Goal: Information Seeking & Learning: Check status

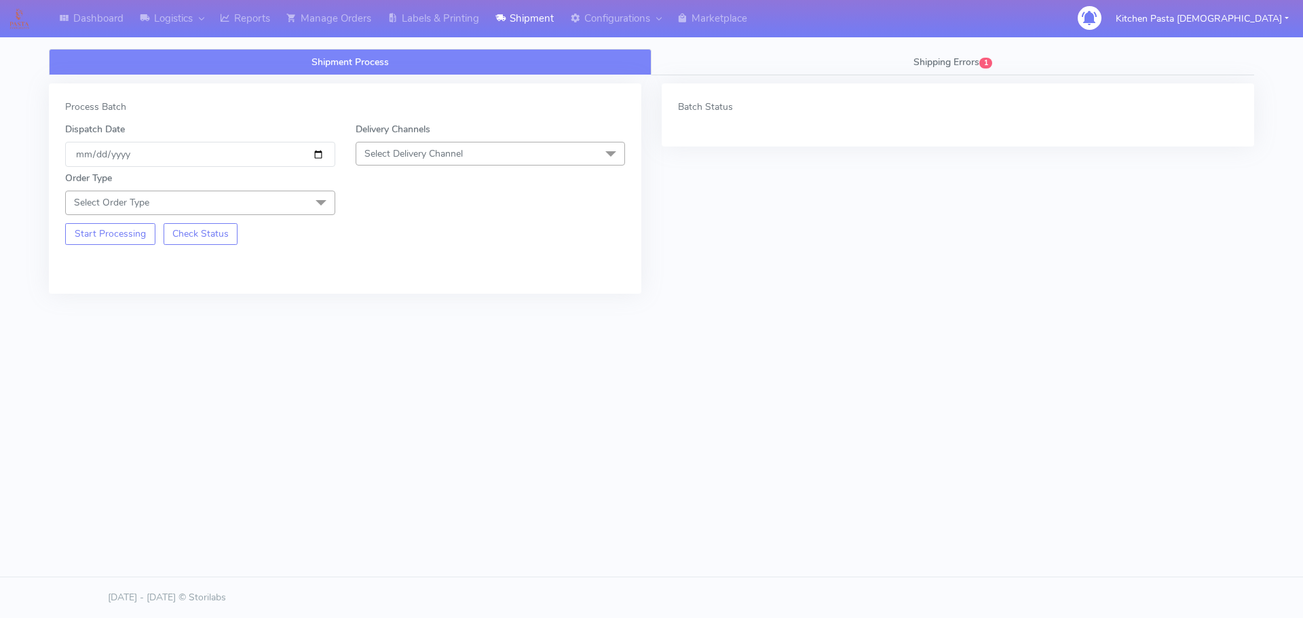
click at [426, 158] on span "Select Delivery Channel" at bounding box center [414, 153] width 98 height 13
click at [384, 295] on li "Yodel" at bounding box center [490, 306] width 269 height 22
click at [302, 204] on span "Select Order Type" at bounding box center [200, 203] width 270 height 24
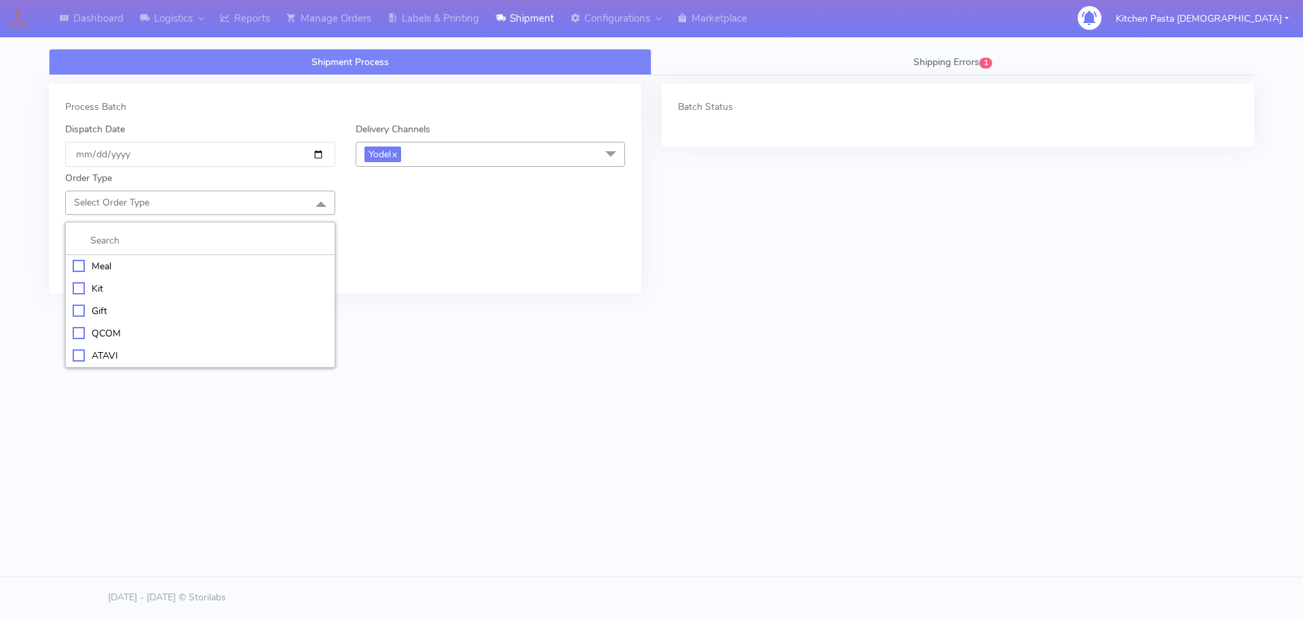
click at [160, 264] on div "Meal" at bounding box center [200, 266] width 255 height 14
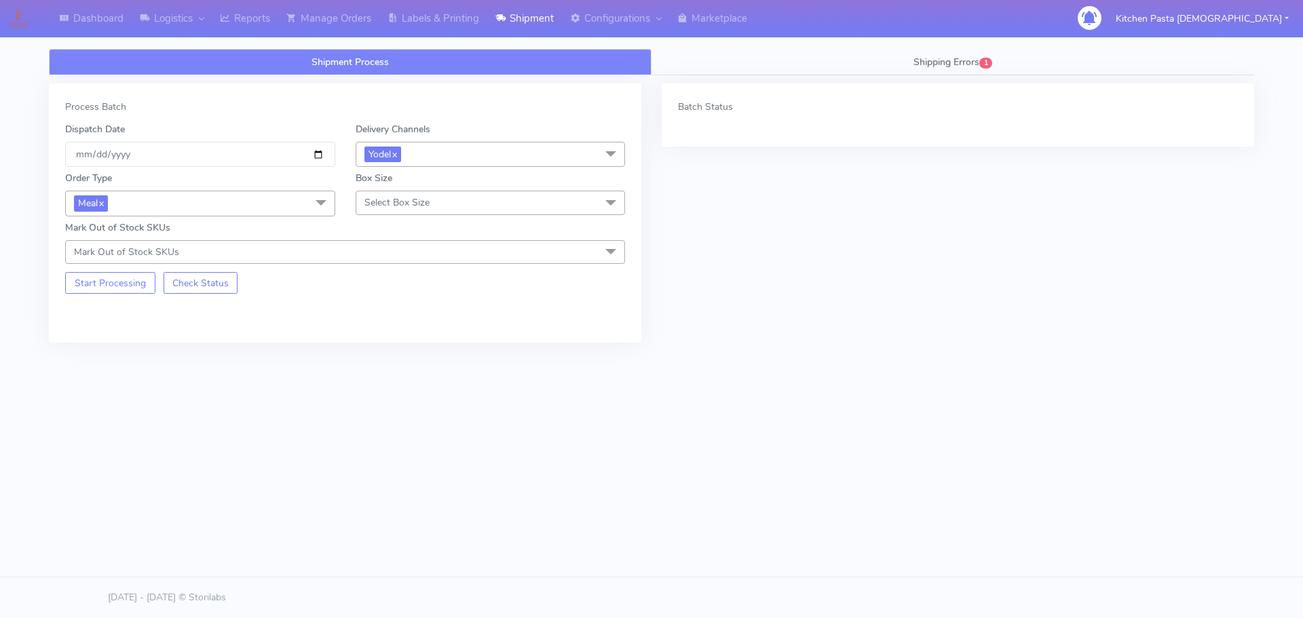
click at [386, 208] on span "Select Box Size" at bounding box center [397, 202] width 65 height 13
click at [370, 347] on li "Mega" at bounding box center [490, 356] width 269 height 22
click at [98, 284] on button "Start Processing" at bounding box center [110, 283] width 90 height 22
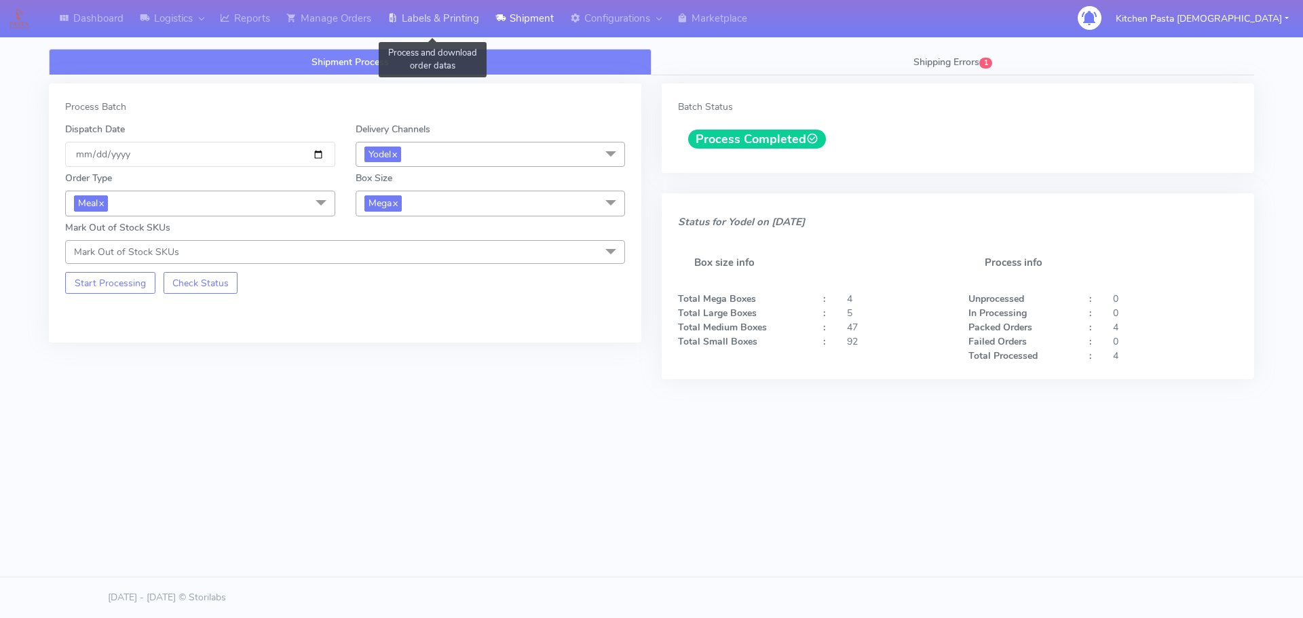
drag, startPoint x: 445, startPoint y: 14, endPoint x: 470, endPoint y: 30, distance: 30.2
click at [445, 14] on link "Labels & Printing" at bounding box center [433, 18] width 108 height 37
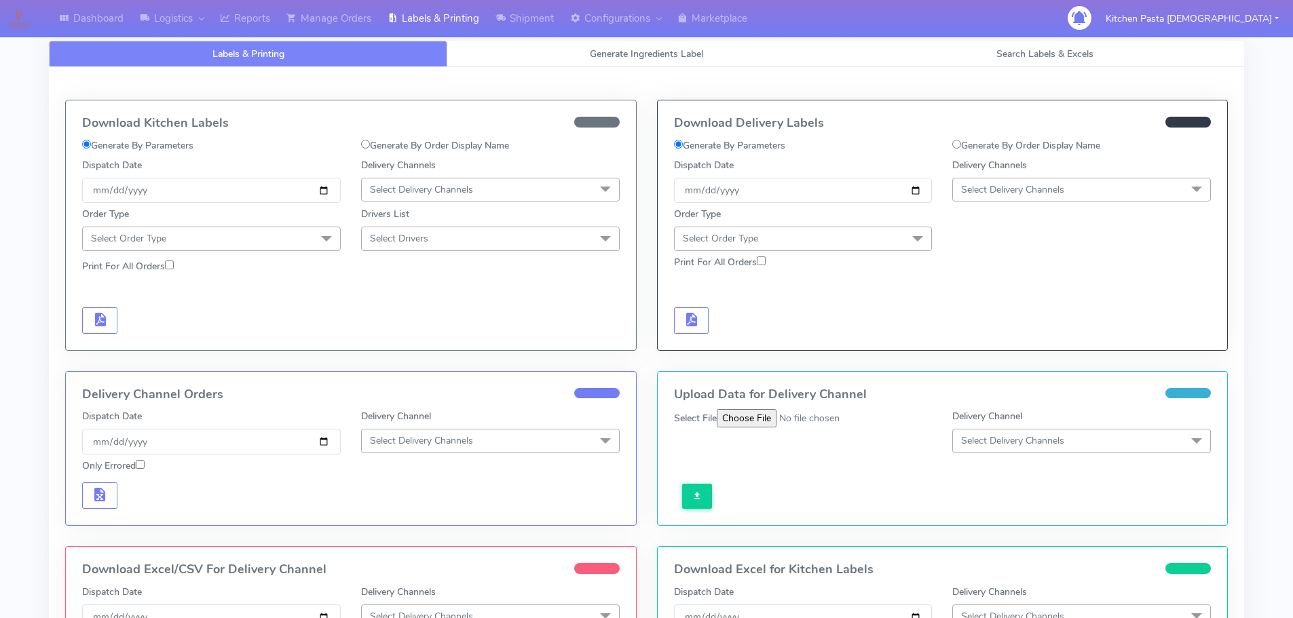
click at [1005, 185] on span "Select Delivery Channels" at bounding box center [1012, 189] width 103 height 13
click at [983, 343] on div "Yodel" at bounding box center [1082, 342] width 244 height 14
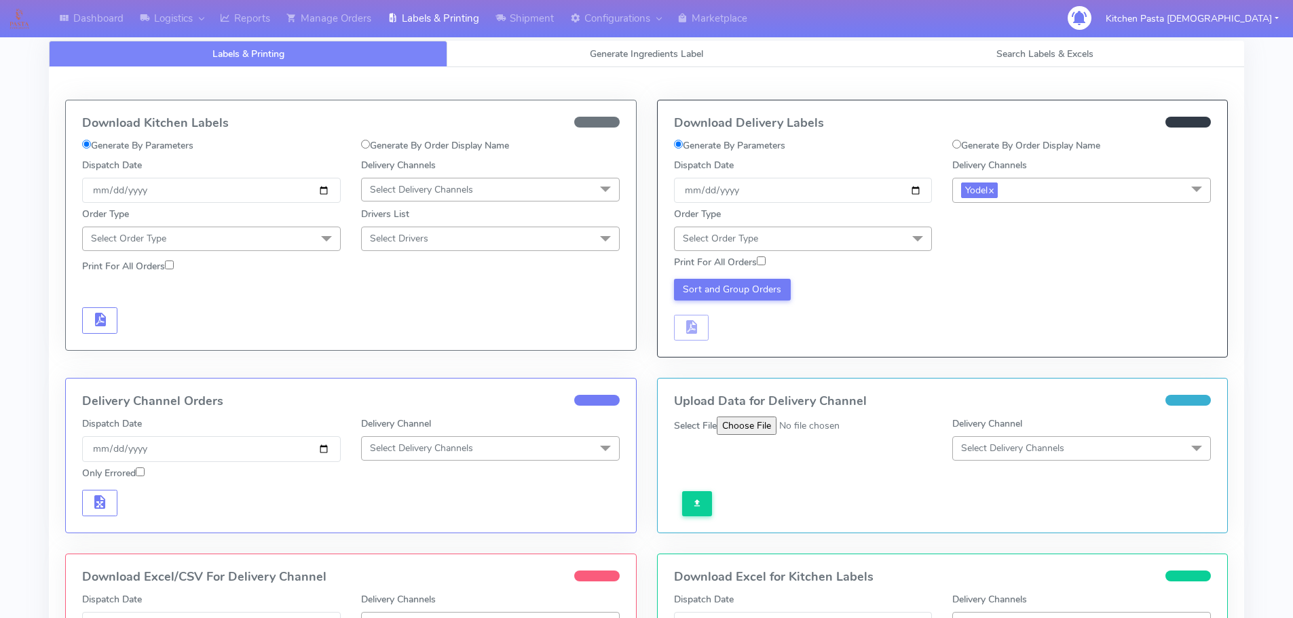
click at [899, 237] on span "Select Order Type" at bounding box center [803, 239] width 259 height 24
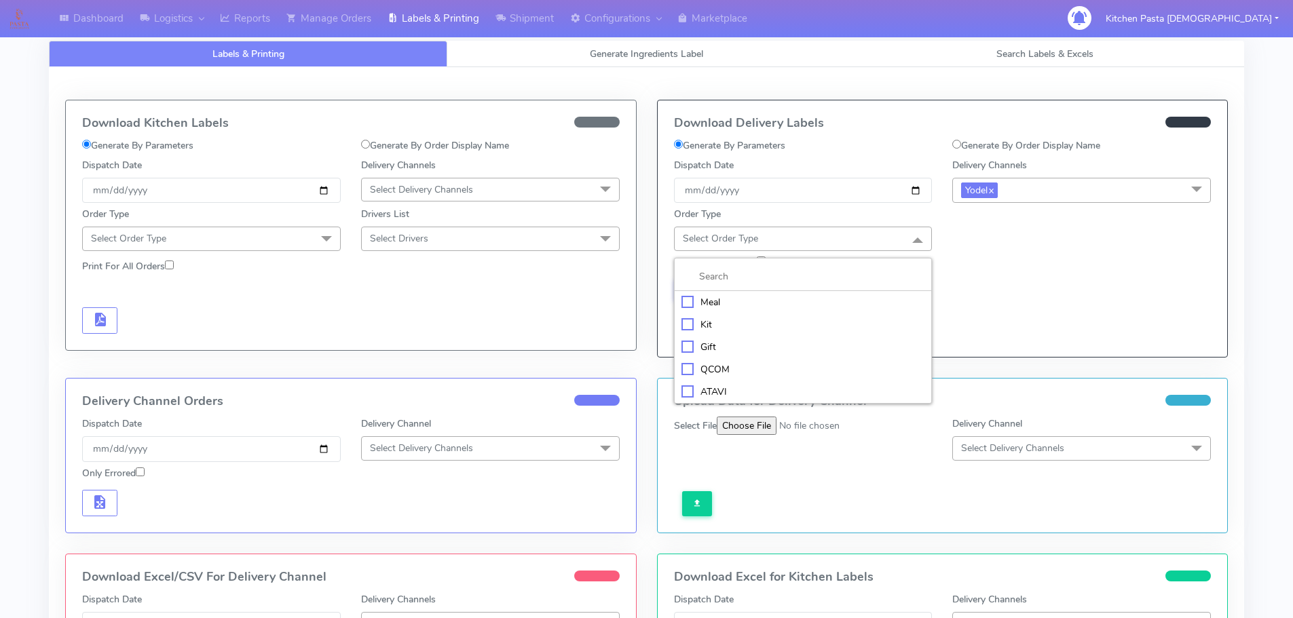
click at [724, 305] on div "Meal" at bounding box center [804, 302] width 244 height 14
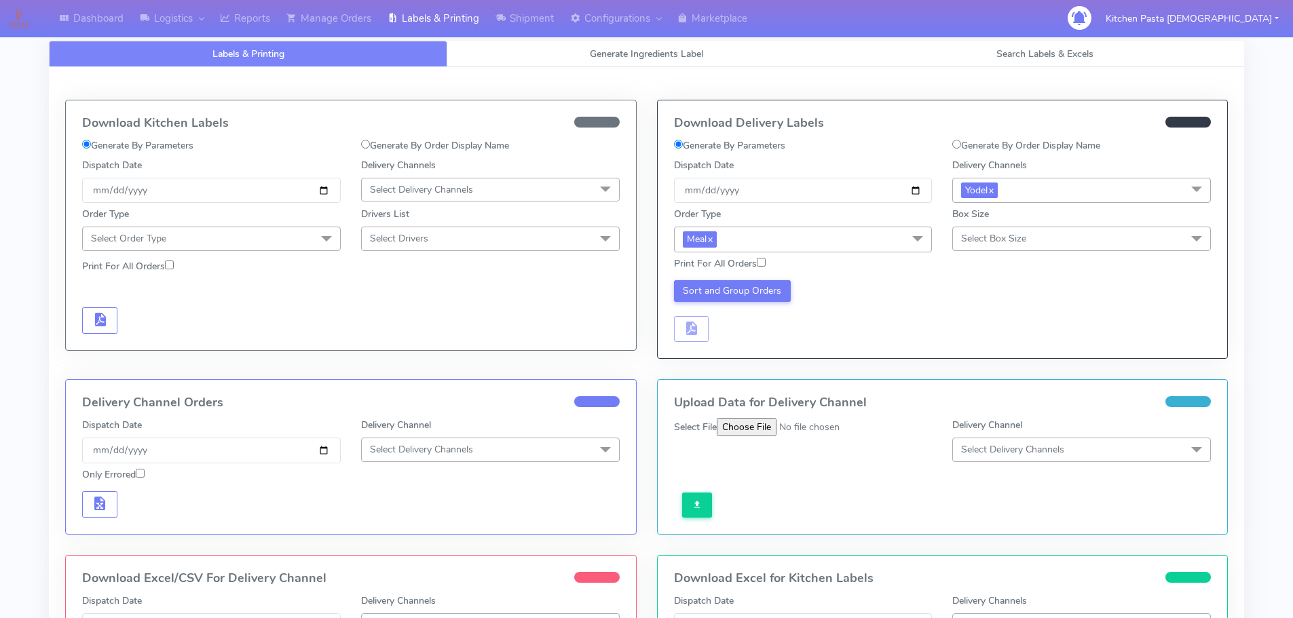
click at [1011, 241] on span "Select Box Size" at bounding box center [993, 238] width 65 height 13
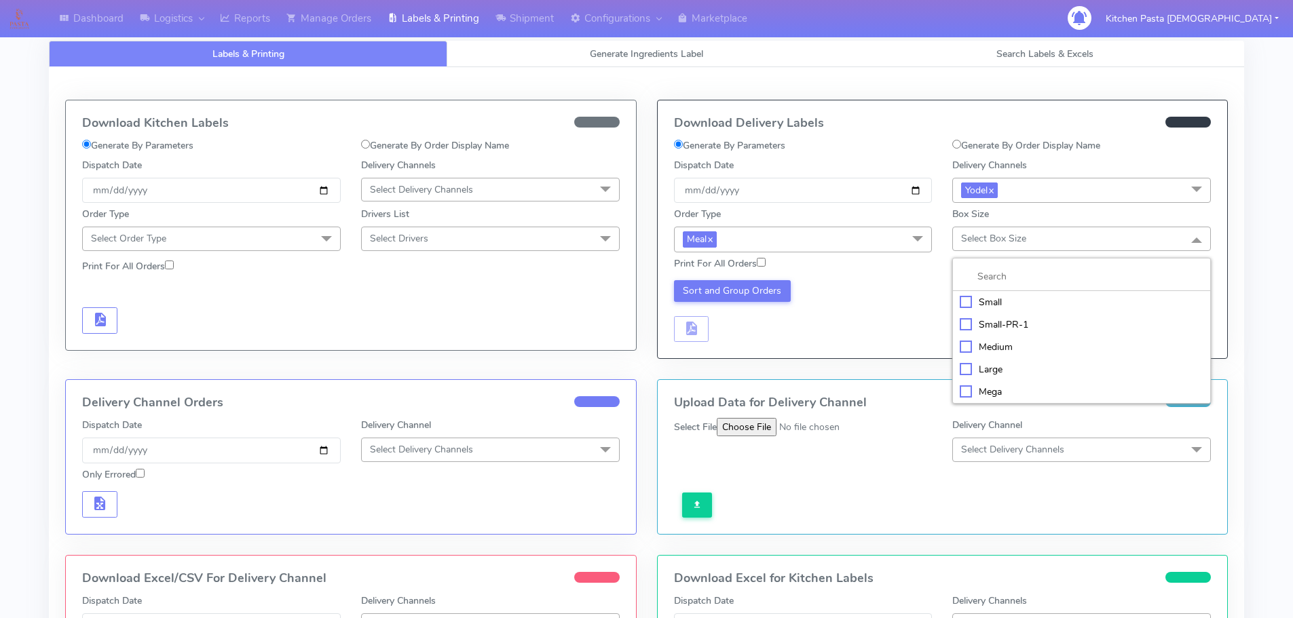
click at [989, 397] on div "Mega" at bounding box center [1082, 392] width 244 height 14
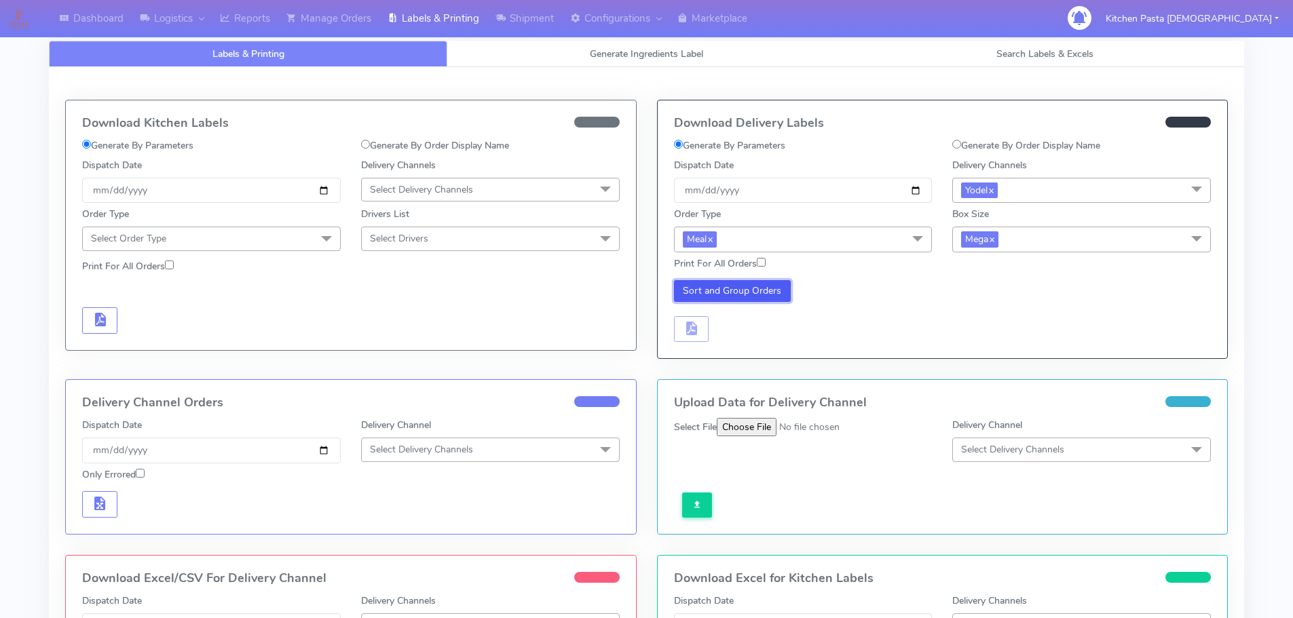
click at [758, 291] on button "Sort and Group Orders" at bounding box center [732, 291] width 117 height 22
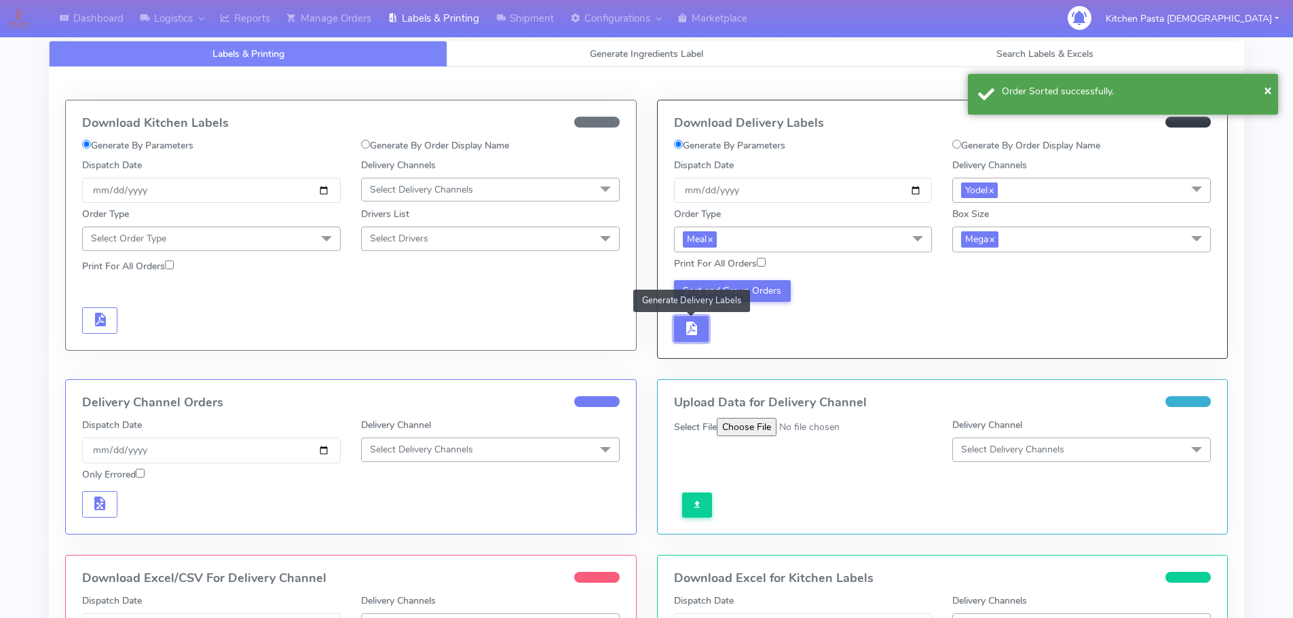
click at [704, 321] on button "button" at bounding box center [691, 329] width 35 height 26
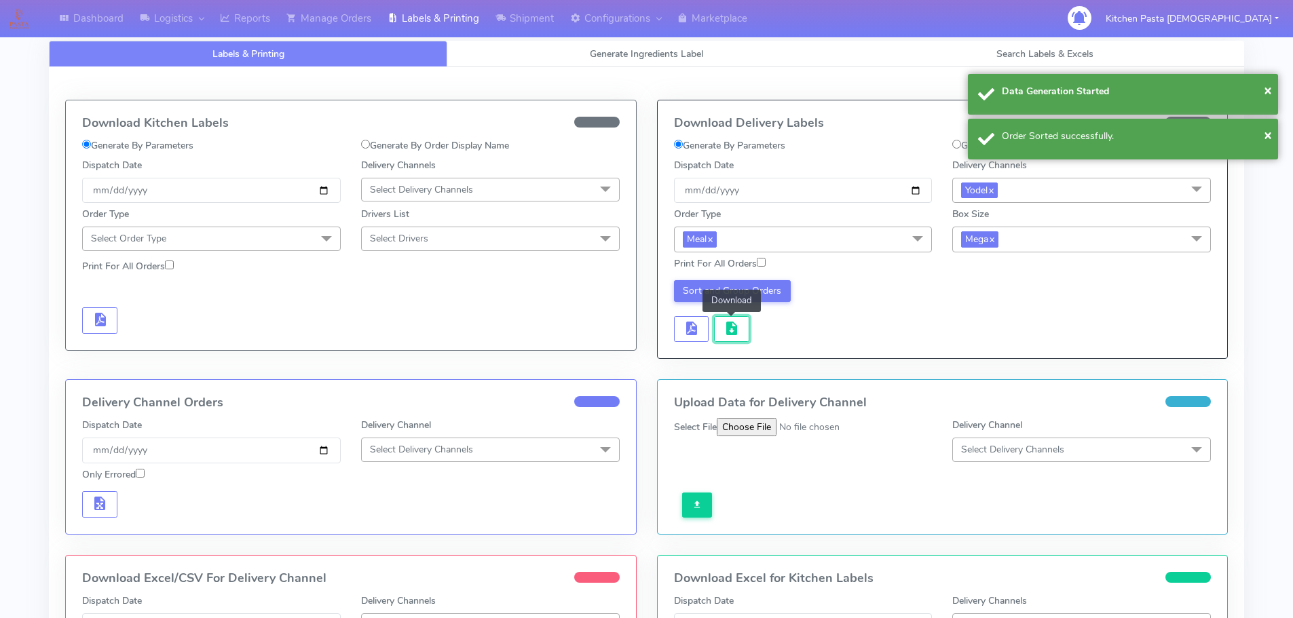
click at [715, 323] on button "button" at bounding box center [731, 329] width 35 height 26
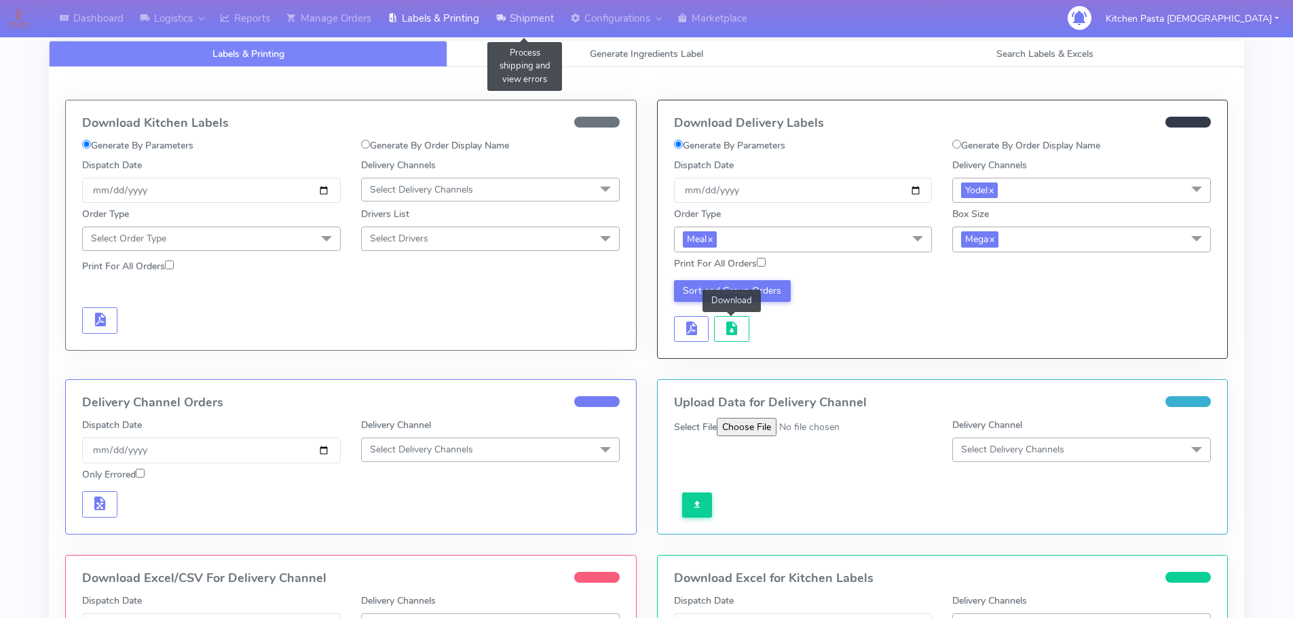
click at [506, 16] on icon at bounding box center [501, 19] width 10 height 14
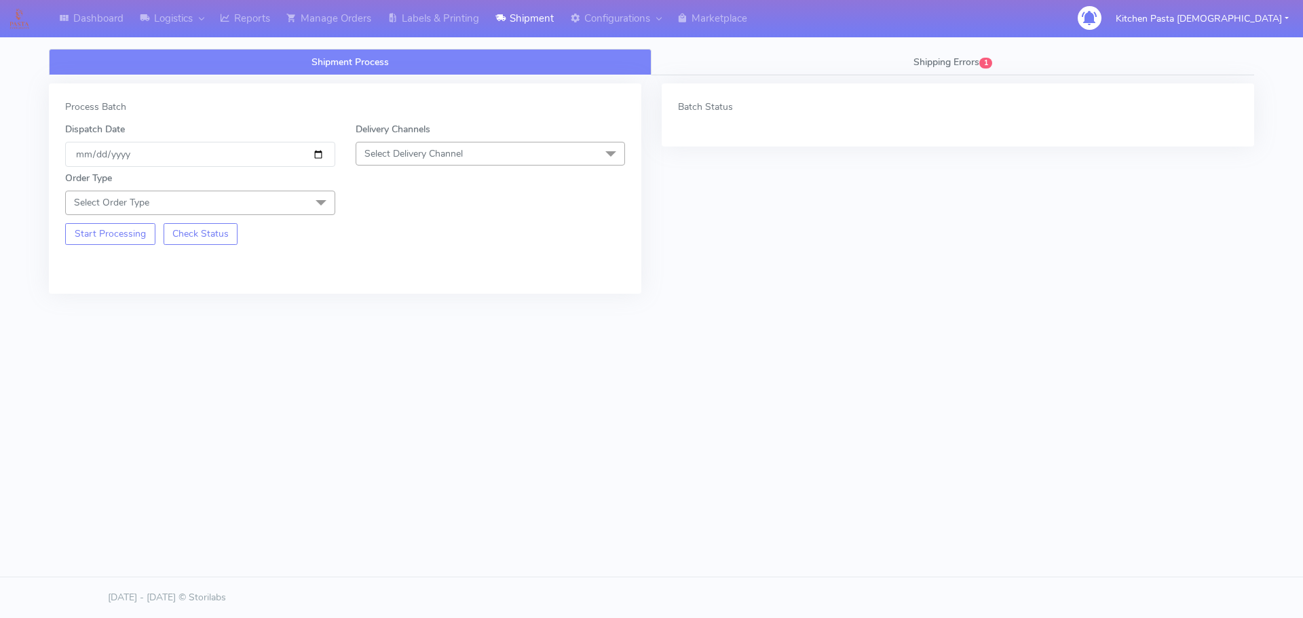
click at [454, 155] on span "Select Delivery Channel" at bounding box center [414, 153] width 98 height 13
drag, startPoint x: 411, startPoint y: 305, endPoint x: 344, endPoint y: 248, distance: 87.6
click at [411, 304] on div "Yodel" at bounding box center [490, 306] width 255 height 14
click at [314, 198] on span at bounding box center [321, 204] width 27 height 26
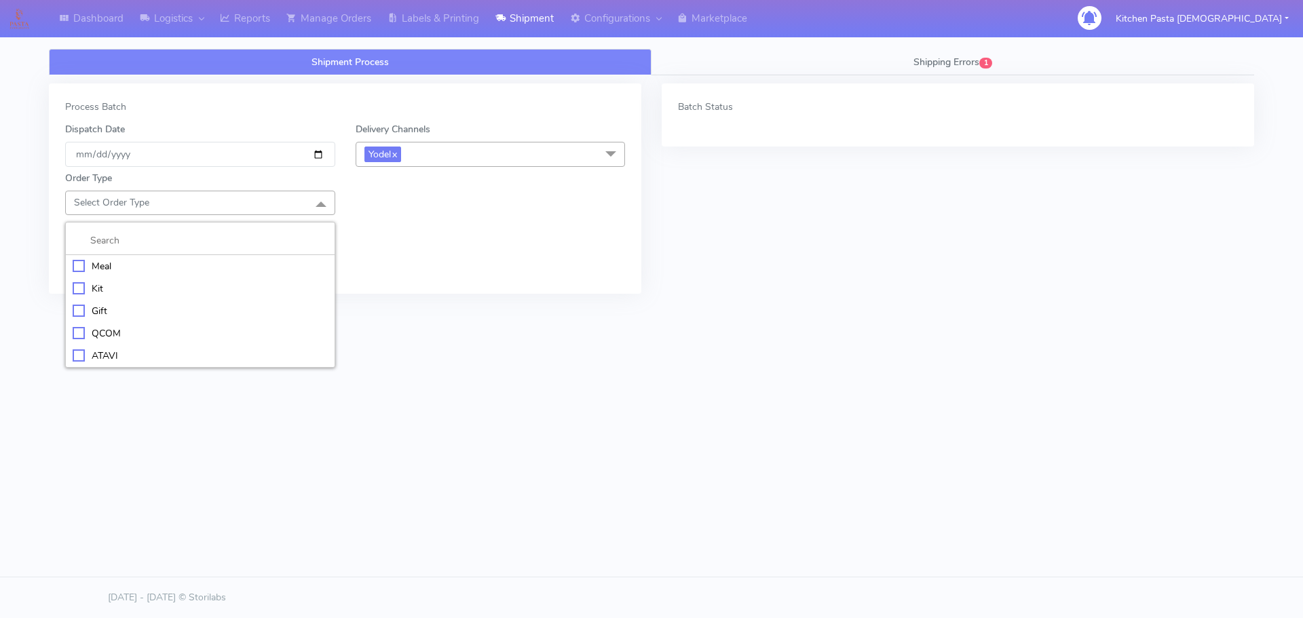
click at [185, 273] on div "Meal" at bounding box center [200, 266] width 255 height 14
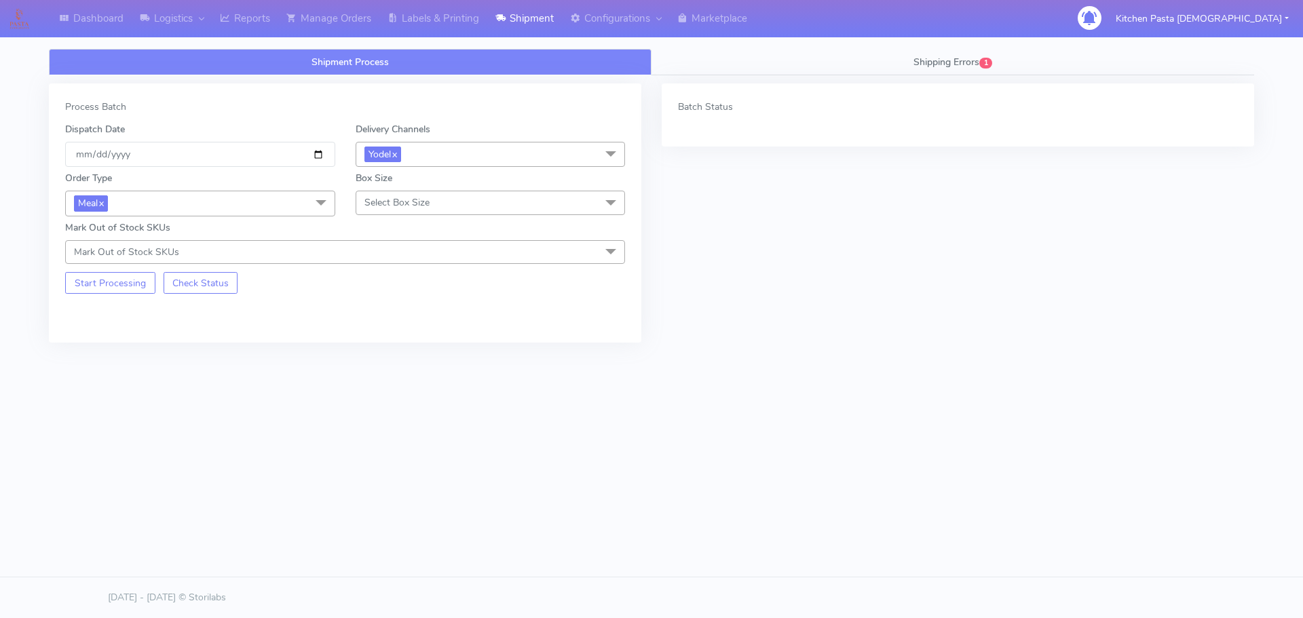
click at [382, 207] on span "Select Box Size" at bounding box center [397, 202] width 65 height 13
click at [385, 331] on div "Large" at bounding box center [490, 334] width 255 height 14
click at [107, 282] on button "Start Processing" at bounding box center [110, 283] width 90 height 22
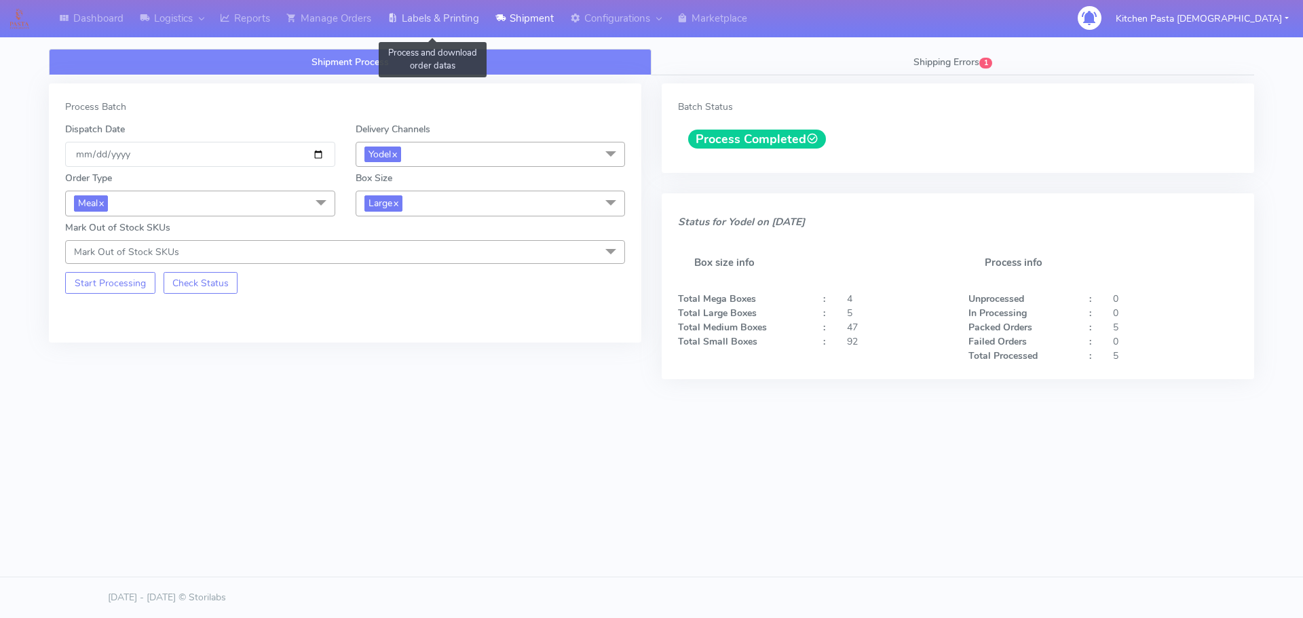
drag, startPoint x: 412, startPoint y: 10, endPoint x: 746, endPoint y: 39, distance: 335.2
click at [412, 10] on link "Labels & Printing" at bounding box center [433, 18] width 108 height 37
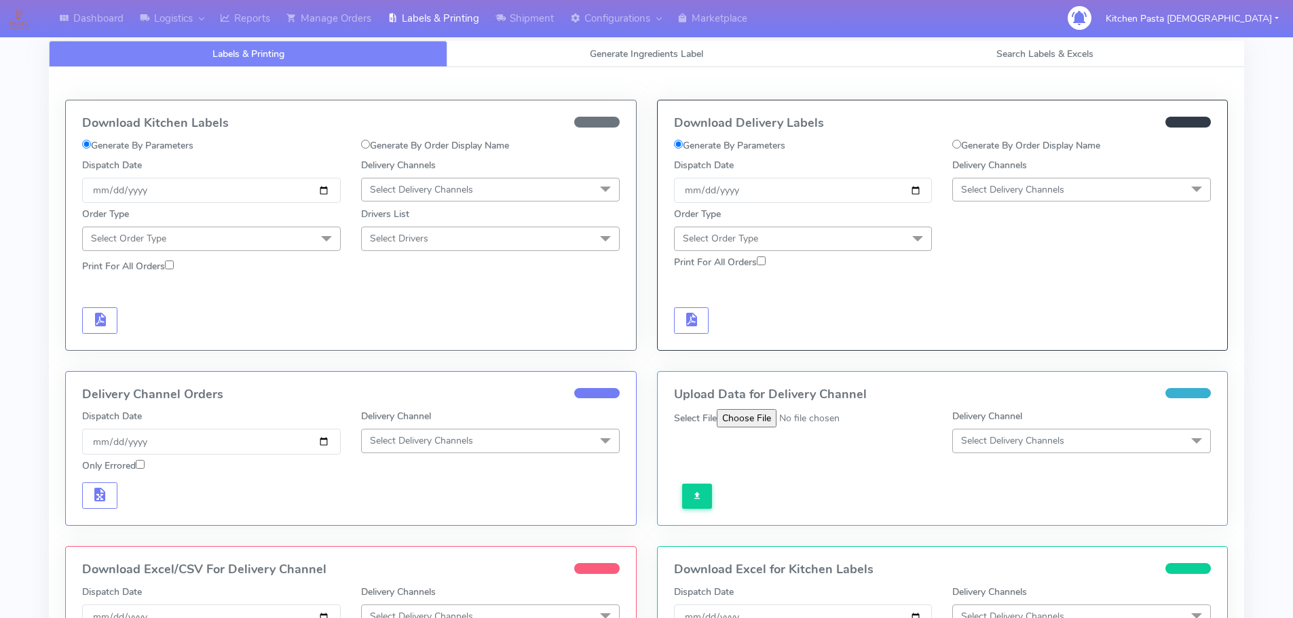
click at [1083, 195] on span "Select Delivery Channels" at bounding box center [1081, 190] width 259 height 24
click at [1022, 346] on div "Yodel" at bounding box center [1082, 342] width 244 height 14
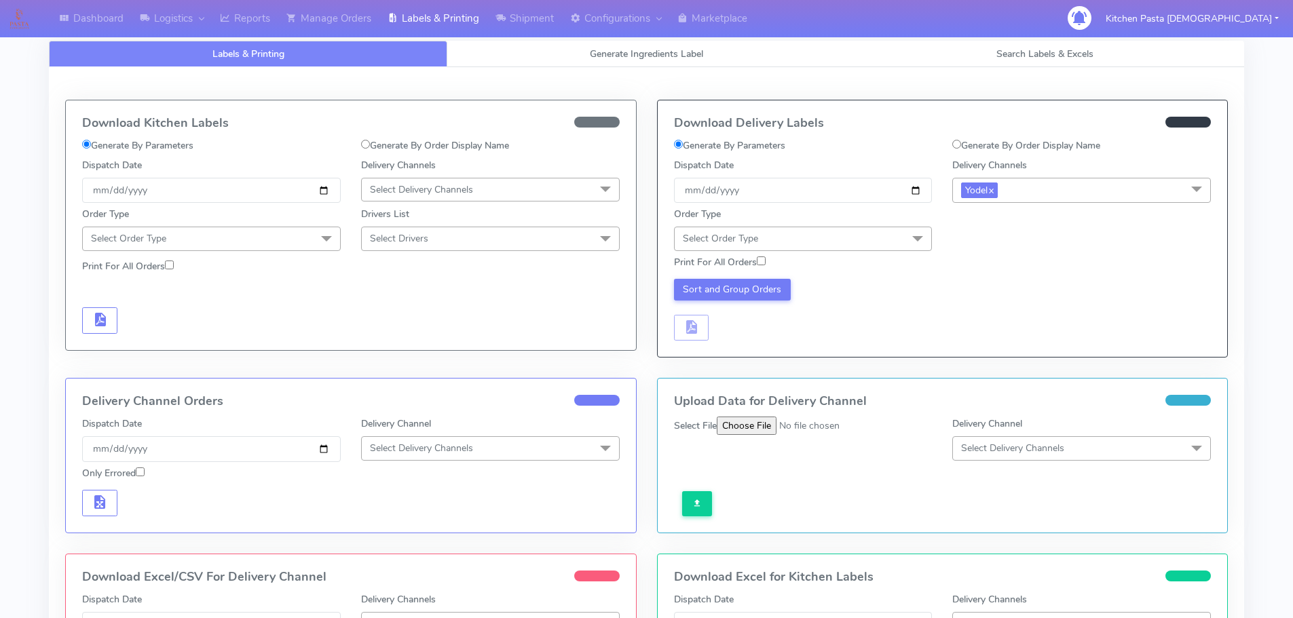
click at [925, 236] on span at bounding box center [917, 240] width 27 height 26
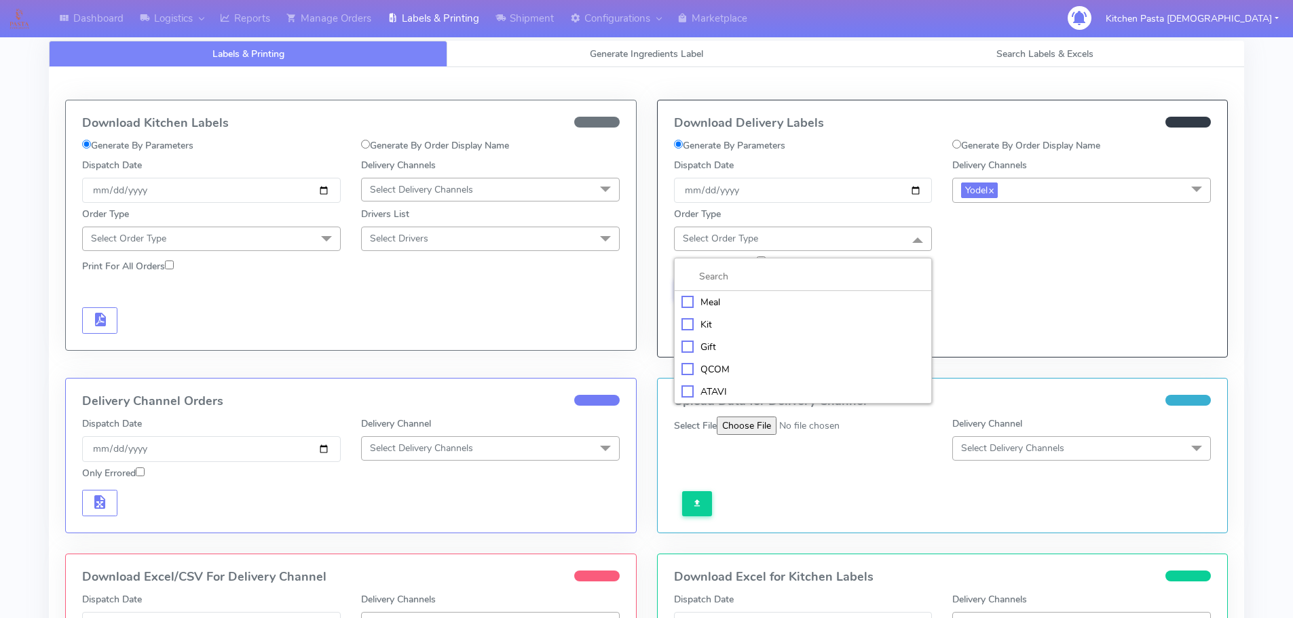
click at [836, 295] on div "Meal" at bounding box center [804, 302] width 244 height 14
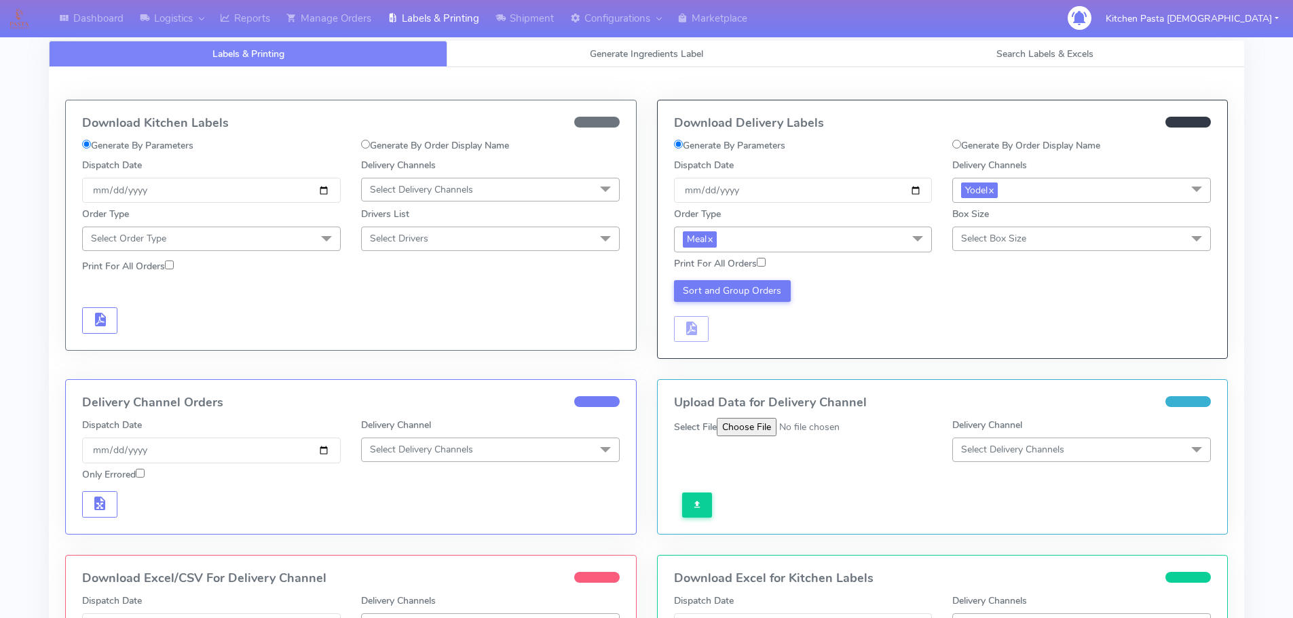
click at [1003, 225] on div "Box Size Select Box Size Small Small-PR-1 Medium Large Mega" at bounding box center [1081, 228] width 259 height 43
click at [1011, 242] on span "Select Box Size" at bounding box center [993, 238] width 65 height 13
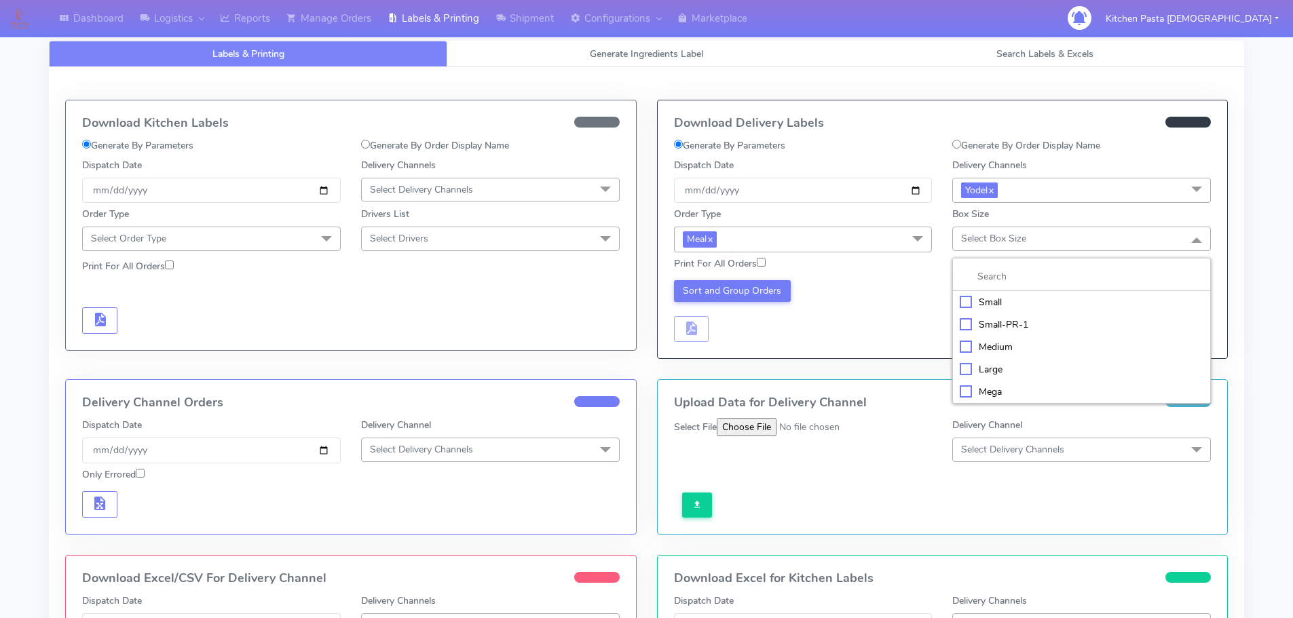
click at [1000, 367] on div "Large" at bounding box center [1082, 369] width 244 height 14
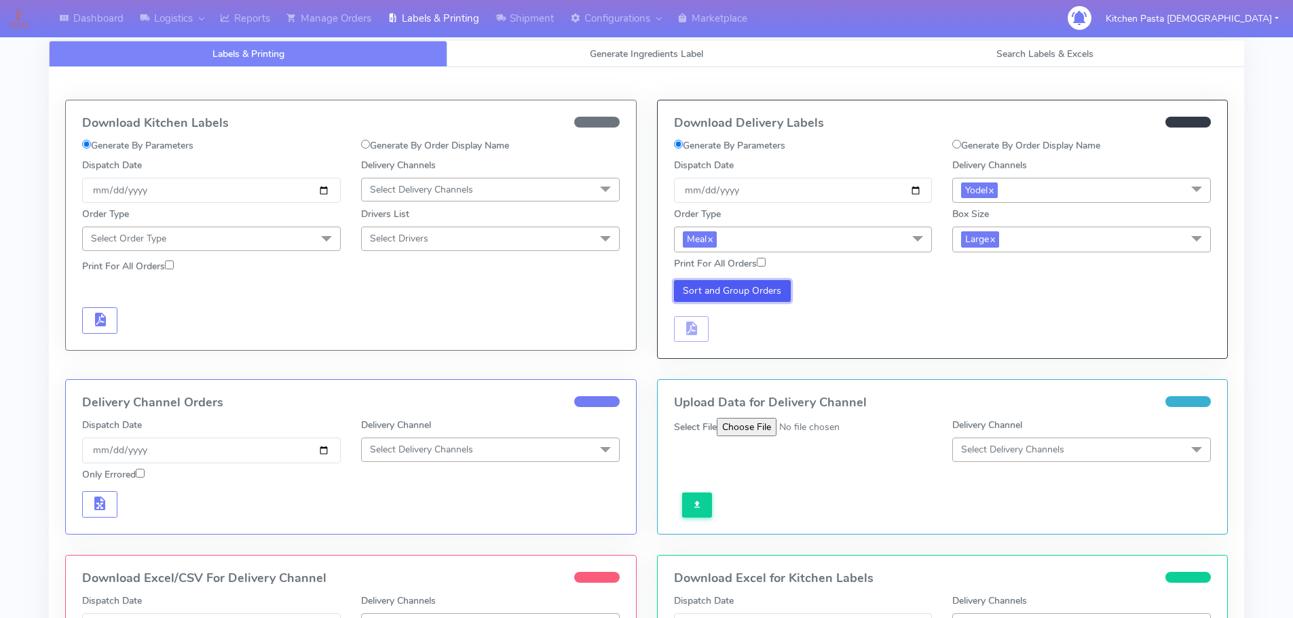
click at [751, 296] on button "Sort and Group Orders" at bounding box center [732, 291] width 117 height 22
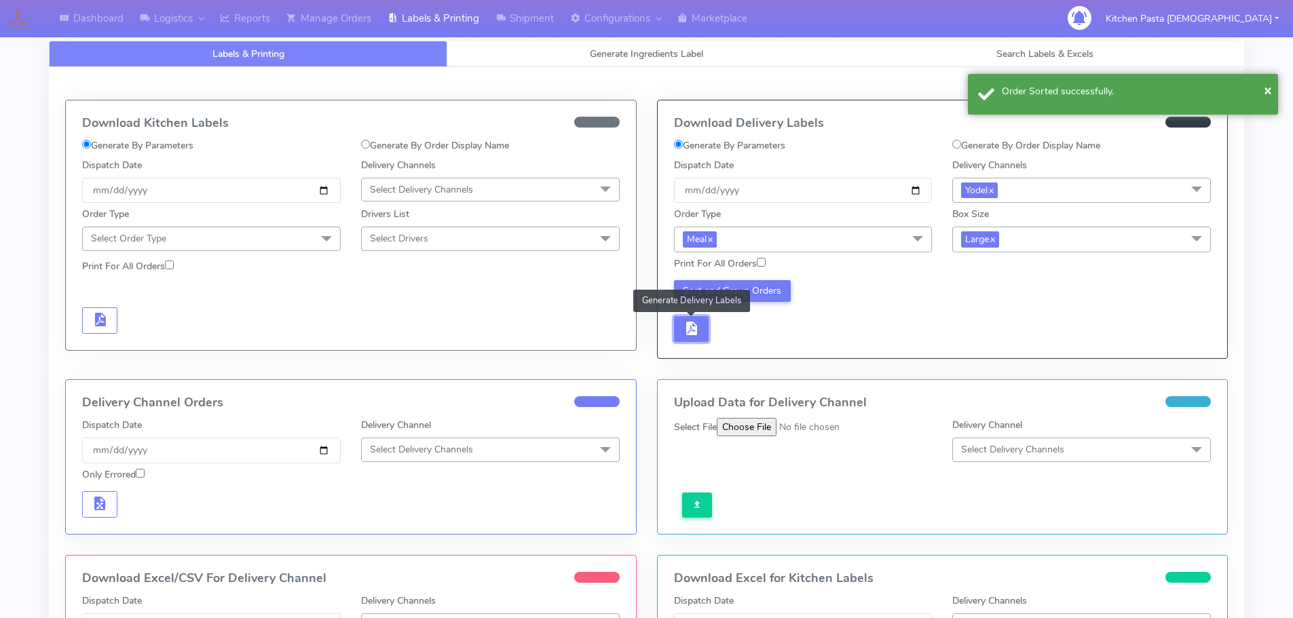
click at [701, 333] on button "button" at bounding box center [691, 329] width 35 height 26
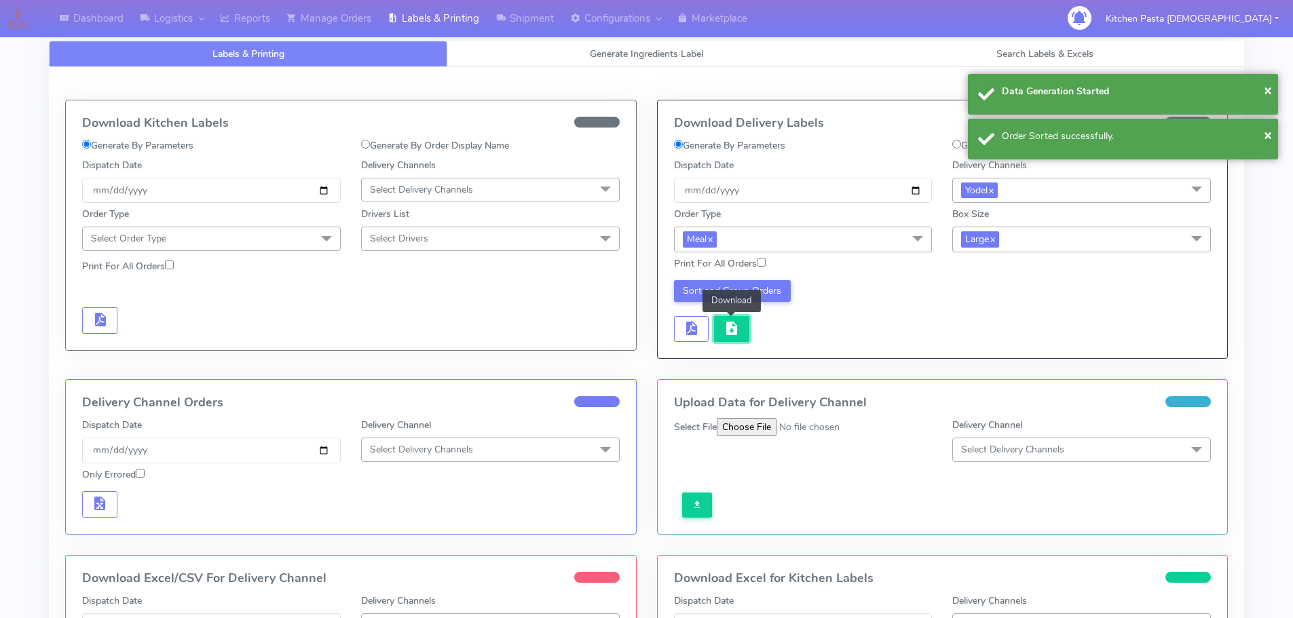
click at [732, 328] on span "button" at bounding box center [732, 331] width 16 height 13
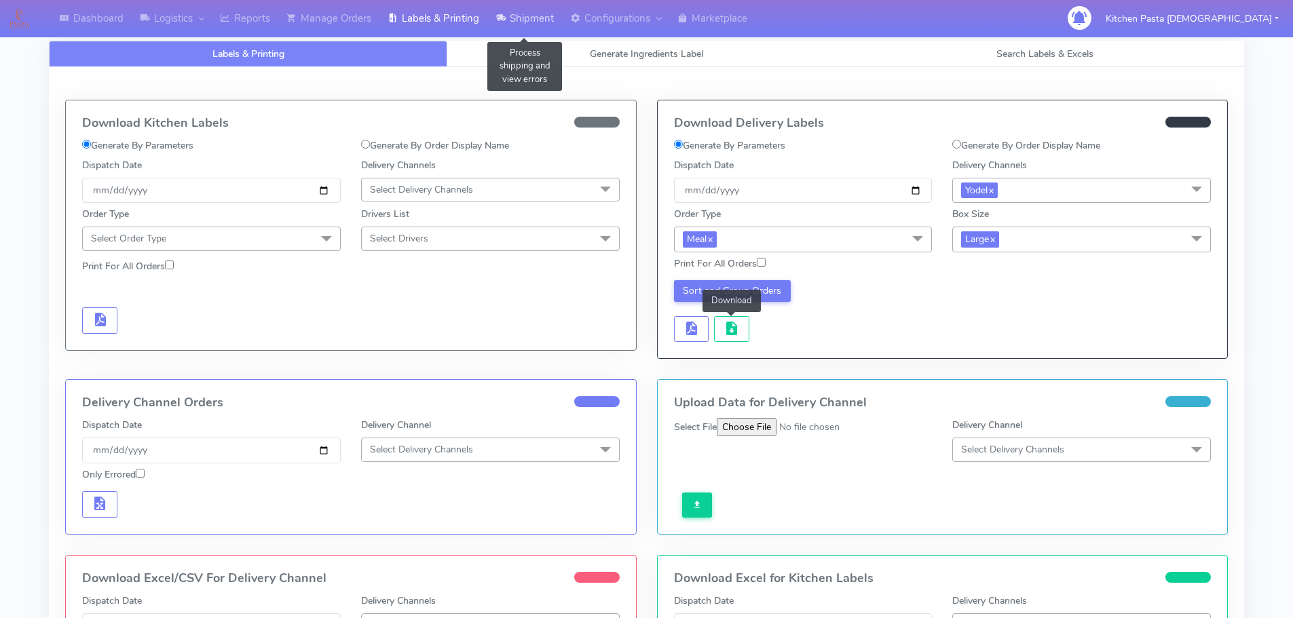
click at [510, 11] on link "Shipment" at bounding box center [524, 18] width 75 height 37
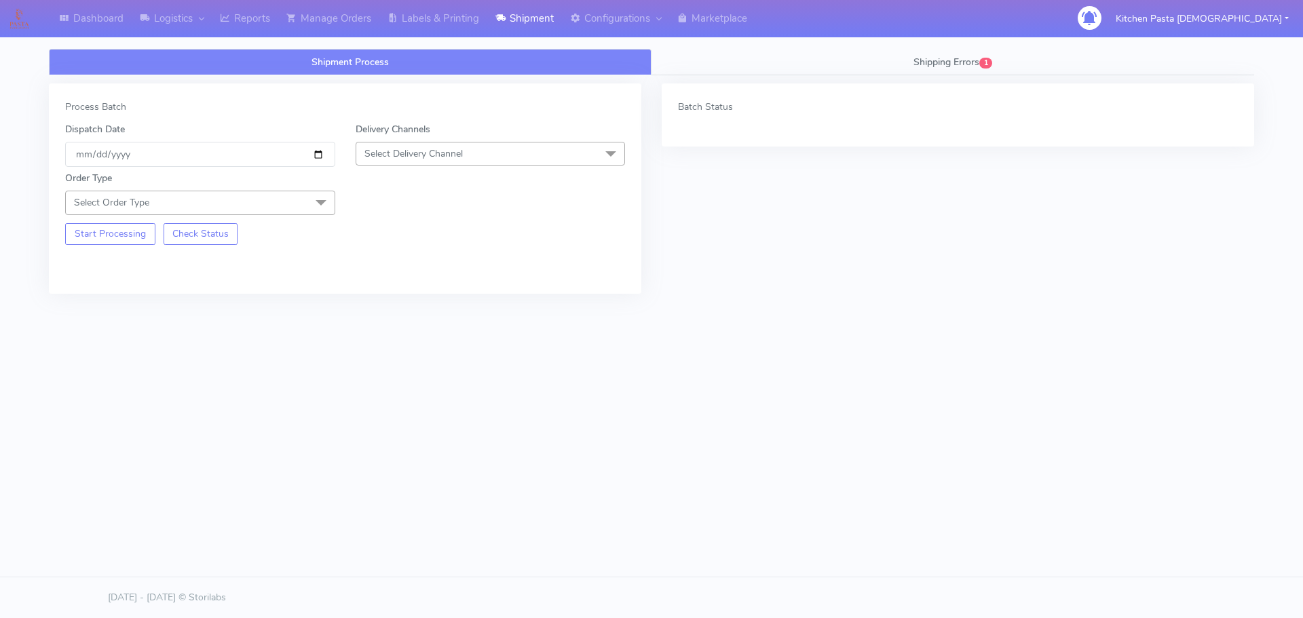
click at [460, 152] on span "Select Delivery Channel" at bounding box center [414, 153] width 98 height 13
drag, startPoint x: 395, startPoint y: 303, endPoint x: 328, endPoint y: 191, distance: 130.6
click at [396, 303] on div "Yodel" at bounding box center [490, 306] width 255 height 14
click at [328, 196] on span at bounding box center [321, 204] width 27 height 26
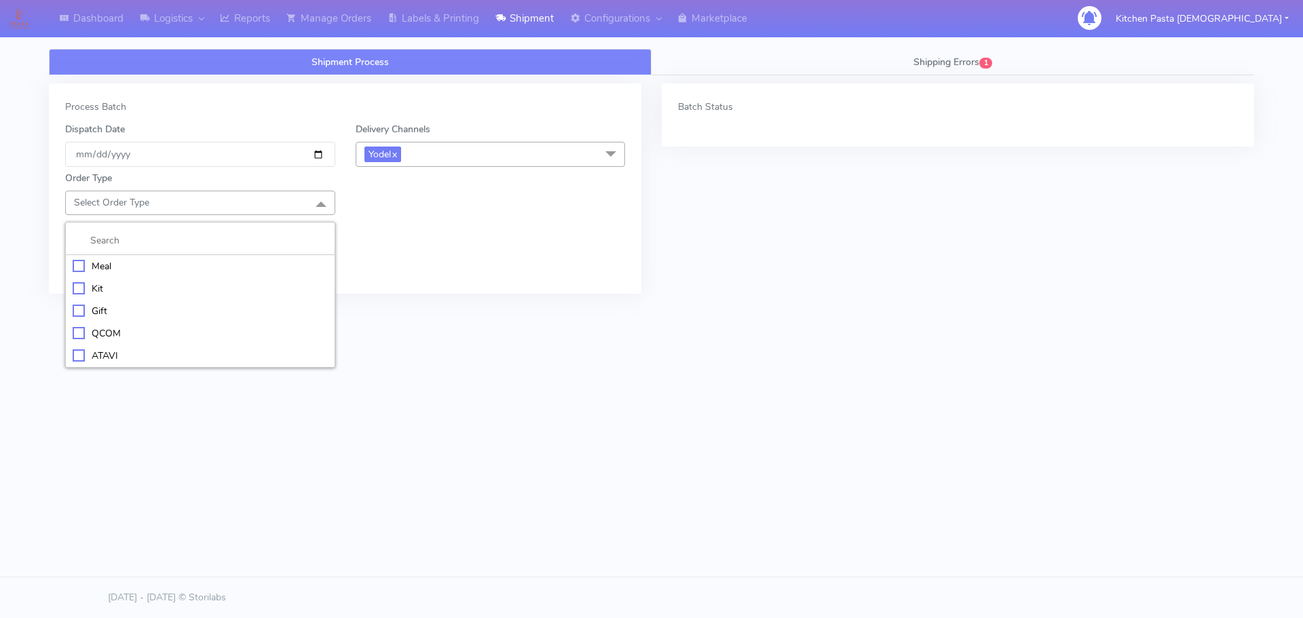
click at [230, 268] on div "Meal" at bounding box center [200, 266] width 255 height 14
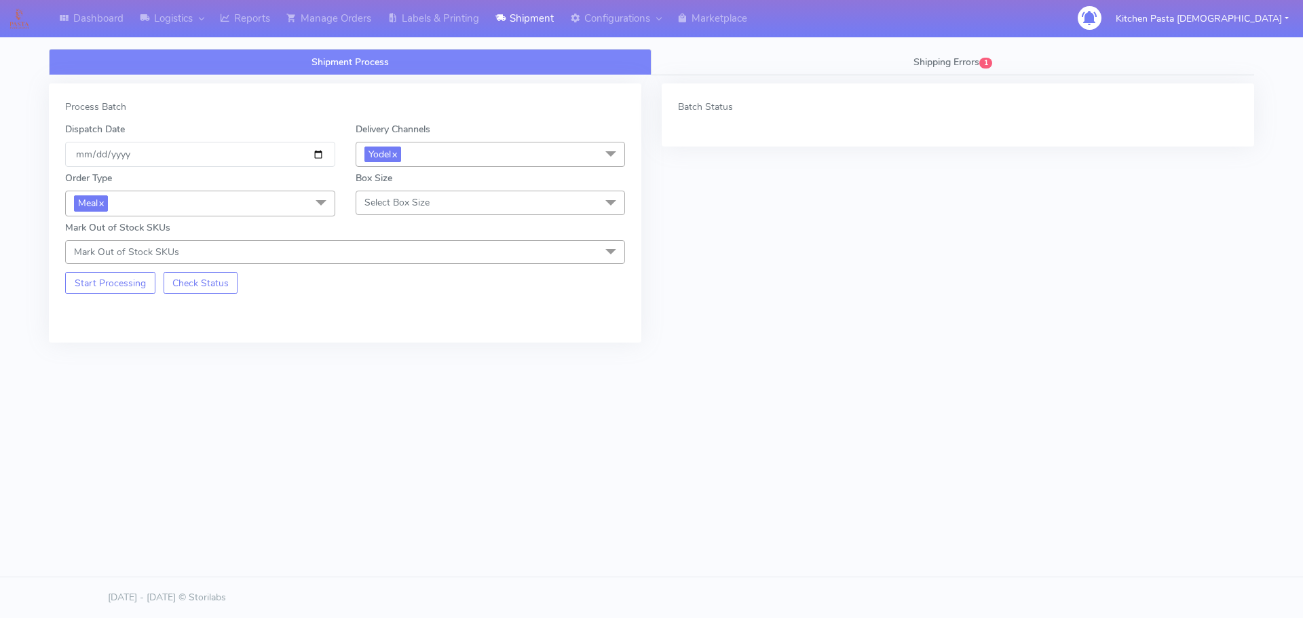
click at [444, 204] on span "Select Box Size" at bounding box center [491, 203] width 270 height 24
click at [413, 313] on div "Medium" at bounding box center [490, 311] width 255 height 14
click at [106, 280] on button "Start Processing" at bounding box center [110, 283] width 90 height 22
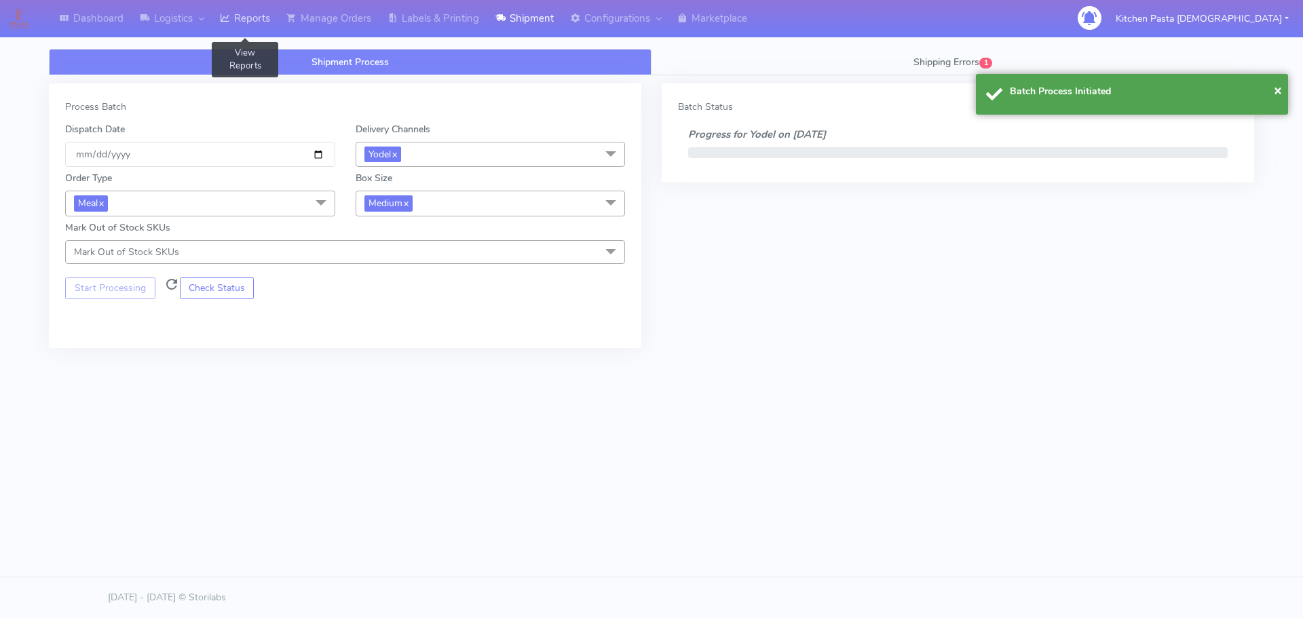
click at [261, 9] on link "Reports" at bounding box center [245, 18] width 67 height 37
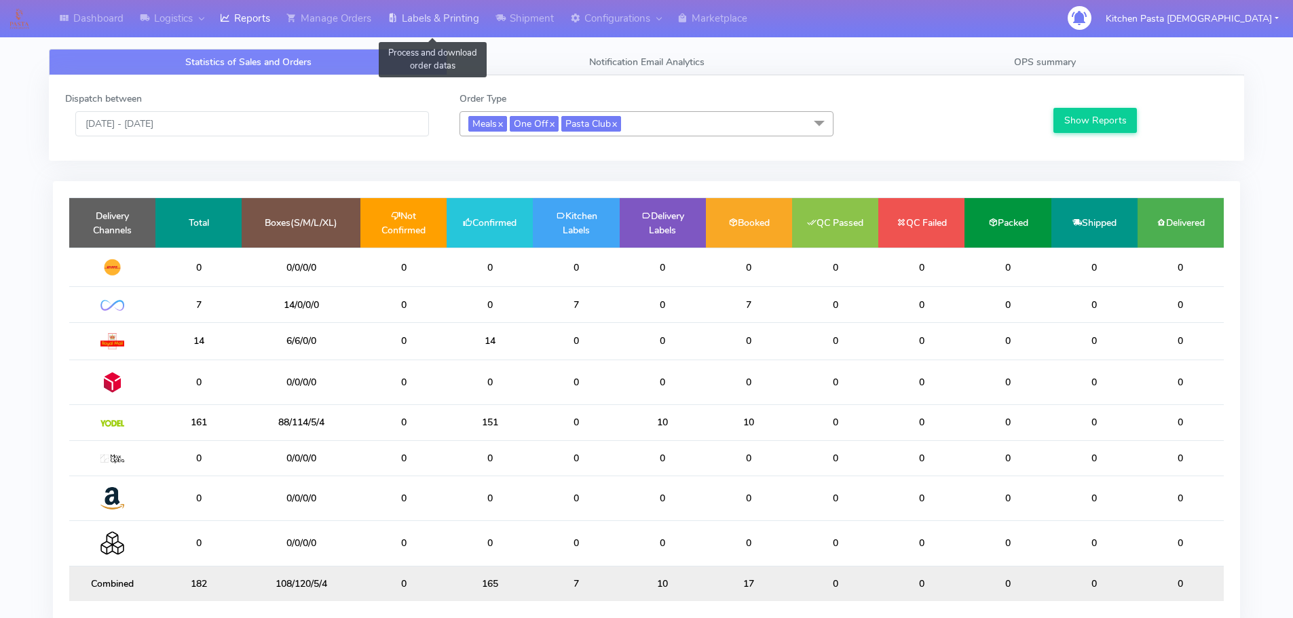
click at [457, 12] on link "Labels & Printing" at bounding box center [433, 18] width 108 height 37
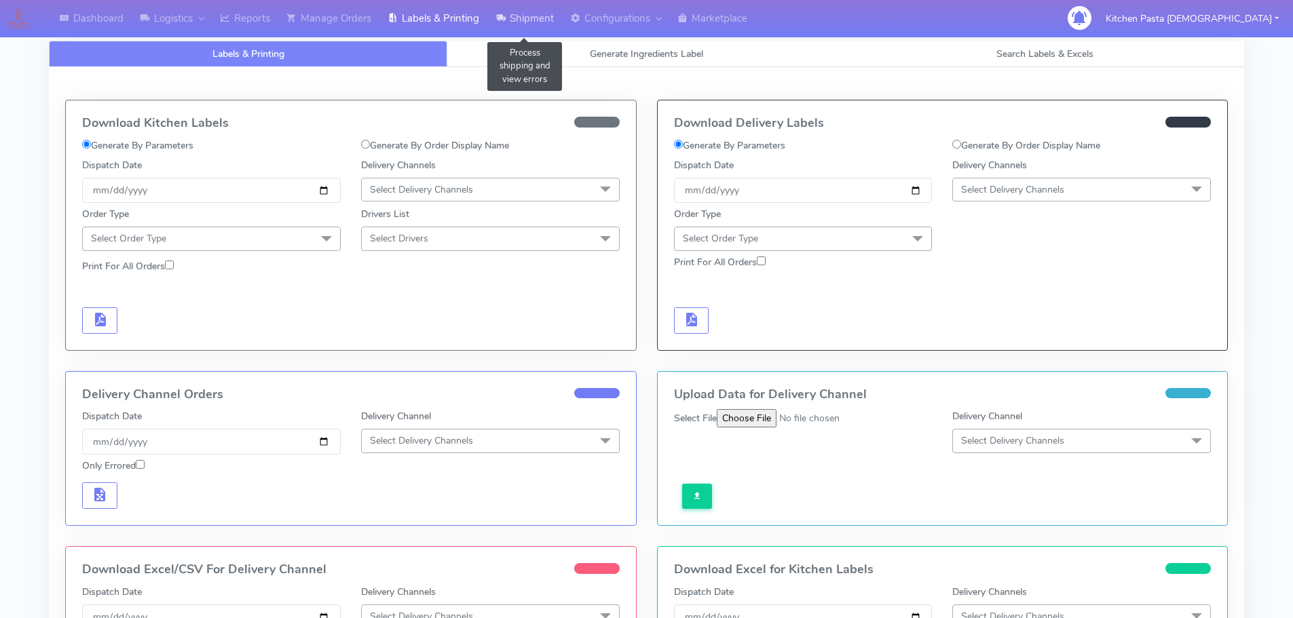
click at [527, 16] on link "Shipment" at bounding box center [524, 18] width 75 height 37
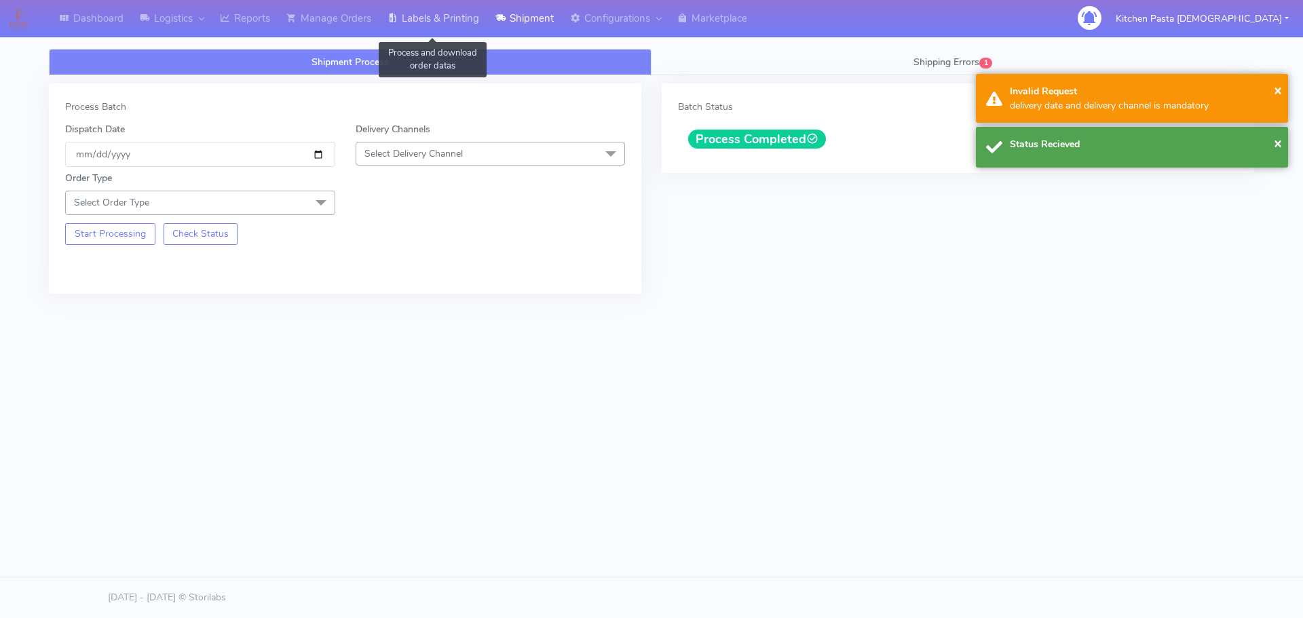
click at [453, 18] on link "Labels & Printing" at bounding box center [433, 18] width 108 height 37
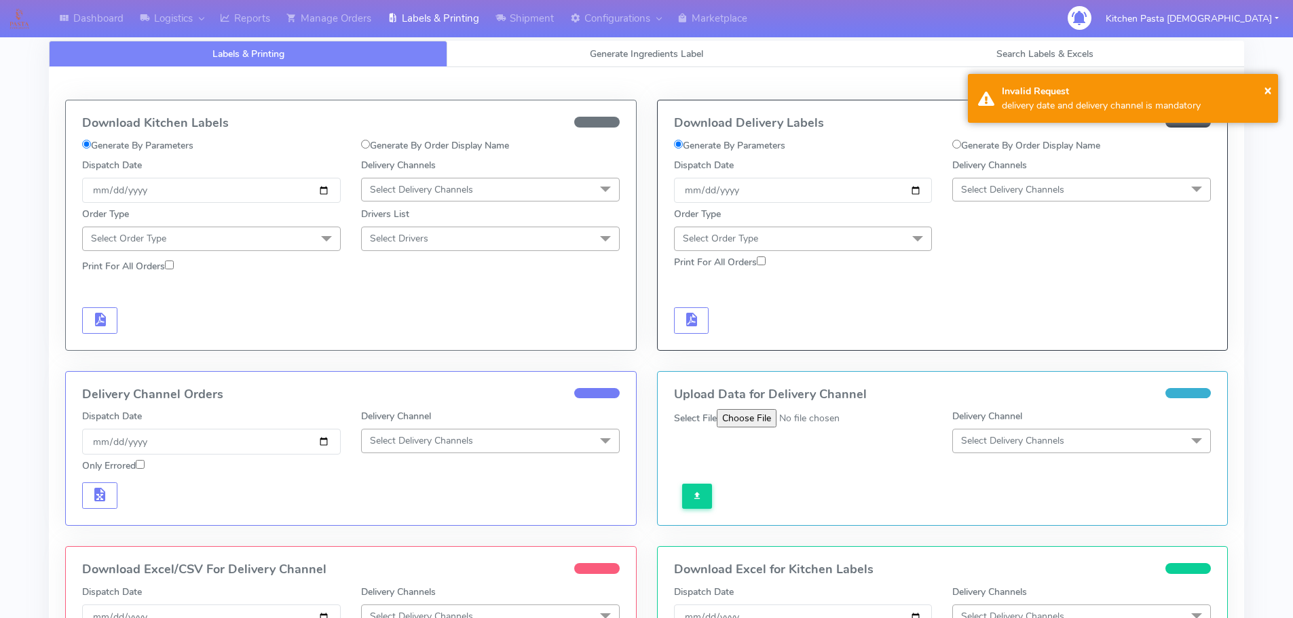
click at [1005, 185] on span "Select Delivery Channels" at bounding box center [1012, 189] width 103 height 13
click at [1005, 335] on div "Yodel" at bounding box center [1082, 342] width 244 height 14
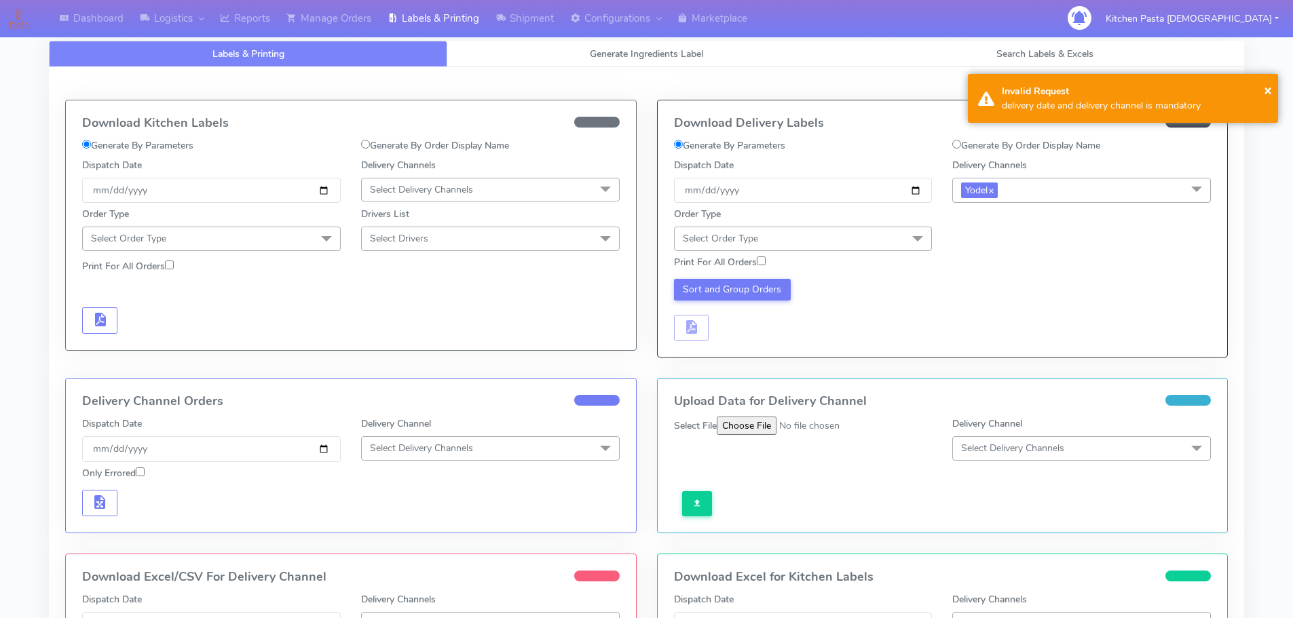
click at [838, 238] on span "Select Order Type" at bounding box center [803, 239] width 259 height 24
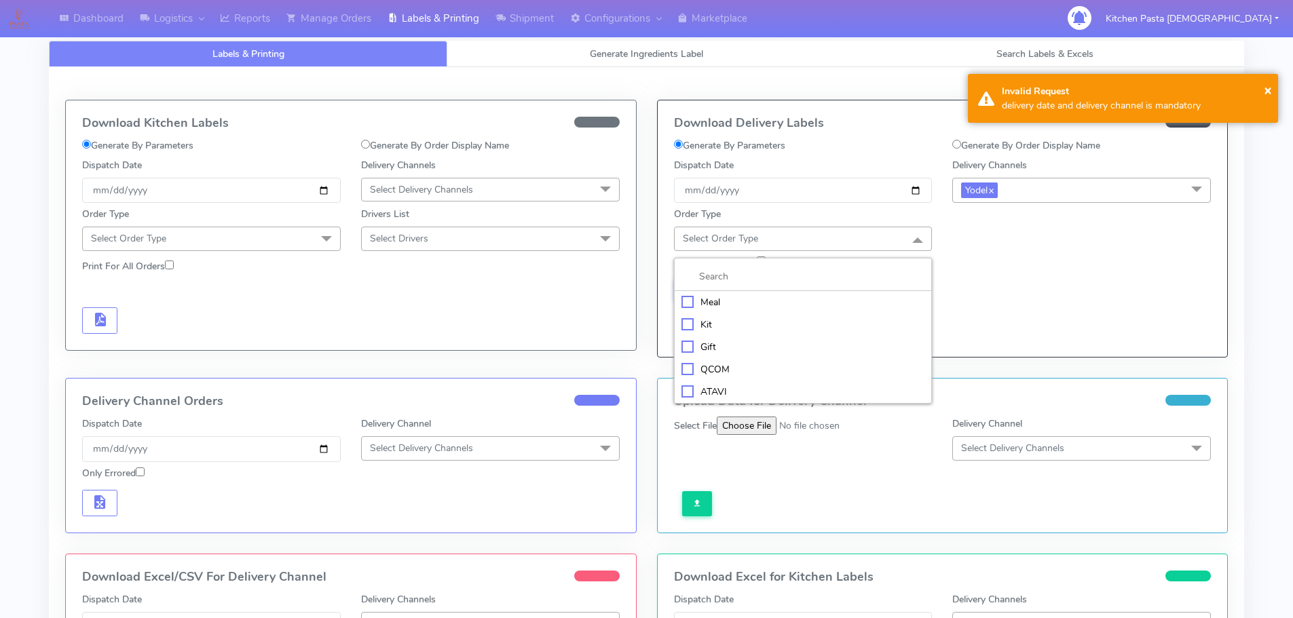
click at [790, 294] on li "Meal" at bounding box center [803, 302] width 257 height 22
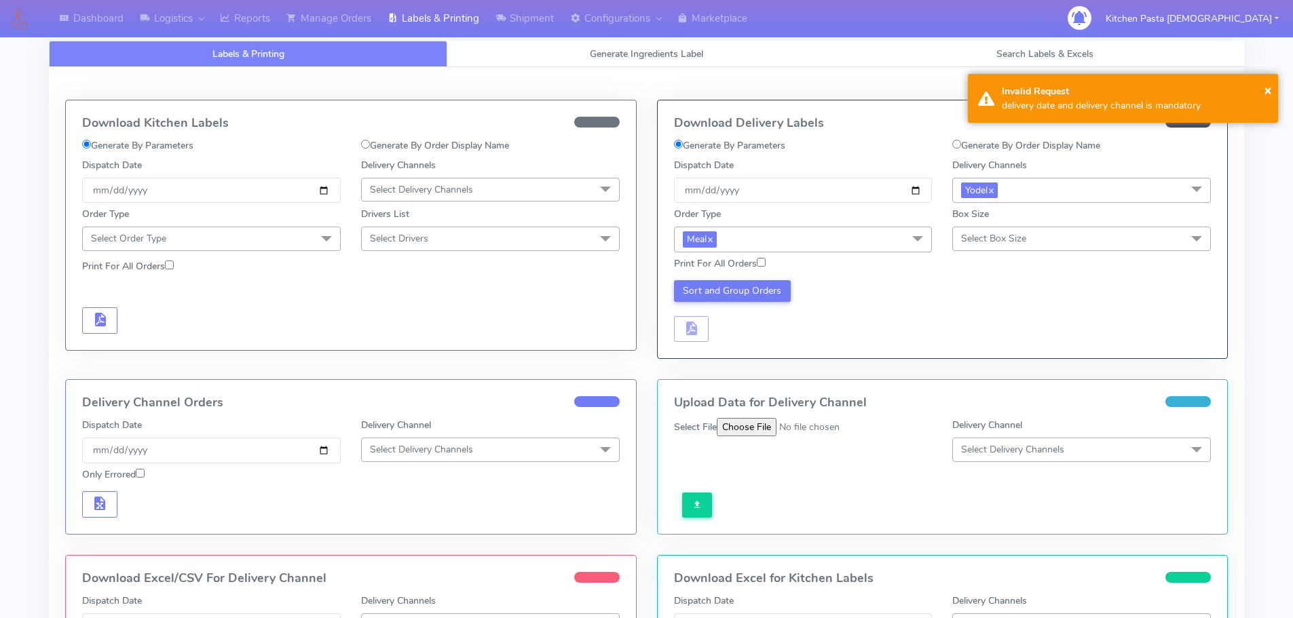
click at [1113, 238] on span "Select Box Size" at bounding box center [1081, 239] width 259 height 24
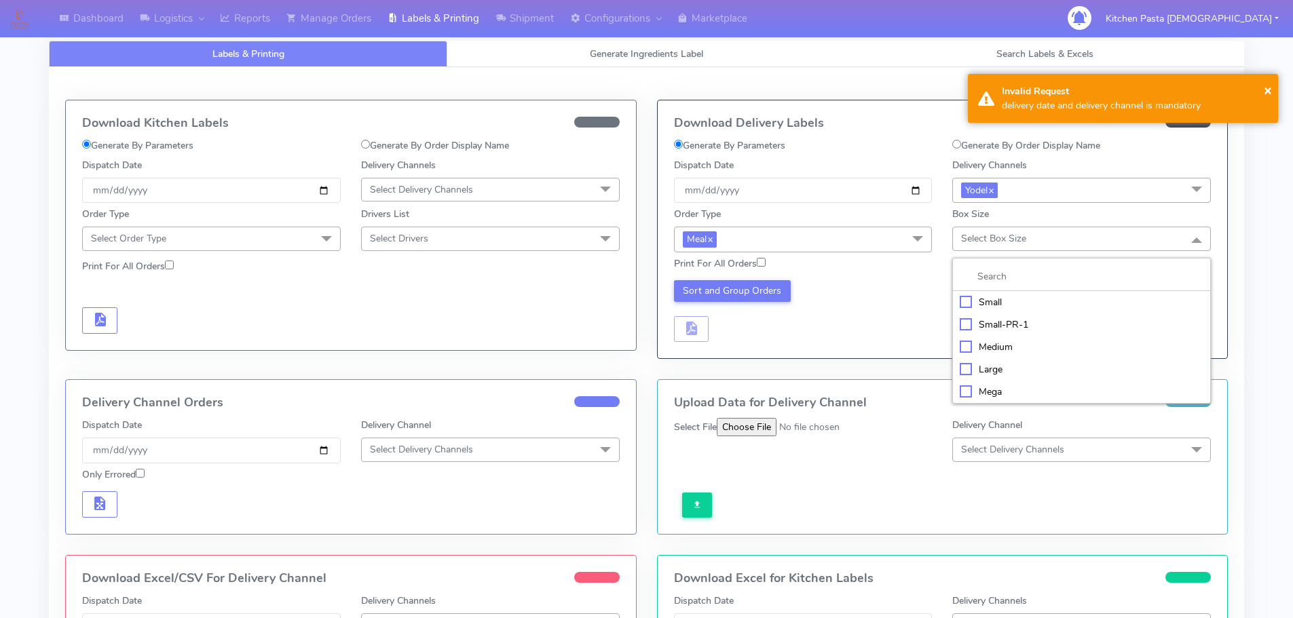
click at [1035, 344] on div "Medium" at bounding box center [1082, 347] width 244 height 14
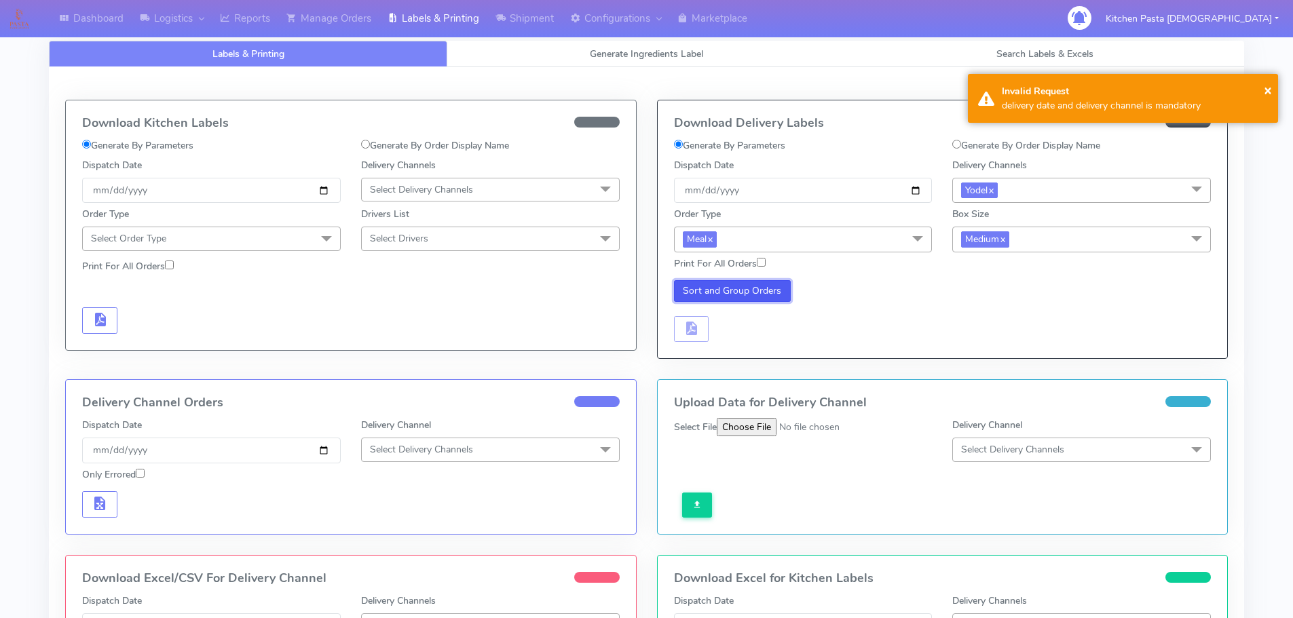
click at [737, 286] on button "Sort and Group Orders" at bounding box center [732, 291] width 117 height 22
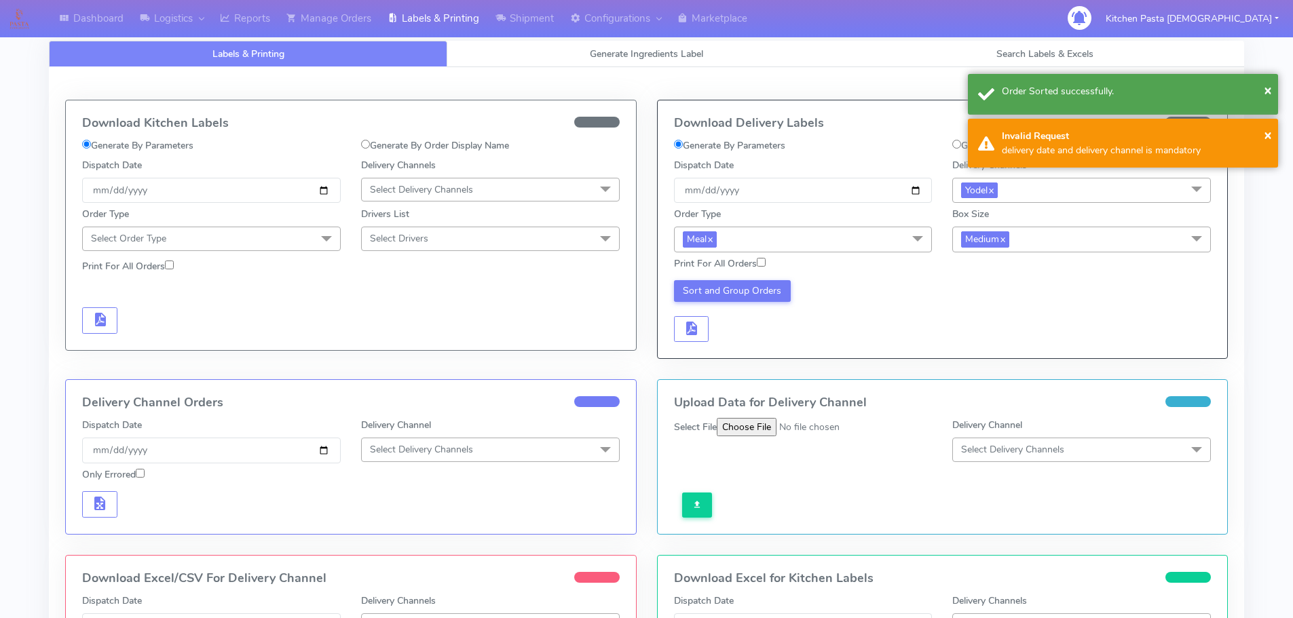
click at [709, 324] on div "Sort and Group Orders" at bounding box center [803, 311] width 279 height 62
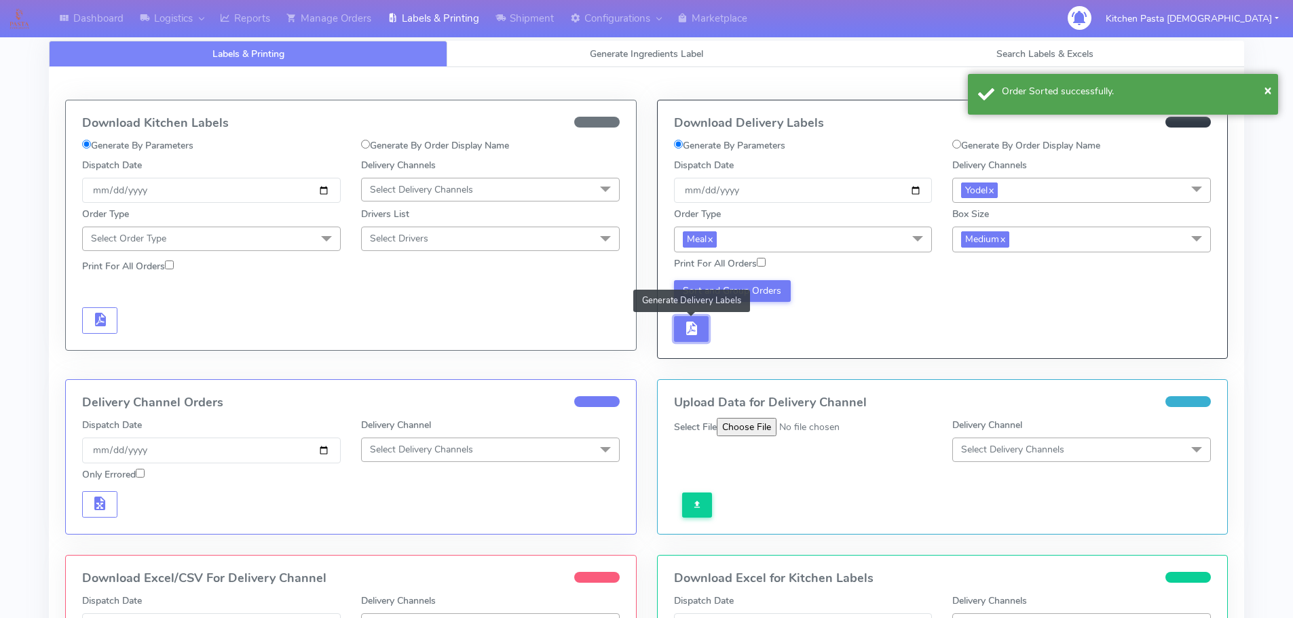
click at [686, 330] on span "button" at bounding box center [691, 331] width 16 height 13
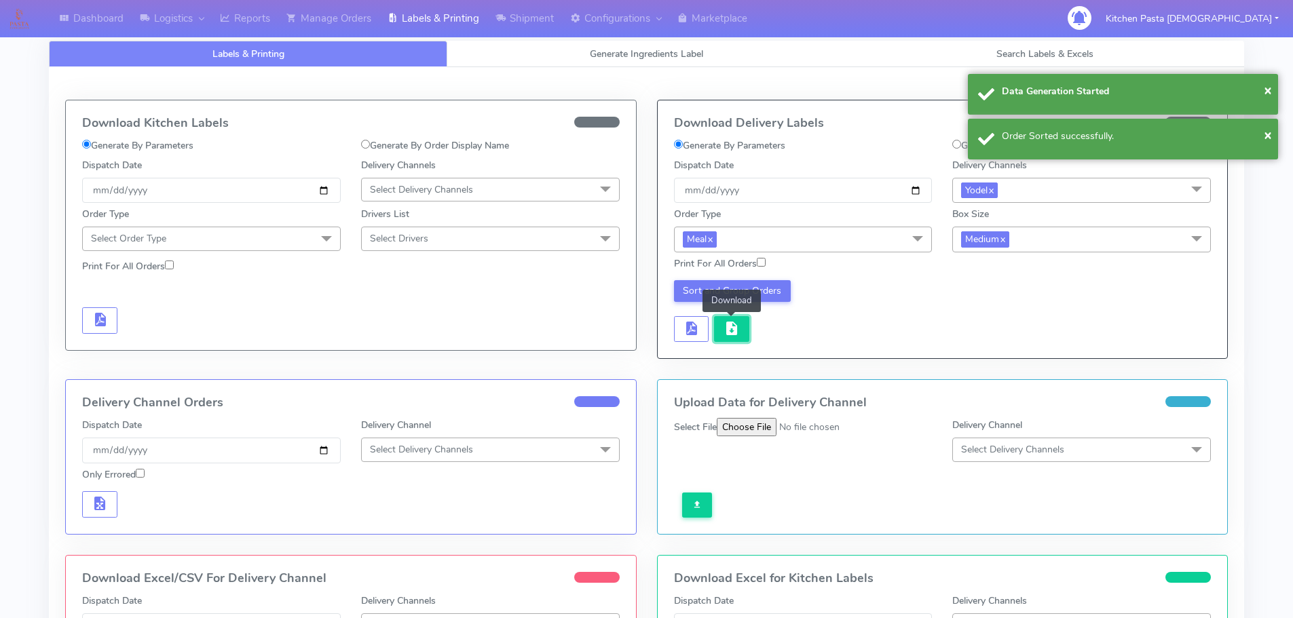
click at [729, 331] on span "button" at bounding box center [732, 331] width 16 height 13
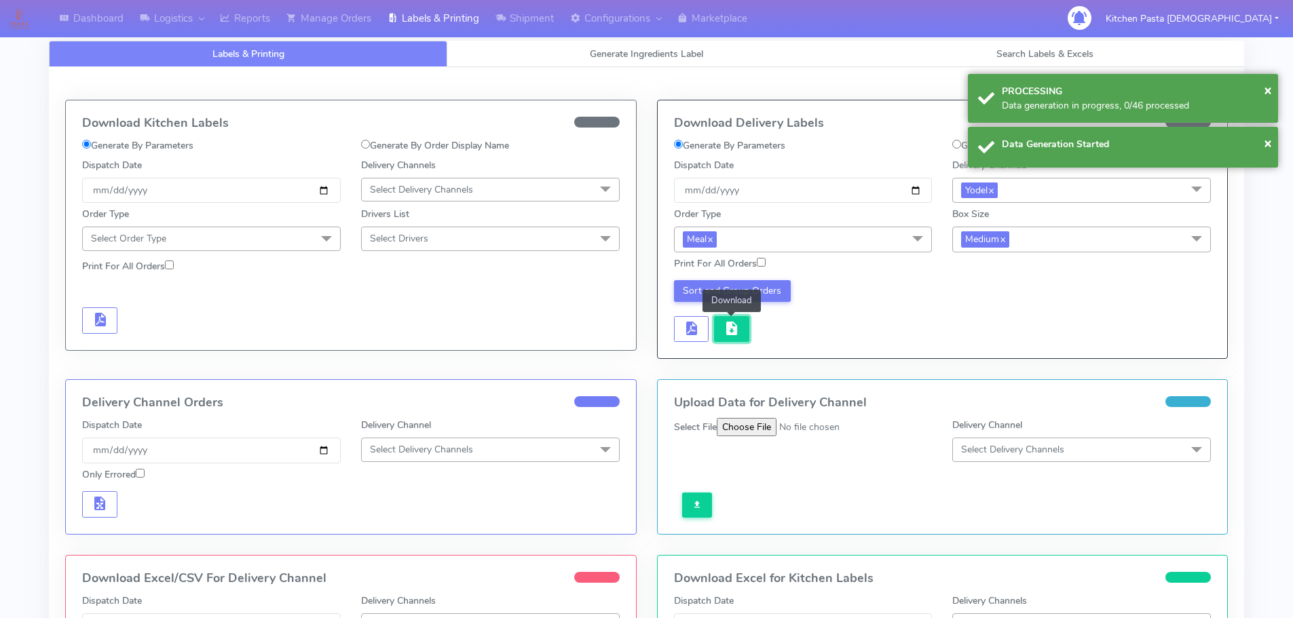
click at [729, 331] on span "button" at bounding box center [732, 331] width 16 height 13
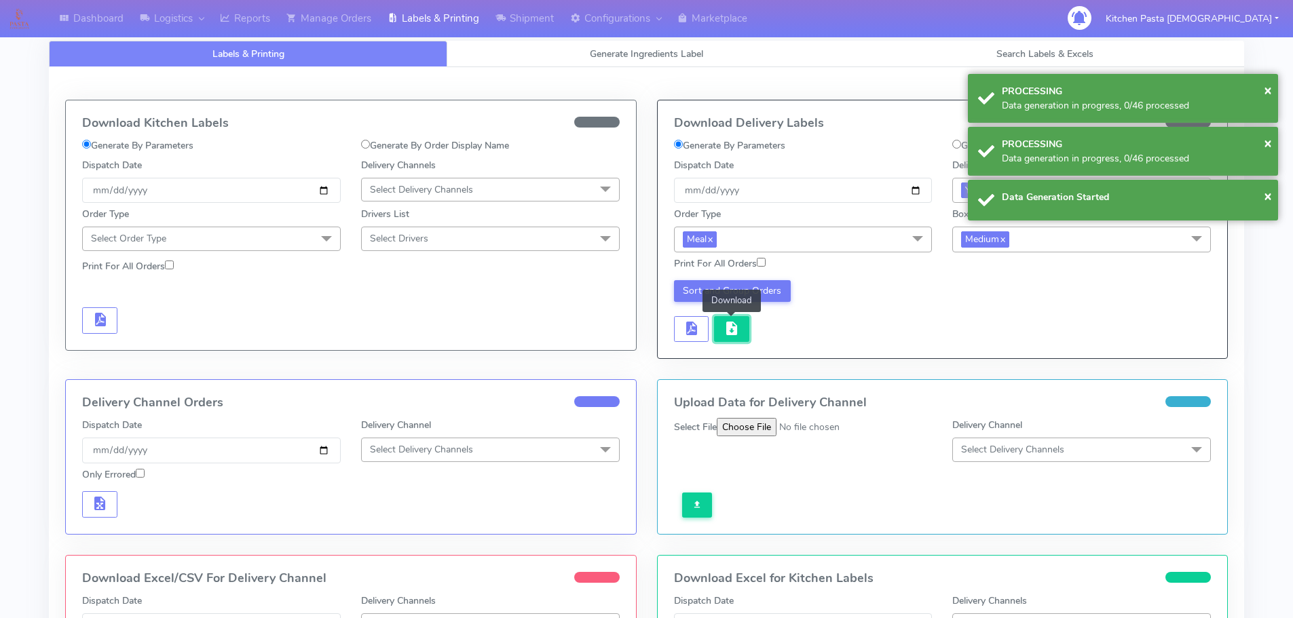
click at [724, 331] on span "button" at bounding box center [732, 331] width 16 height 13
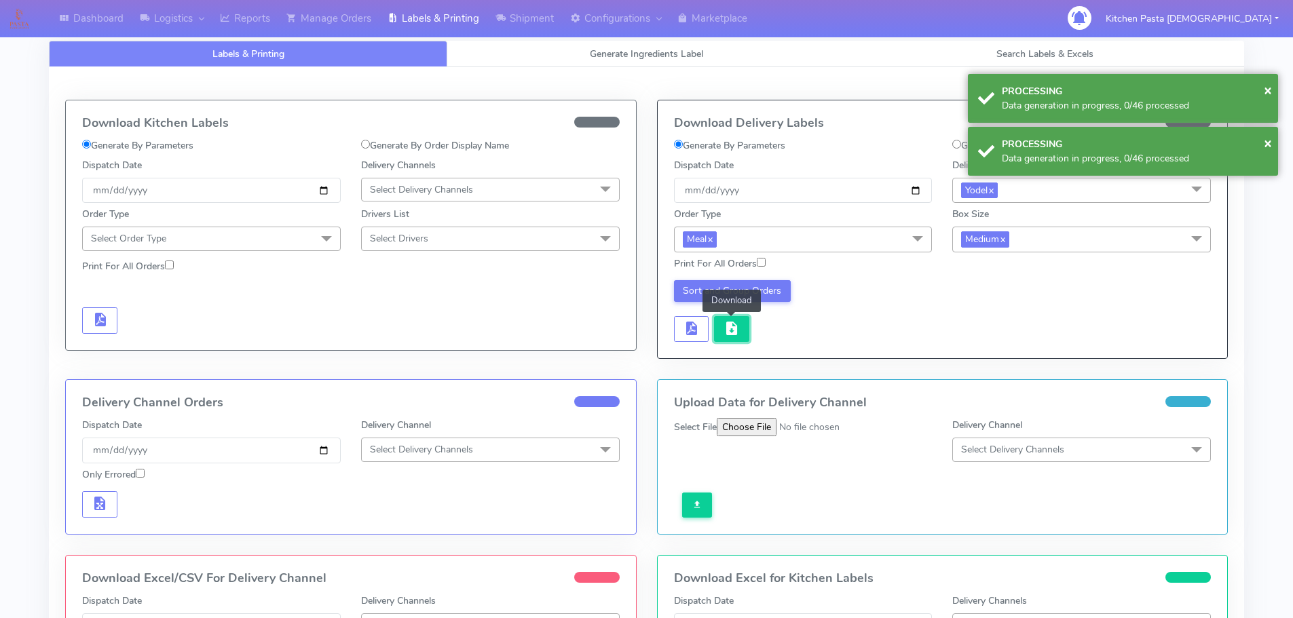
click at [724, 331] on span "button" at bounding box center [732, 331] width 16 height 13
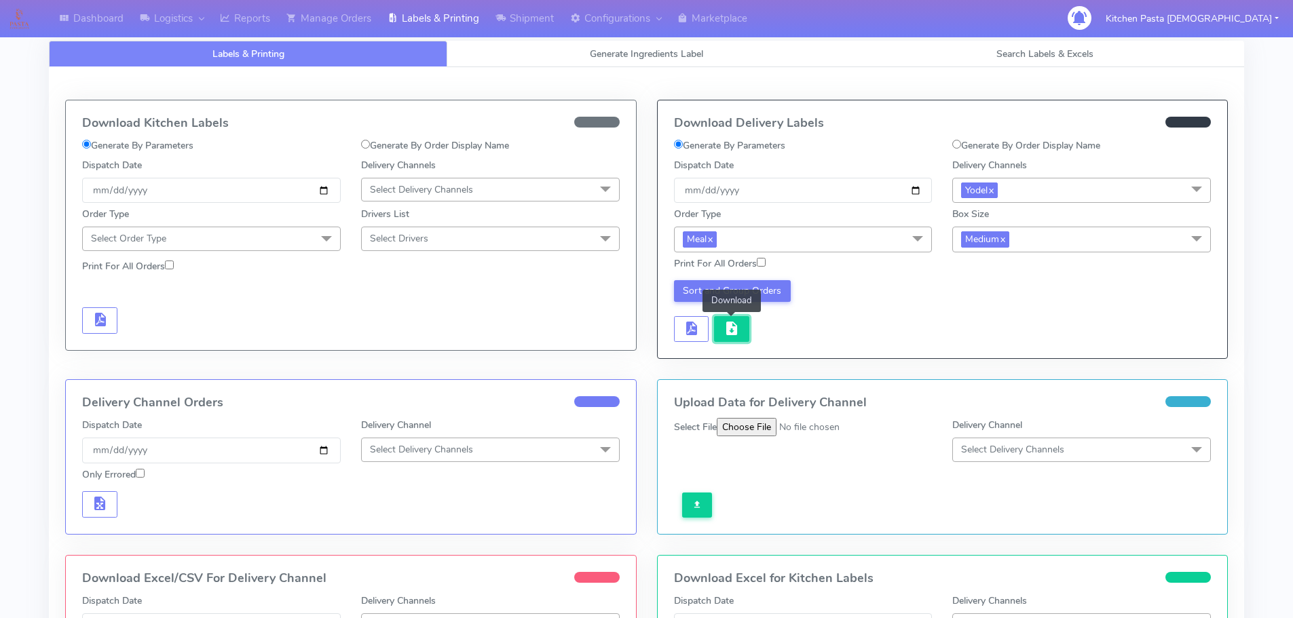
click at [736, 325] on span "button" at bounding box center [732, 331] width 16 height 13
click at [525, 20] on link "Shipment" at bounding box center [524, 18] width 75 height 37
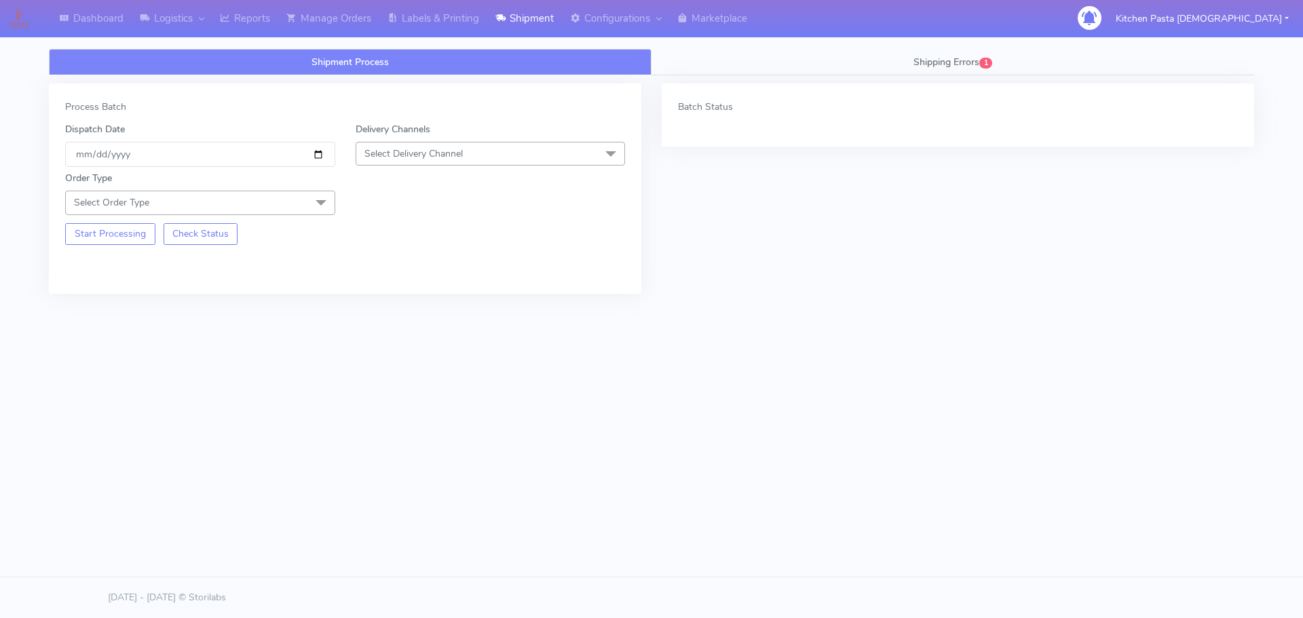
click at [460, 152] on span "Select Delivery Channel" at bounding box center [414, 153] width 98 height 13
click at [409, 304] on div "Yodel" at bounding box center [490, 306] width 255 height 14
click at [308, 209] on span at bounding box center [321, 204] width 27 height 26
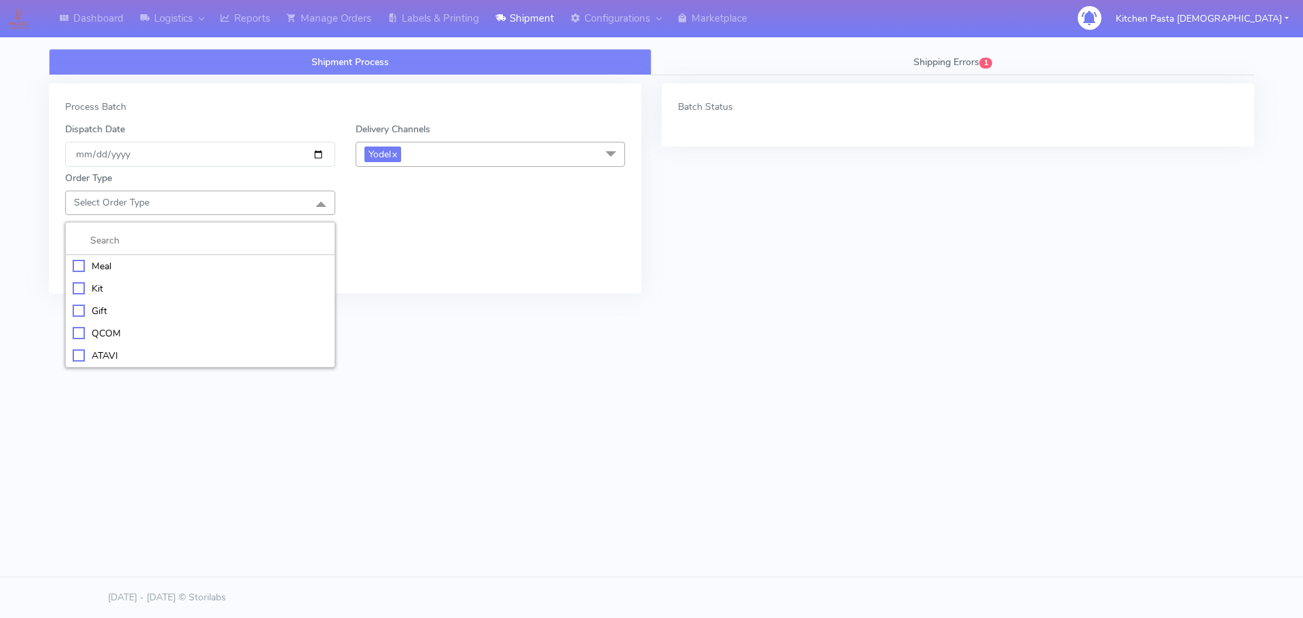
click at [192, 263] on div "Meal" at bounding box center [200, 266] width 255 height 14
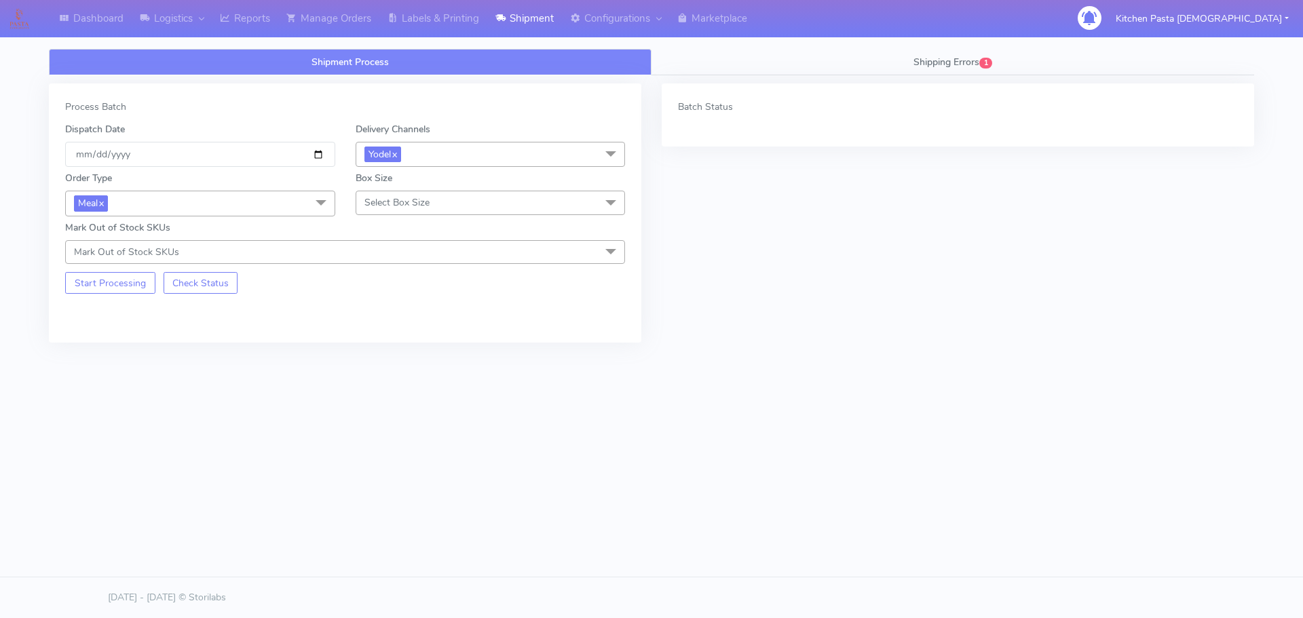
click at [381, 218] on div "Order Type Meal x Meal Kit Gift QCOM ATAVI Box Size Select Box Size Small Small…" at bounding box center [345, 215] width 580 height 97
click at [393, 210] on span "Select Box Size" at bounding box center [491, 203] width 270 height 24
click at [407, 263] on div "Small" at bounding box center [490, 266] width 255 height 14
click at [112, 286] on button "Start Processing" at bounding box center [110, 283] width 90 height 22
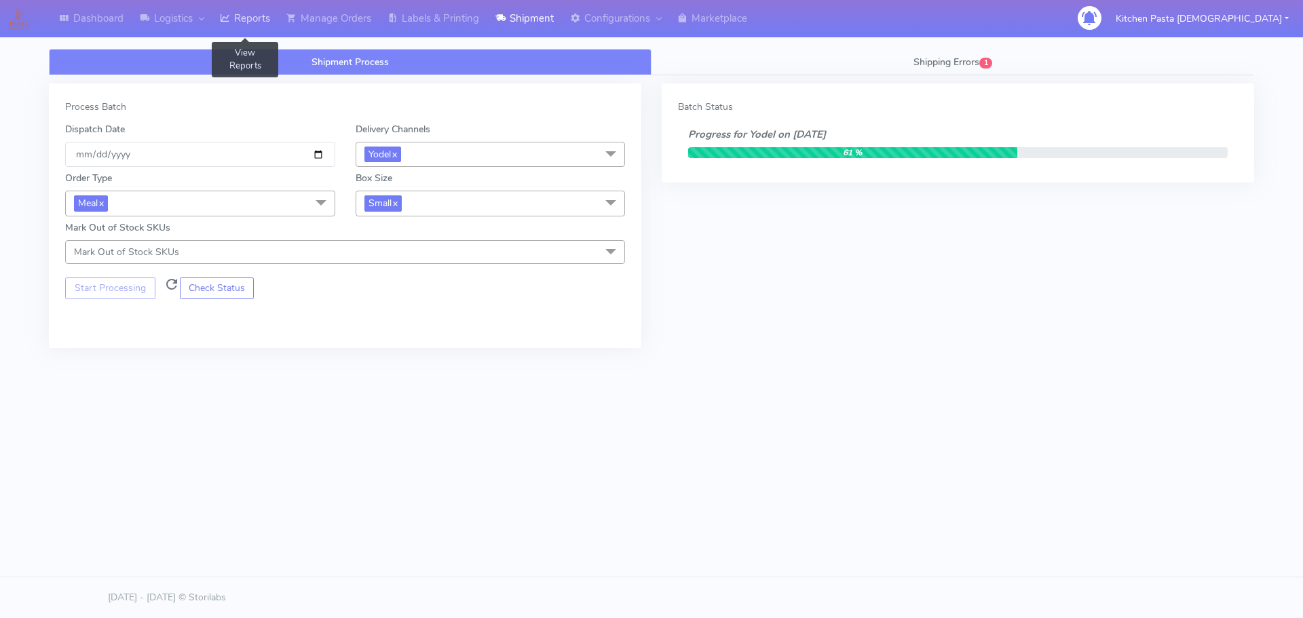
click at [265, 21] on link "Reports" at bounding box center [245, 18] width 67 height 37
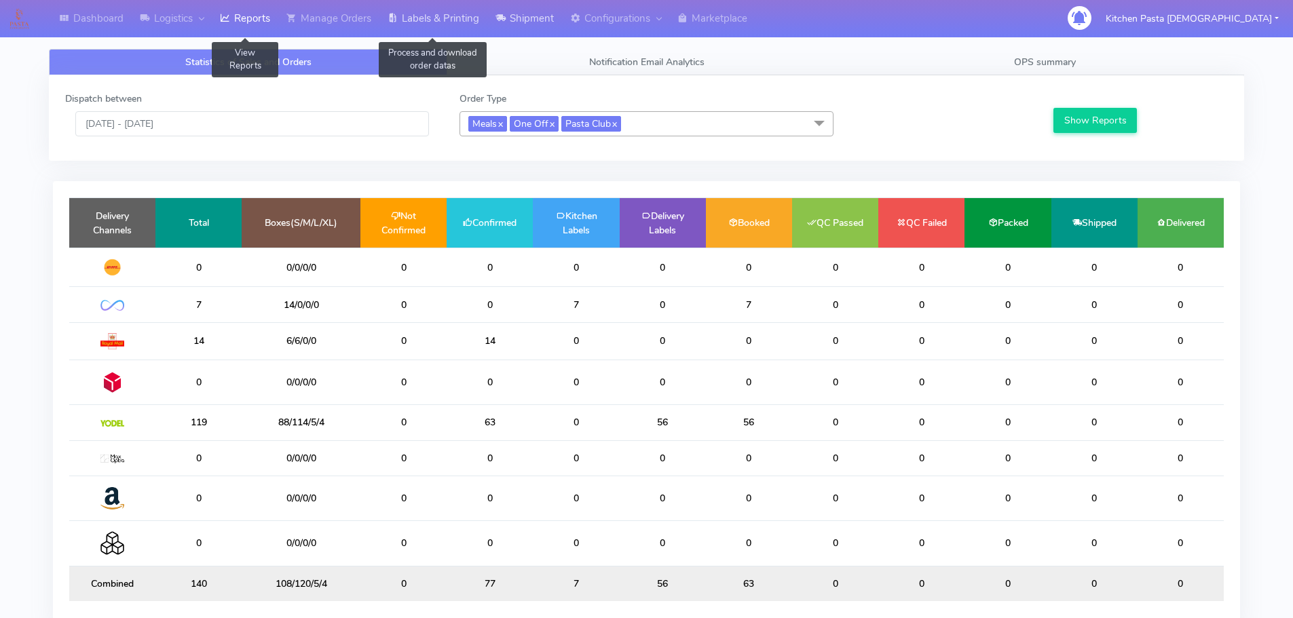
drag, startPoint x: 428, startPoint y: 26, endPoint x: 557, endPoint y: 33, distance: 129.2
click at [428, 26] on link "Labels & Printing" at bounding box center [433, 18] width 108 height 37
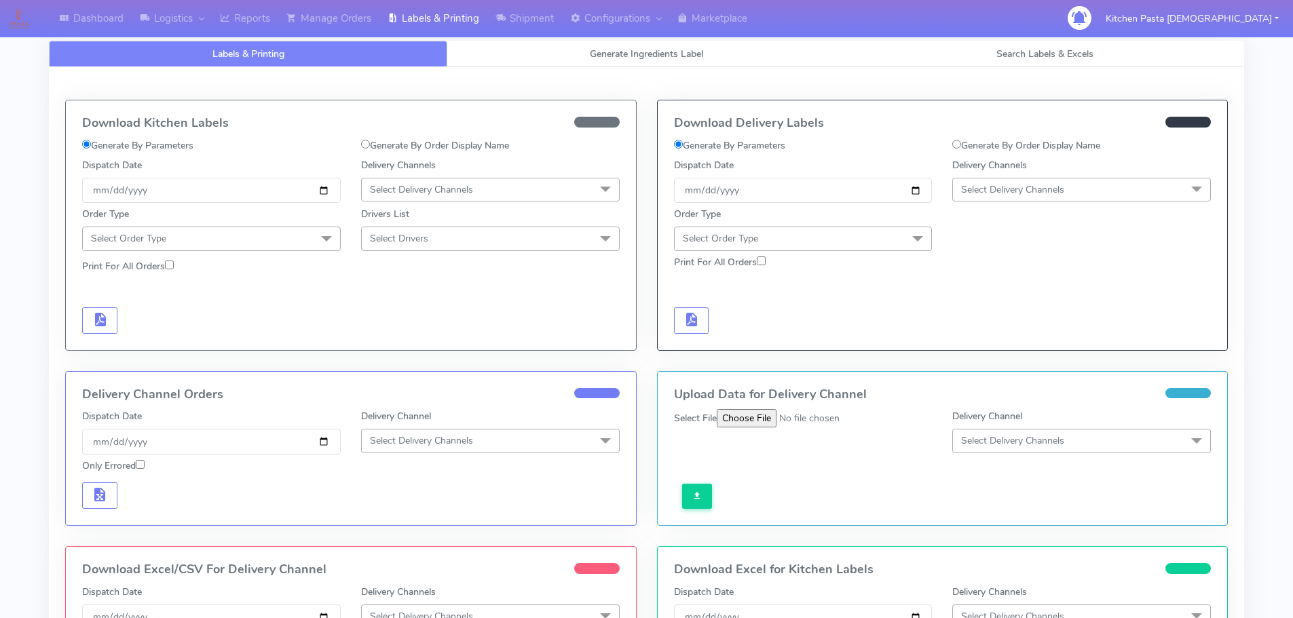
drag, startPoint x: 1014, startPoint y: 185, endPoint x: 1011, endPoint y: 295, distance: 110.0
click at [1014, 185] on span "Select Delivery Channels" at bounding box center [1012, 189] width 103 height 13
click at [1011, 336] on div "Yodel" at bounding box center [1082, 342] width 244 height 14
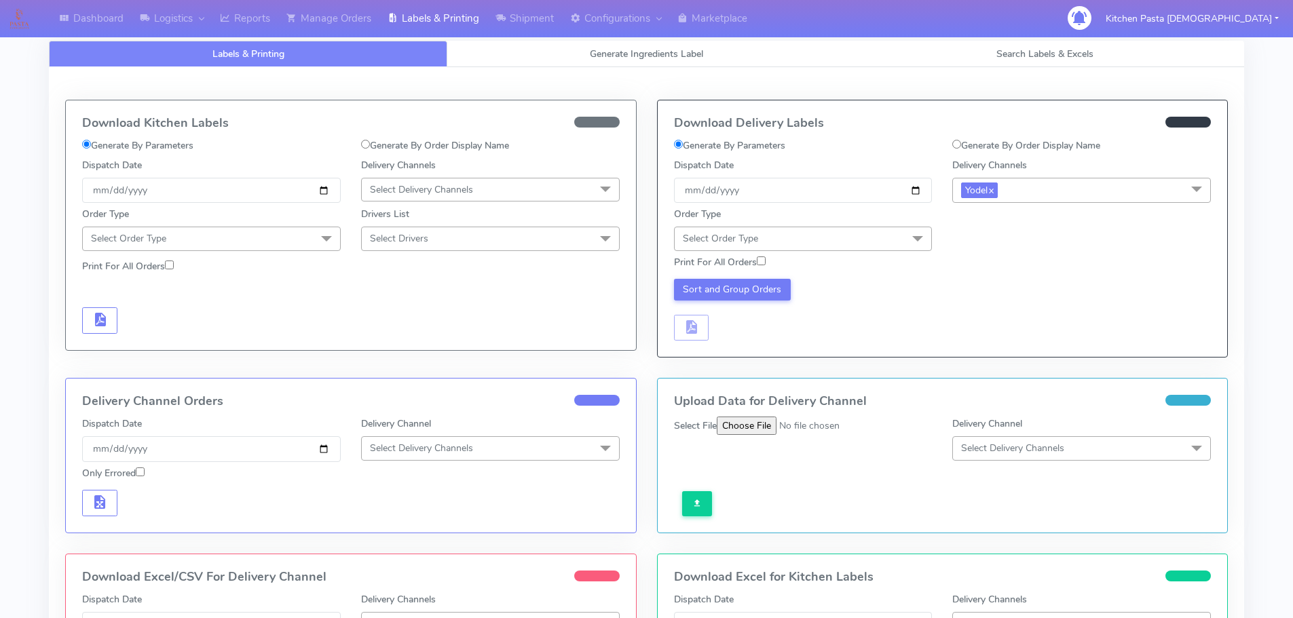
click at [862, 239] on span "Select Order Type" at bounding box center [803, 239] width 259 height 24
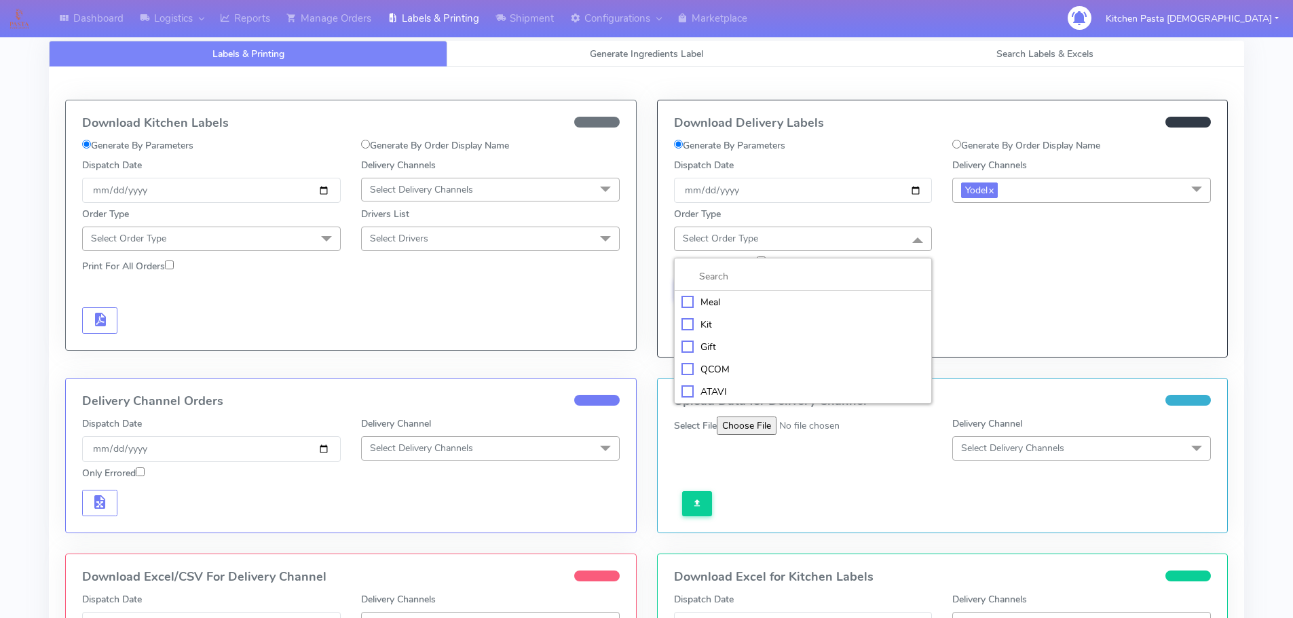
click at [796, 307] on div "Meal" at bounding box center [804, 302] width 244 height 14
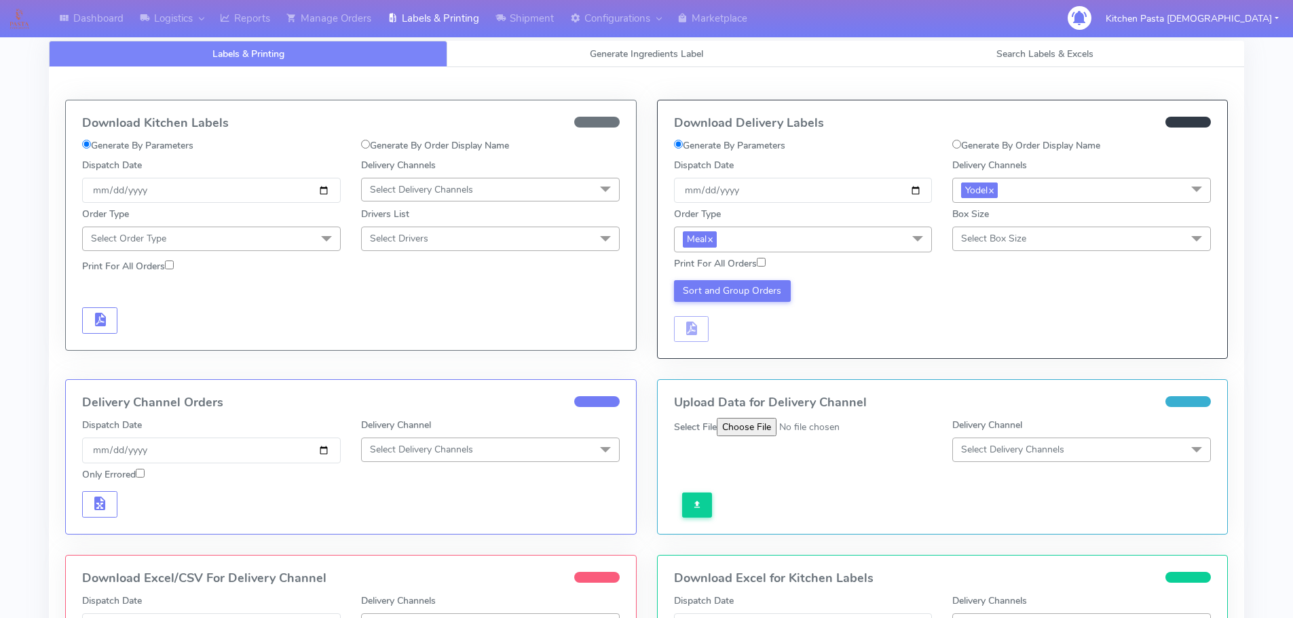
click at [1009, 228] on span "Select Box Size" at bounding box center [1081, 239] width 259 height 24
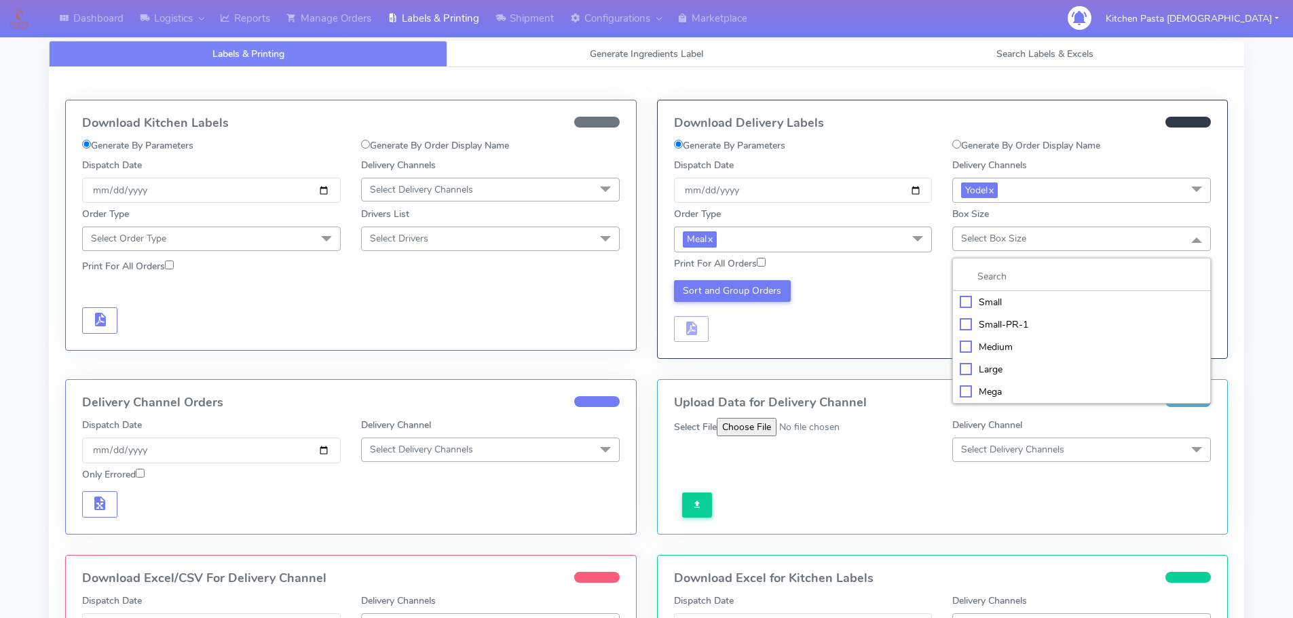
click at [1012, 293] on li "Small" at bounding box center [1081, 302] width 257 height 22
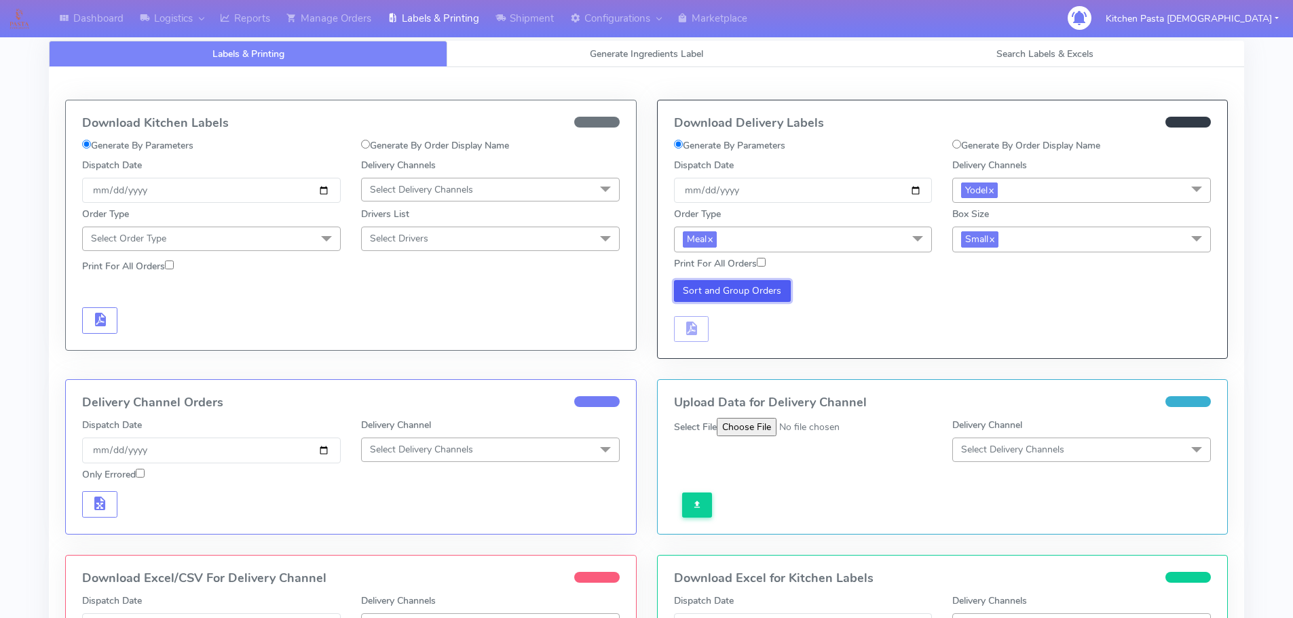
click at [760, 293] on button "Sort and Group Orders" at bounding box center [732, 291] width 117 height 22
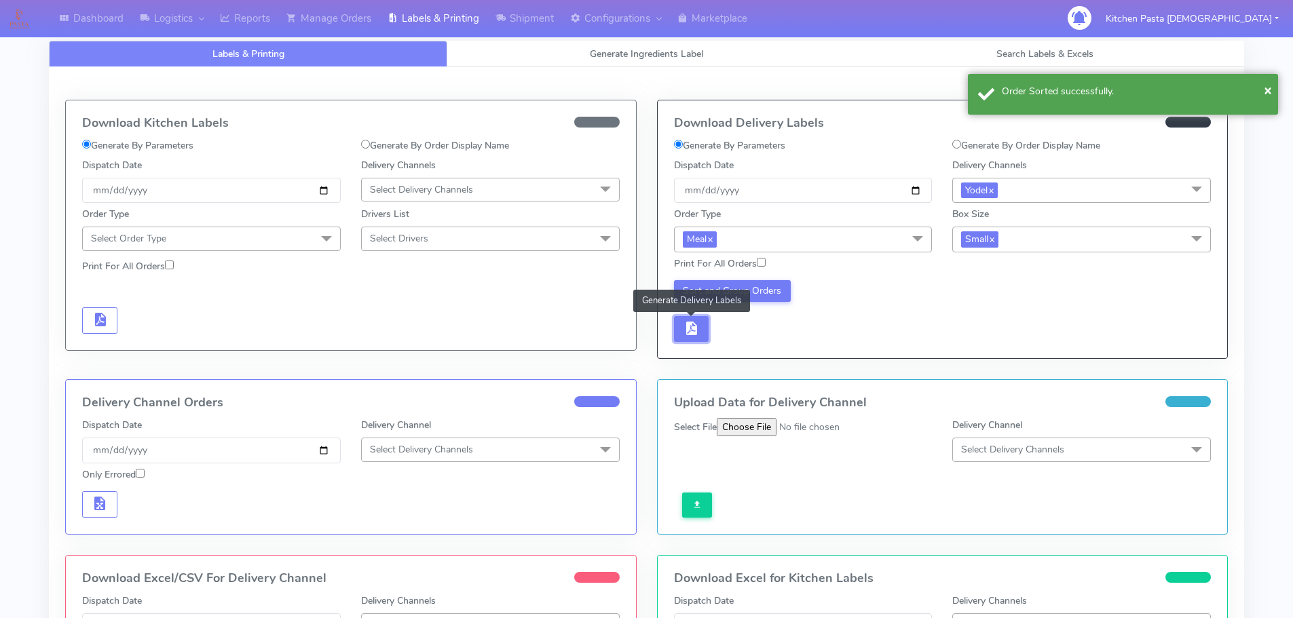
click at [698, 339] on button "button" at bounding box center [691, 329] width 35 height 26
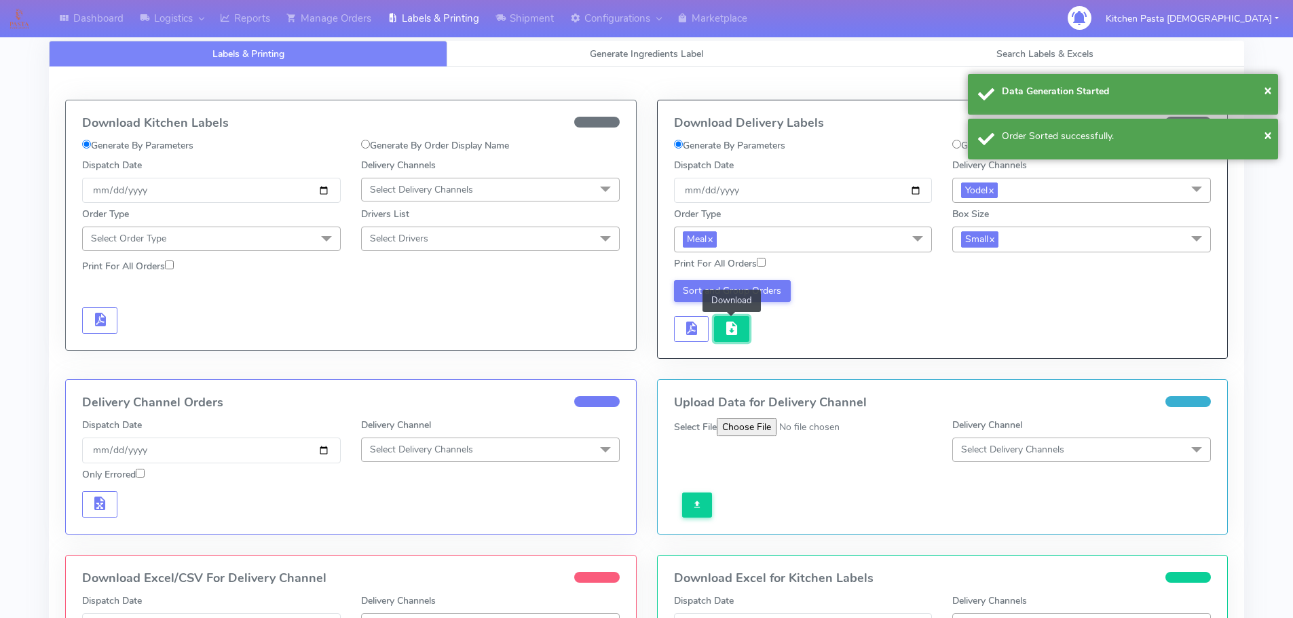
click at [737, 339] on button "button" at bounding box center [731, 329] width 35 height 26
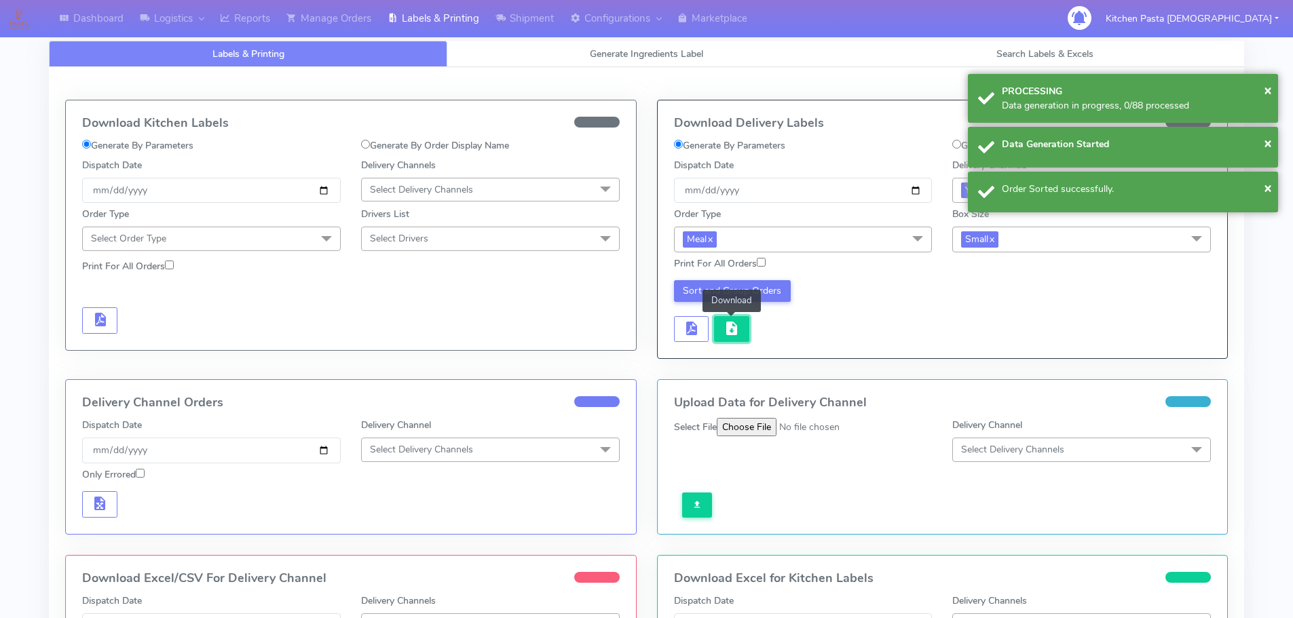
click at [737, 339] on button "button" at bounding box center [731, 329] width 35 height 26
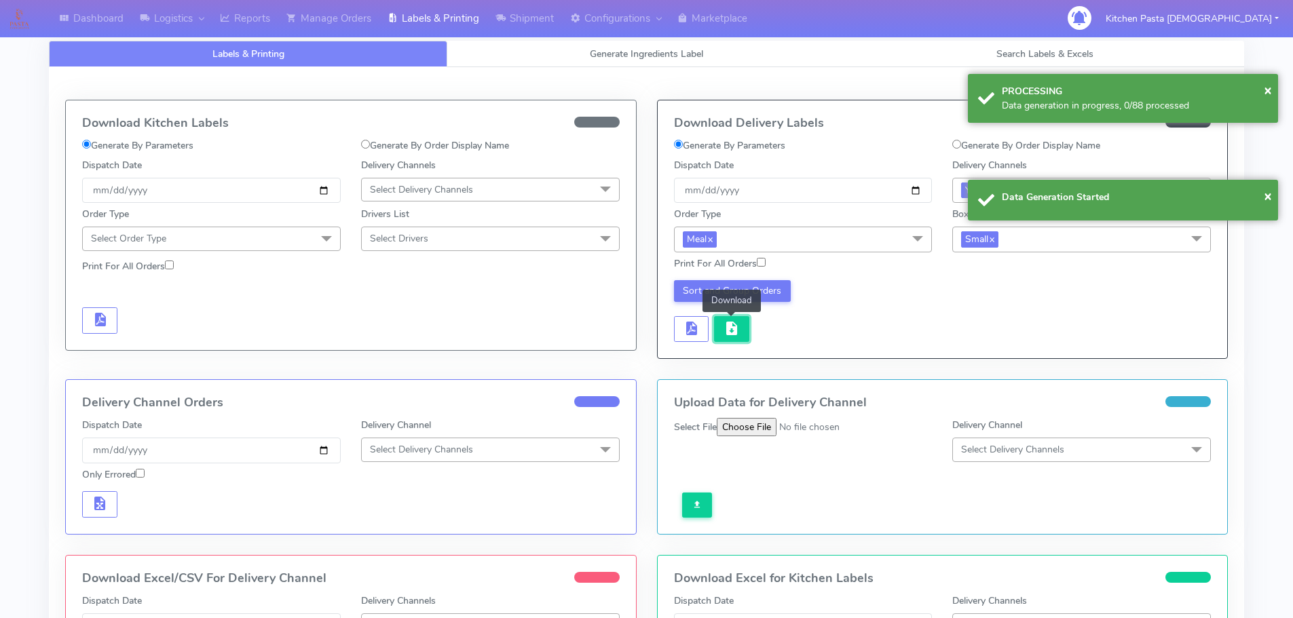
click at [737, 339] on button "button" at bounding box center [731, 329] width 35 height 26
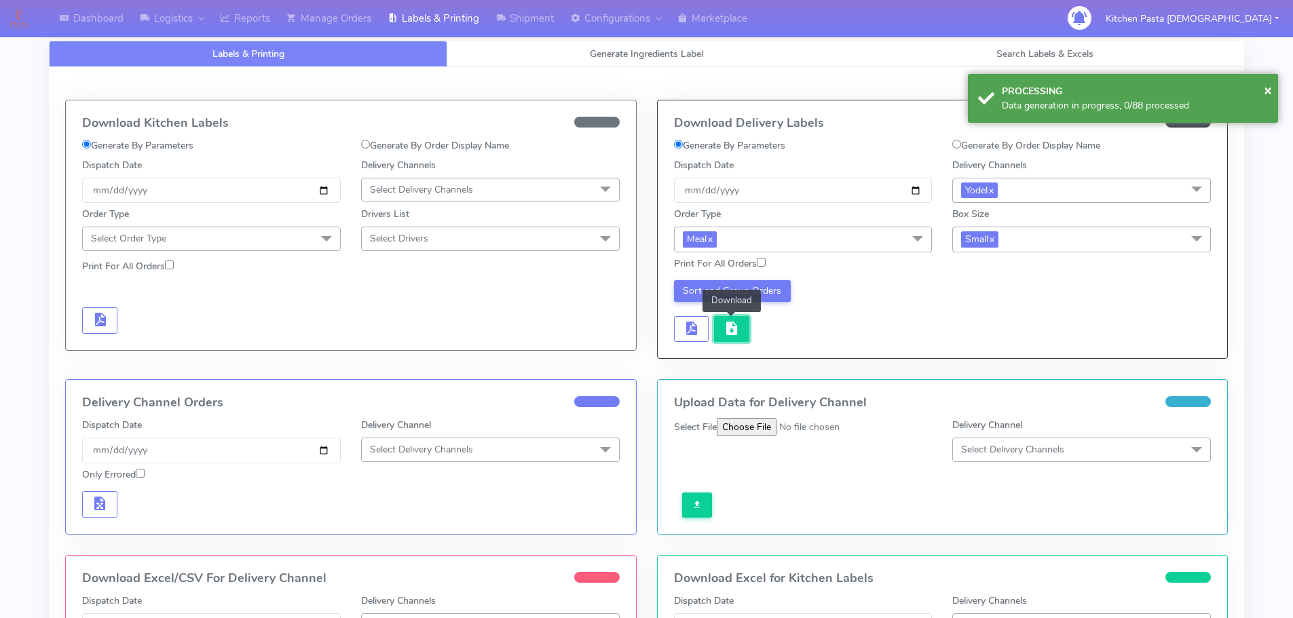
click at [737, 339] on button "button" at bounding box center [731, 329] width 35 height 26
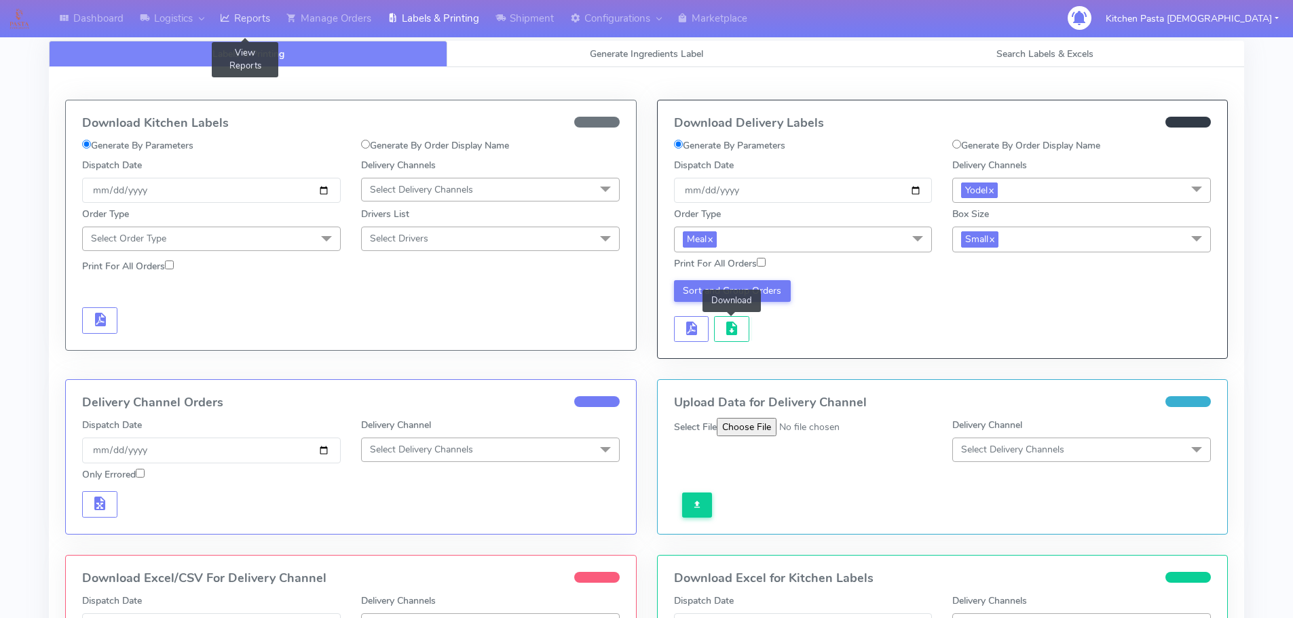
drag, startPoint x: 257, startPoint y: 9, endPoint x: 263, endPoint y: 4, distance: 7.2
click at [257, 9] on link "Reports" at bounding box center [245, 18] width 67 height 37
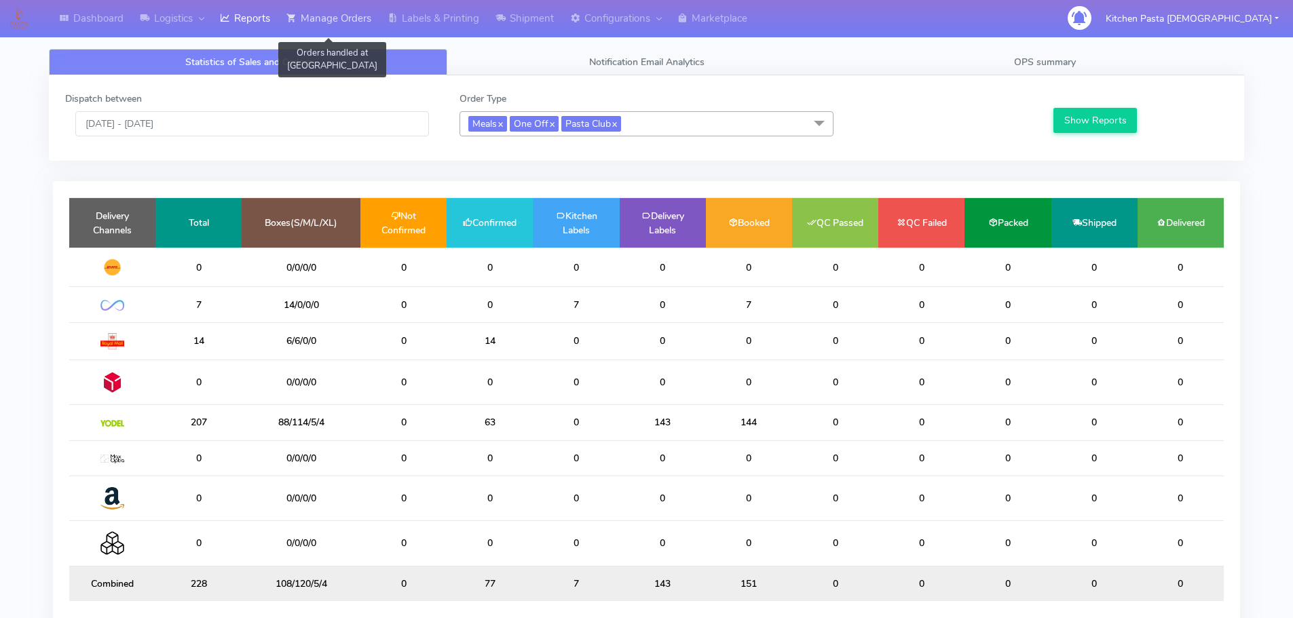
click at [347, 35] on link "Manage Orders" at bounding box center [328, 18] width 101 height 37
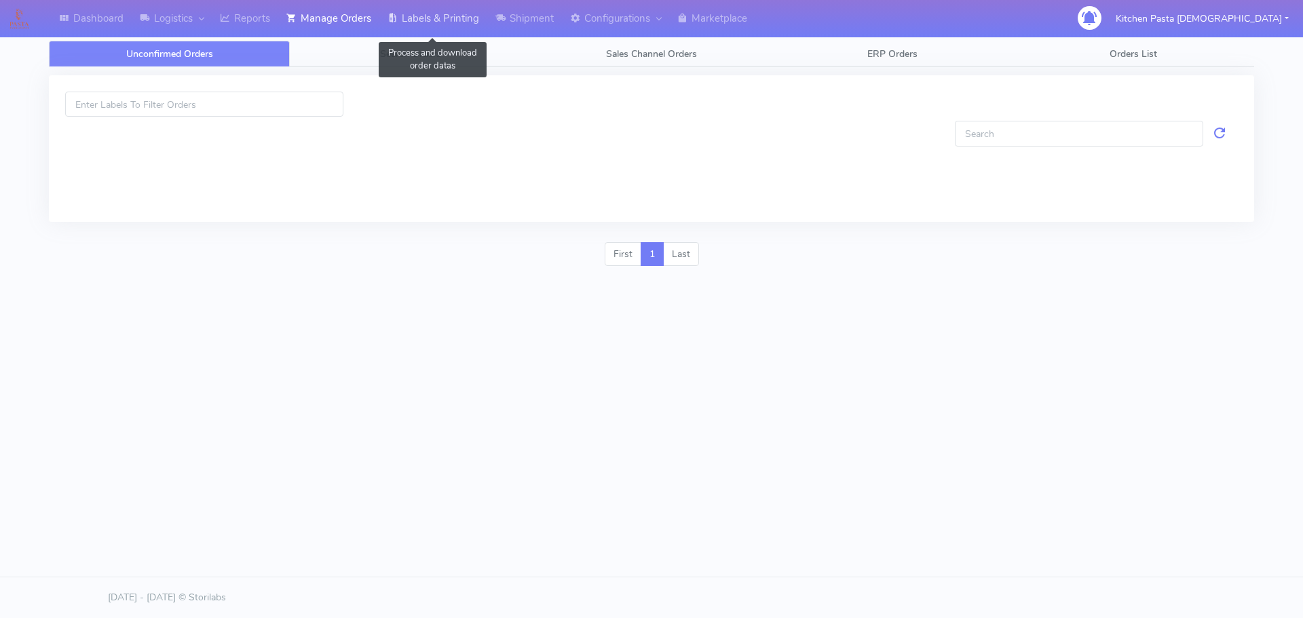
click at [435, 26] on link "Labels & Printing" at bounding box center [433, 18] width 108 height 37
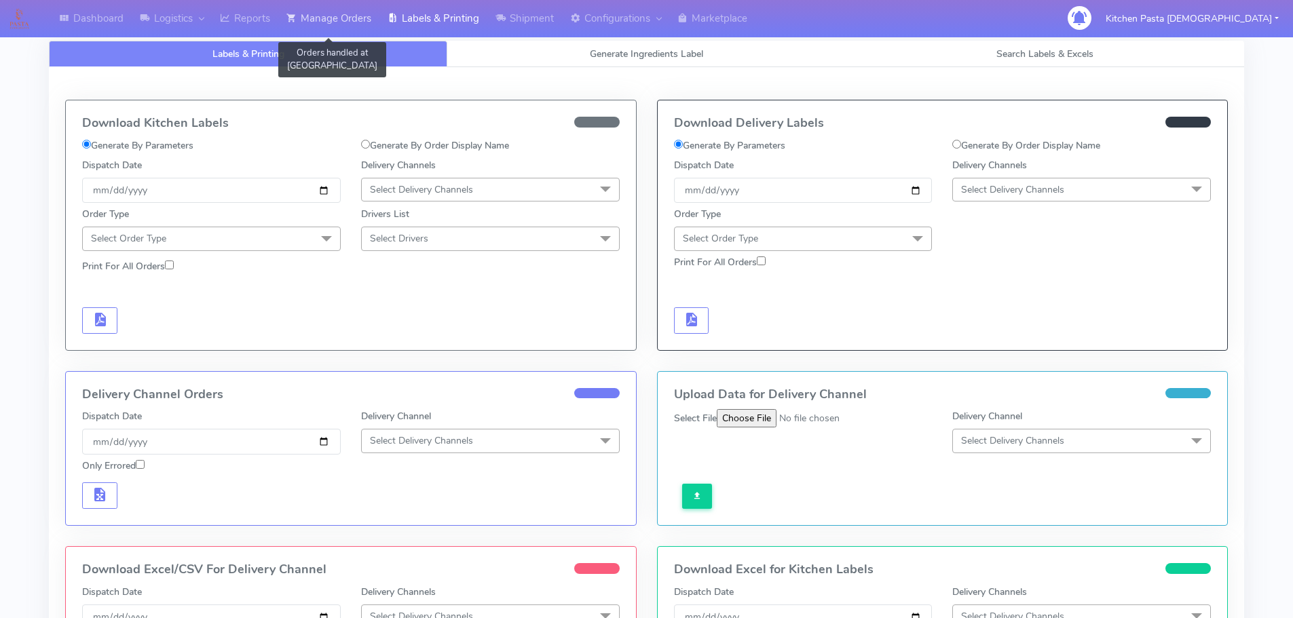
click at [333, 31] on link "Manage Orders" at bounding box center [328, 18] width 101 height 37
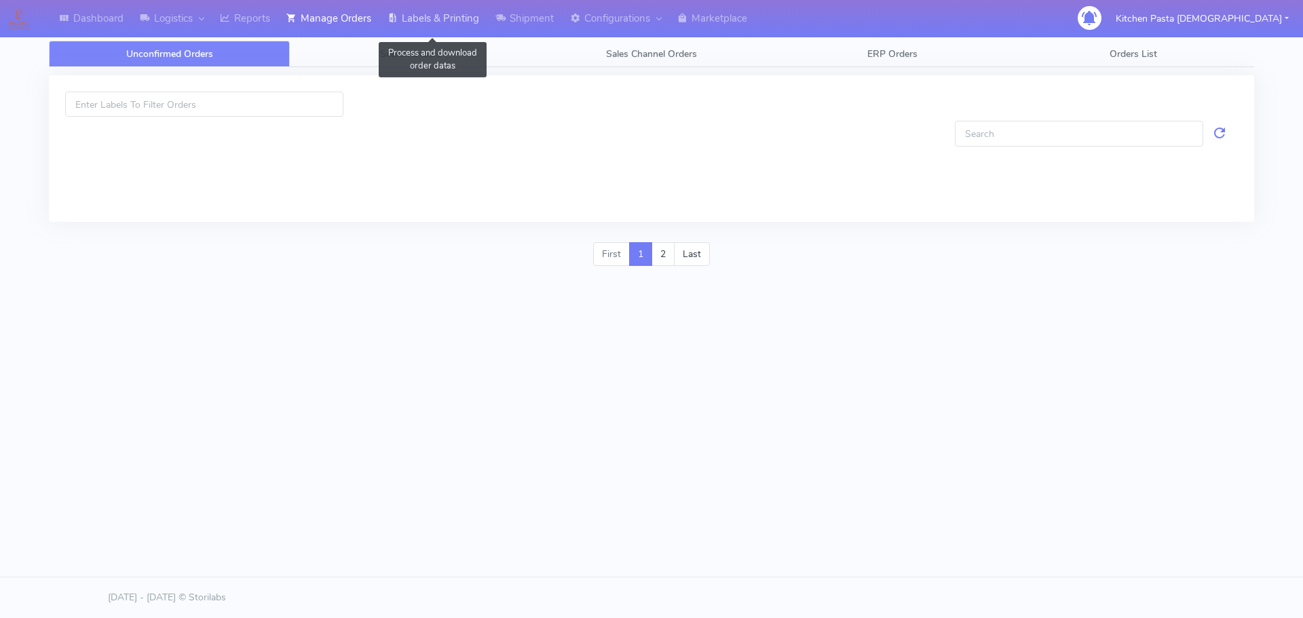
click at [450, 30] on link "Labels & Printing" at bounding box center [433, 18] width 108 height 37
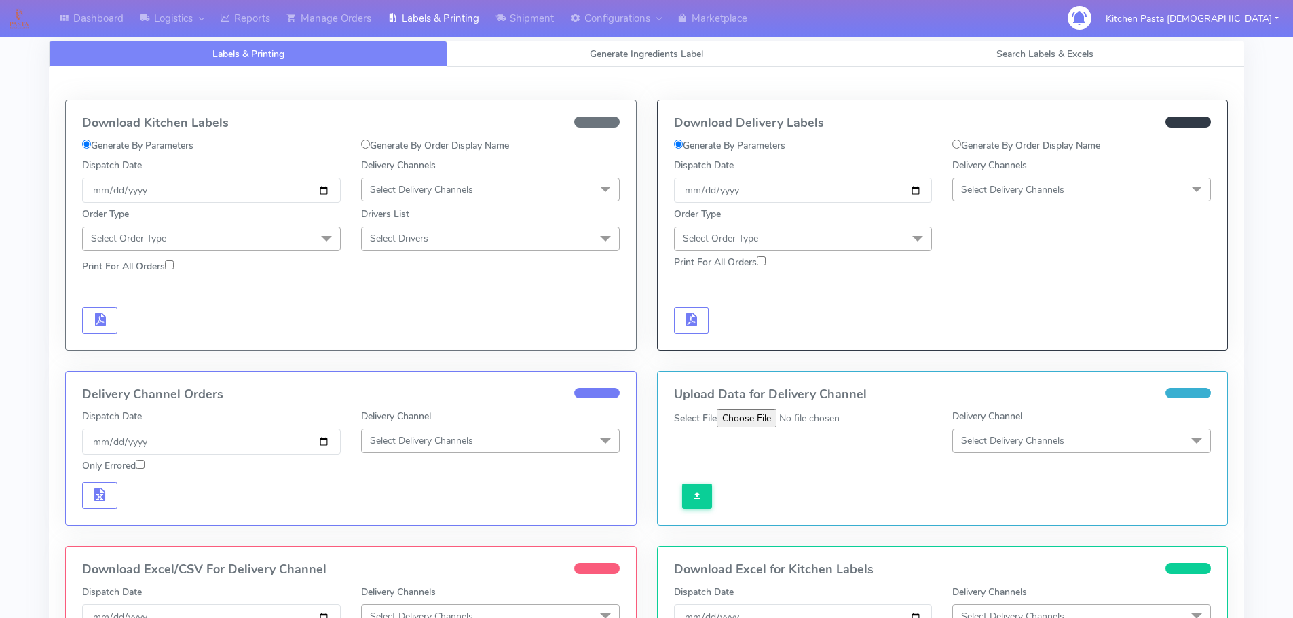
click at [432, 192] on span "Select Delivery Channels" at bounding box center [421, 189] width 103 height 13
click at [407, 302] on div "Royal Mail" at bounding box center [491, 298] width 244 height 14
click at [305, 242] on span "Select Order Type" at bounding box center [211, 239] width 259 height 24
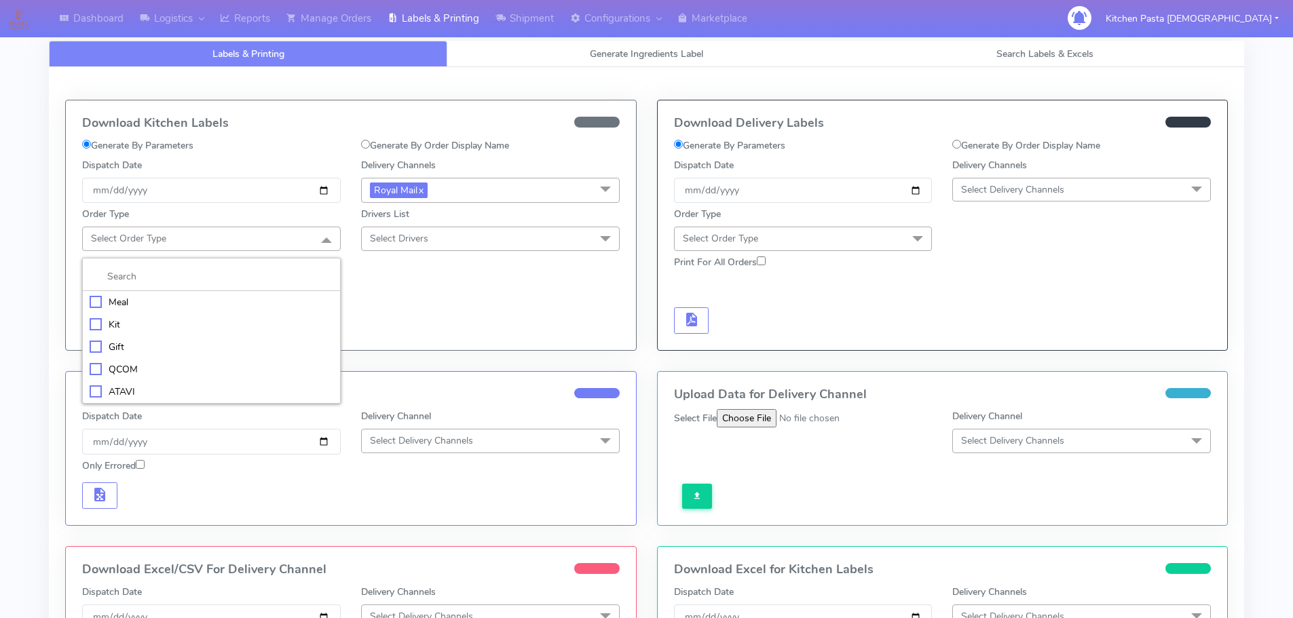
click at [171, 300] on div "Meal" at bounding box center [212, 302] width 244 height 14
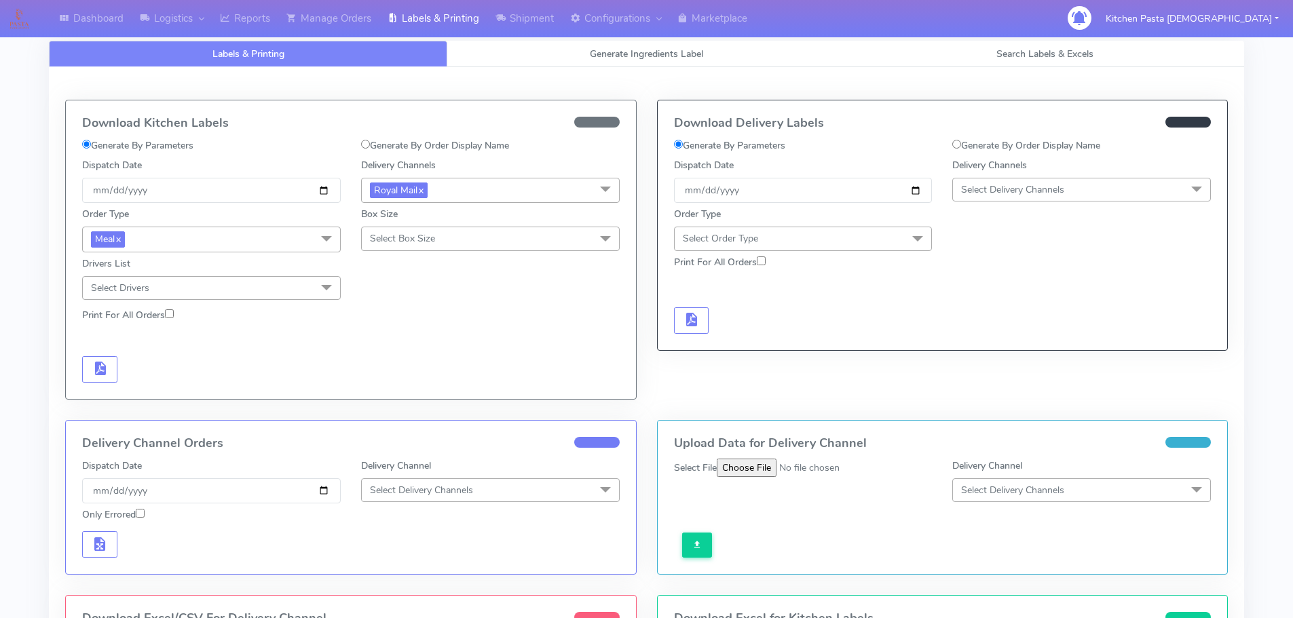
click at [387, 236] on span "Select Box Size" at bounding box center [402, 238] width 65 height 13
click at [406, 348] on div "Medium" at bounding box center [491, 347] width 244 height 14
click at [90, 373] on button "button" at bounding box center [99, 369] width 35 height 26
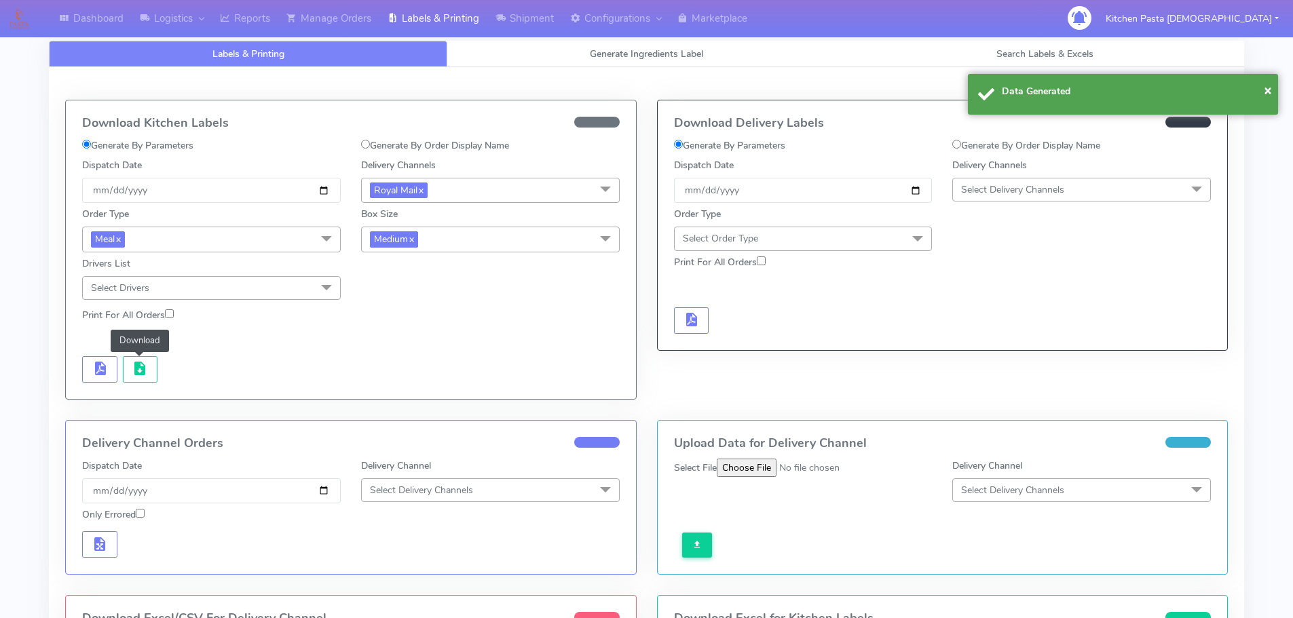
click at [124, 376] on button "button" at bounding box center [140, 369] width 35 height 26
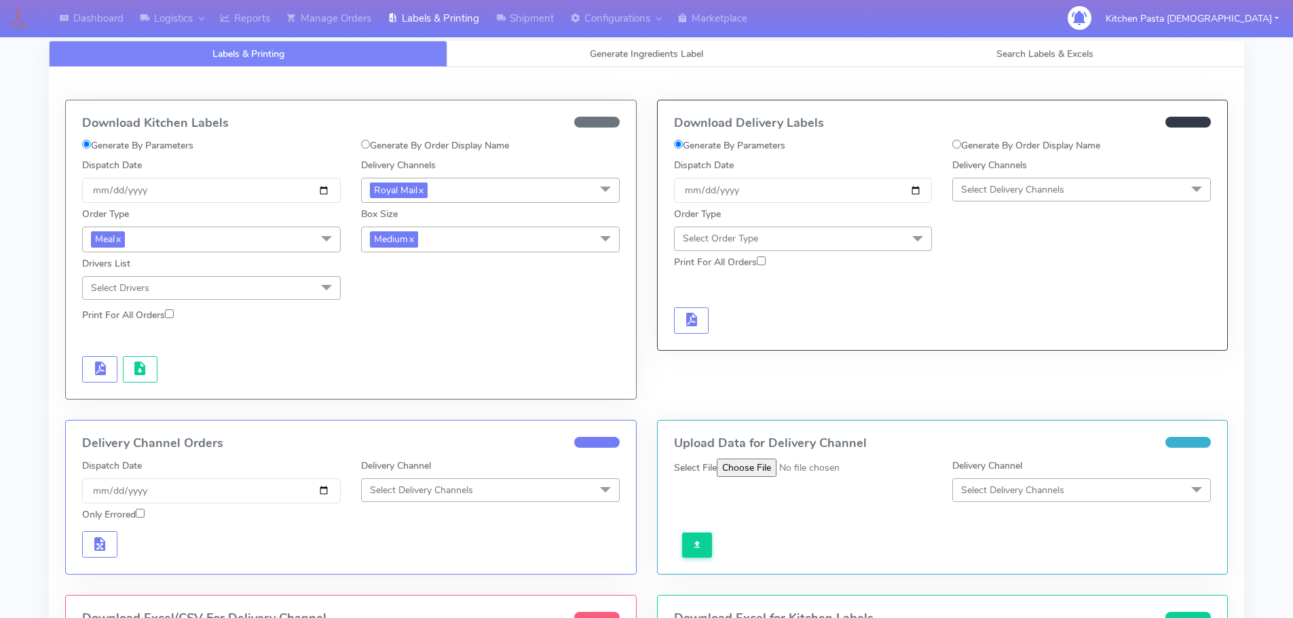
click at [480, 250] on span "Medium x" at bounding box center [490, 239] width 259 height 25
click at [395, 301] on div "Small" at bounding box center [491, 304] width 244 height 14
click at [89, 373] on button "button" at bounding box center [99, 369] width 35 height 26
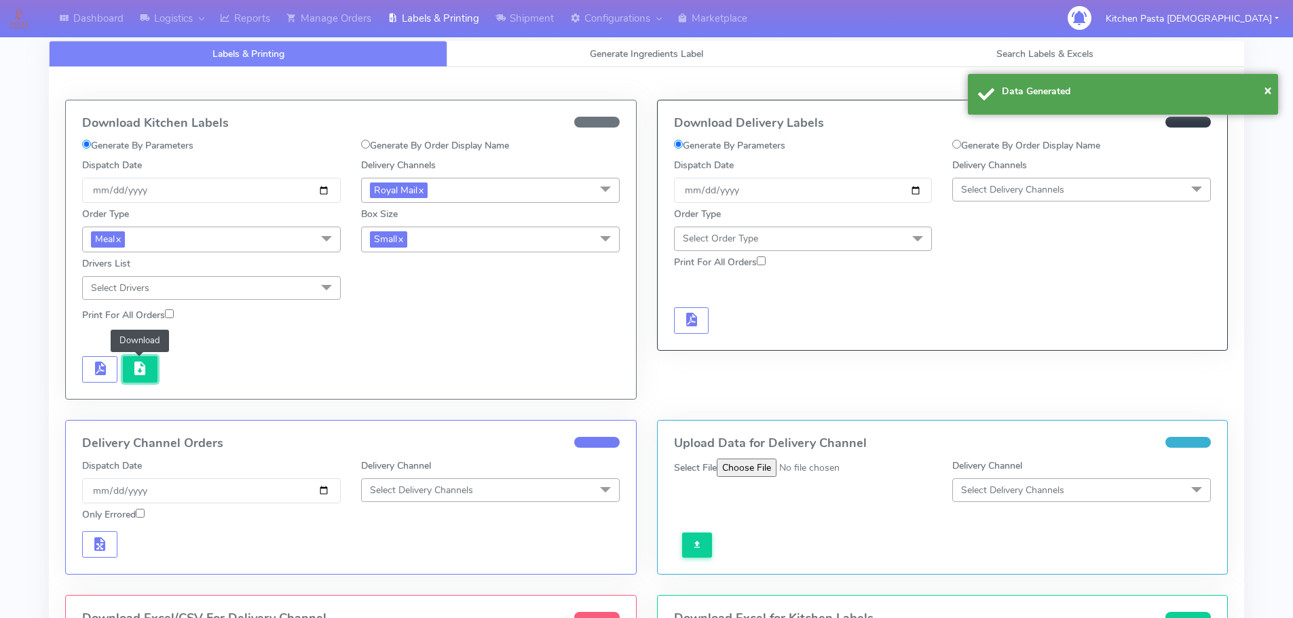
click at [141, 373] on span "button" at bounding box center [140, 371] width 16 height 13
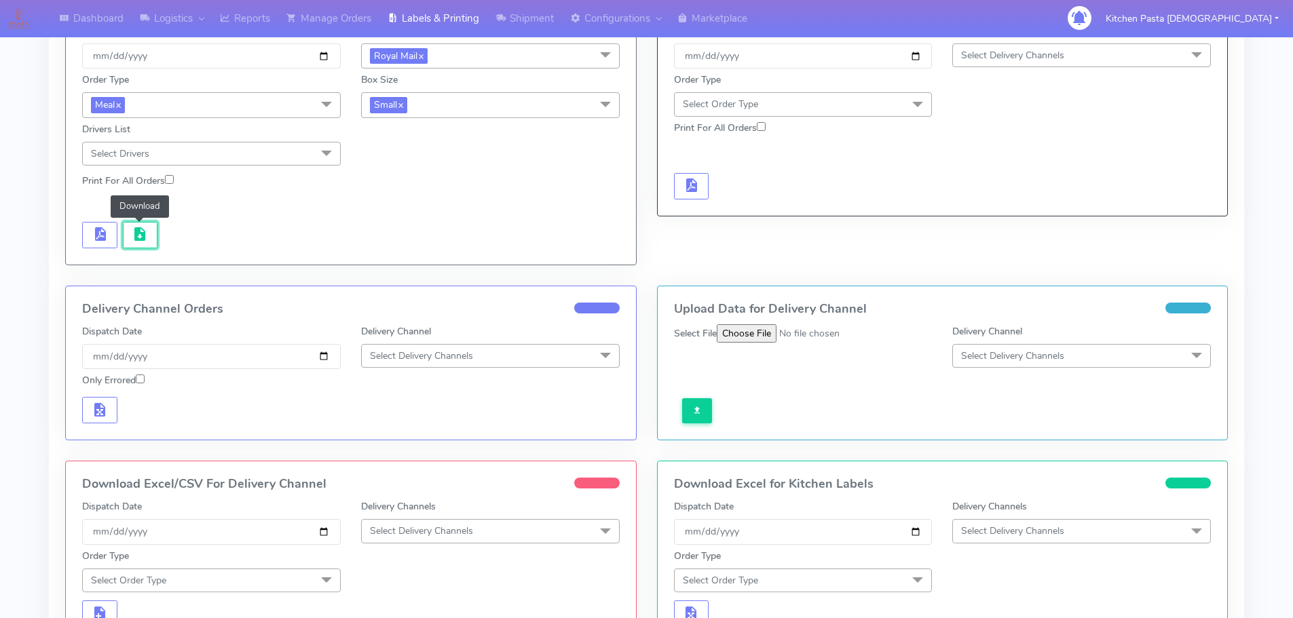
scroll to position [136, 0]
drag, startPoint x: 506, startPoint y: 525, endPoint x: 430, endPoint y: 586, distance: 97.5
click at [506, 525] on span "Select Delivery Channels" at bounding box center [490, 530] width 259 height 24
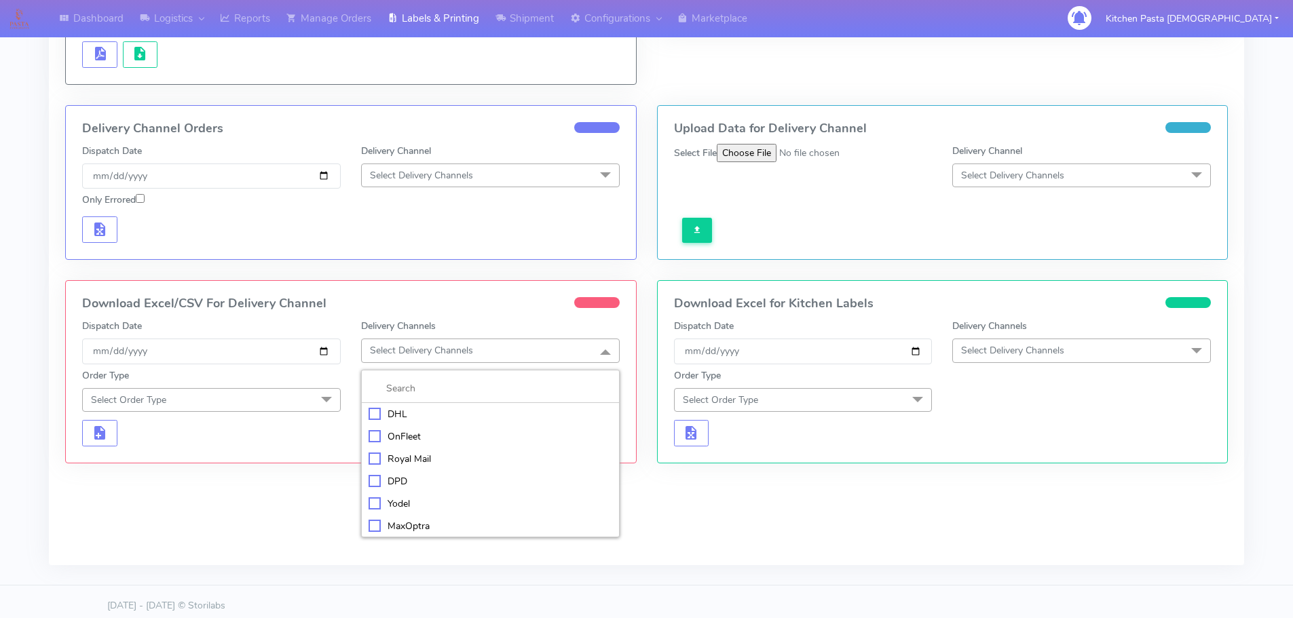
scroll to position [323, 0]
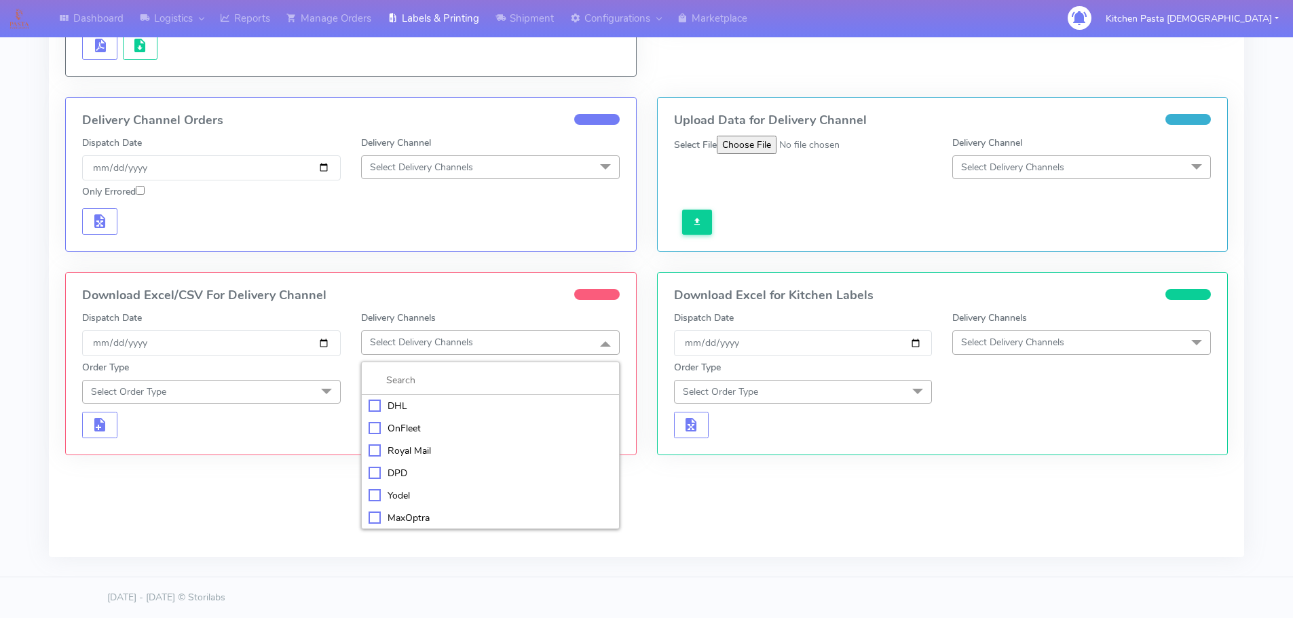
click at [412, 458] on div "Royal Mail" at bounding box center [491, 451] width 244 height 14
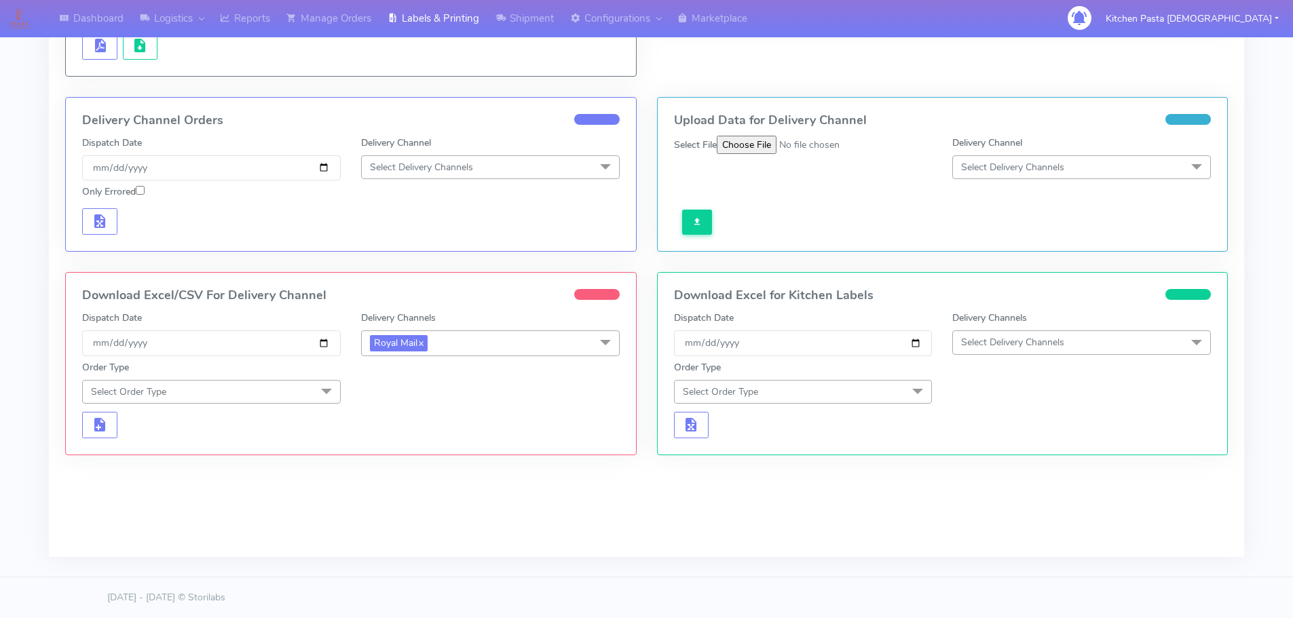
click at [274, 389] on span "Select Order Type" at bounding box center [211, 392] width 259 height 24
click at [168, 453] on div "Meal" at bounding box center [212, 455] width 244 height 14
click at [514, 387] on span "Select Box Size" at bounding box center [490, 392] width 259 height 24
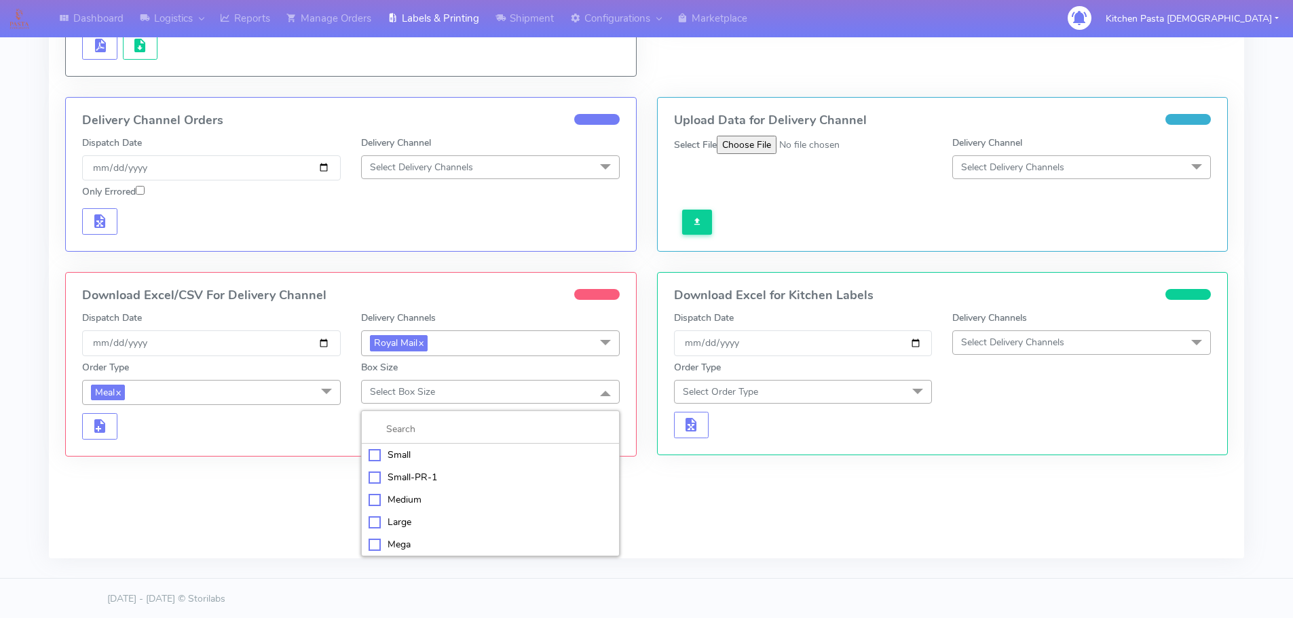
click at [389, 499] on div "Medium" at bounding box center [491, 500] width 244 height 14
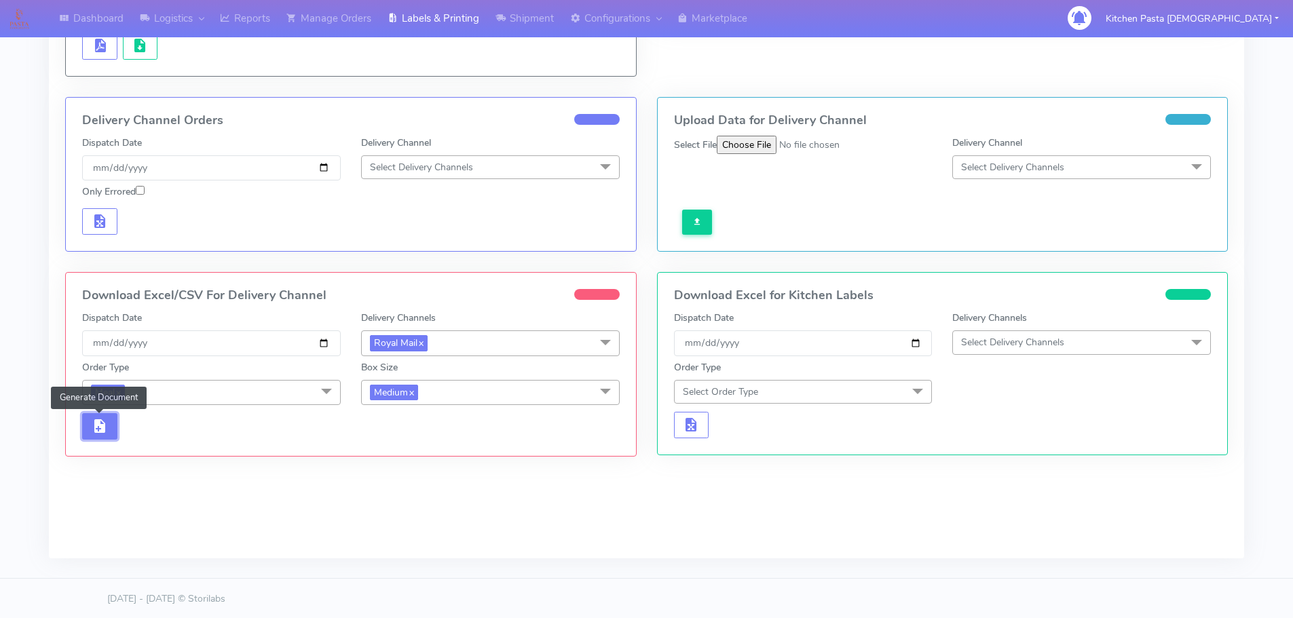
click at [103, 430] on span "button" at bounding box center [100, 429] width 16 height 13
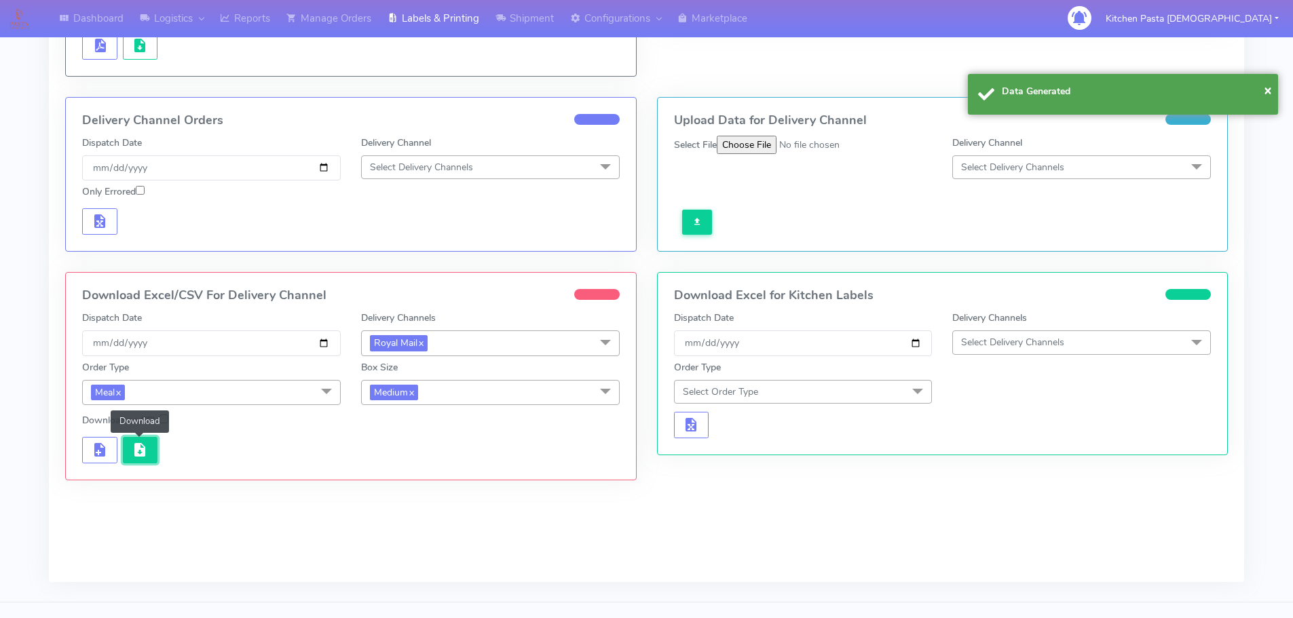
click at [136, 455] on span "button" at bounding box center [140, 453] width 16 height 13
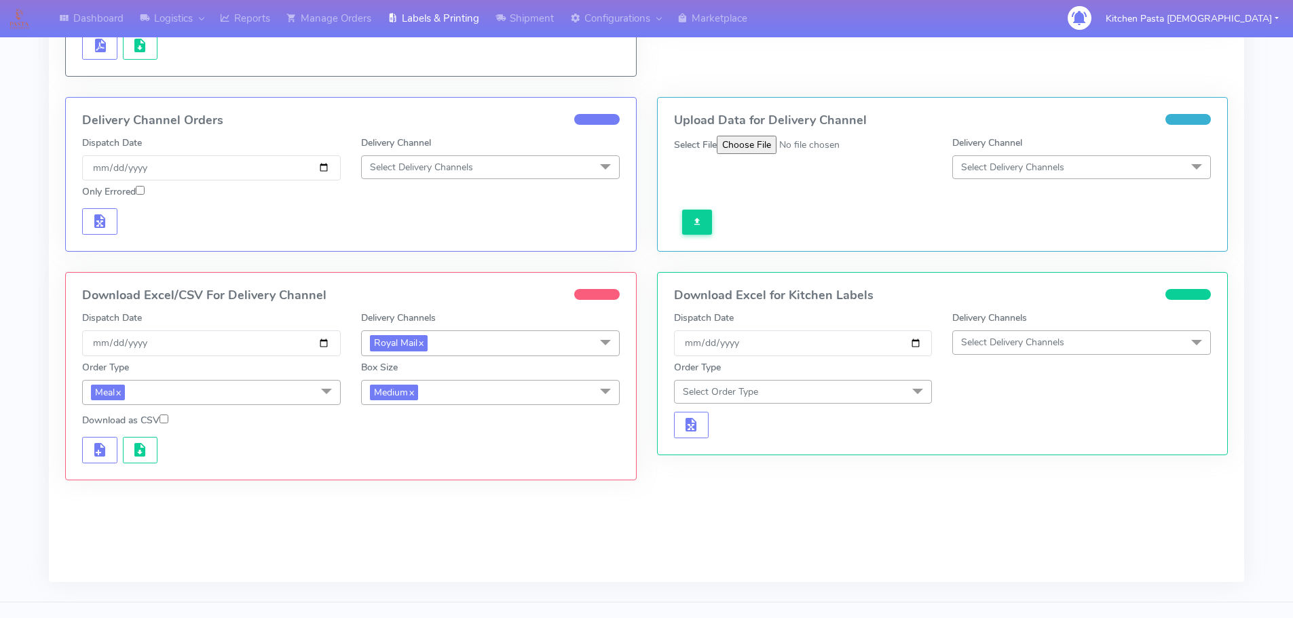
click at [468, 398] on span "Medium x" at bounding box center [490, 392] width 259 height 25
click at [383, 461] on div "Small" at bounding box center [491, 456] width 244 height 14
click at [101, 451] on span "button" at bounding box center [100, 453] width 16 height 13
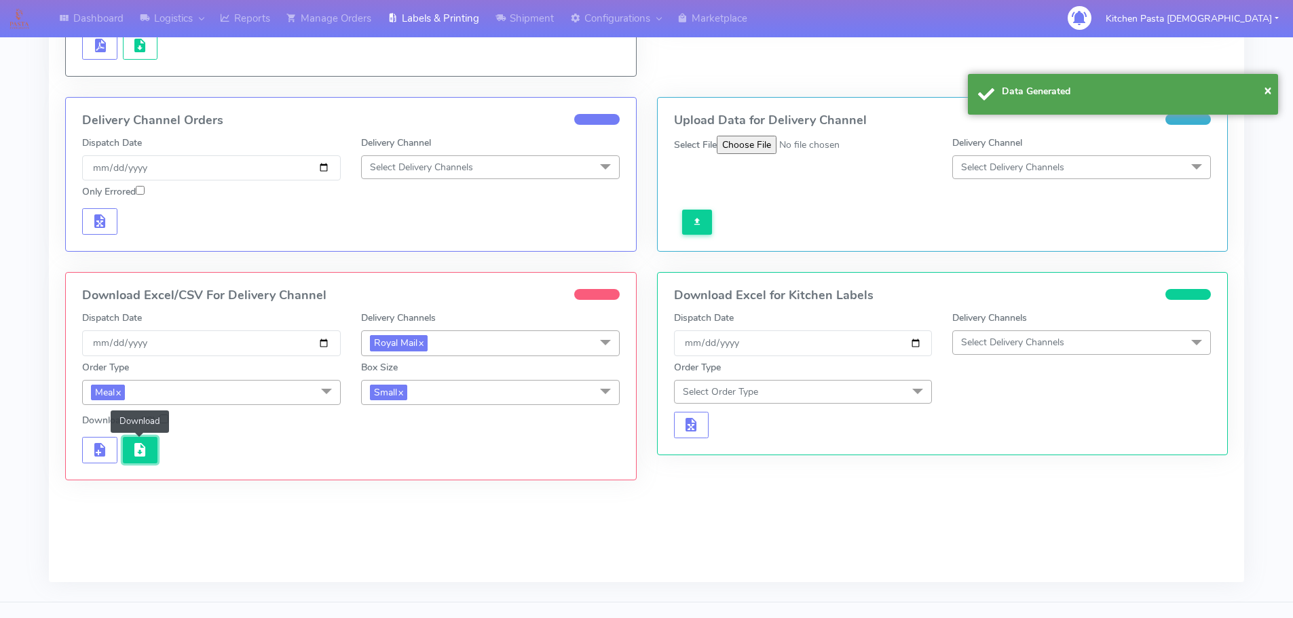
click at [129, 460] on button "button" at bounding box center [140, 450] width 35 height 26
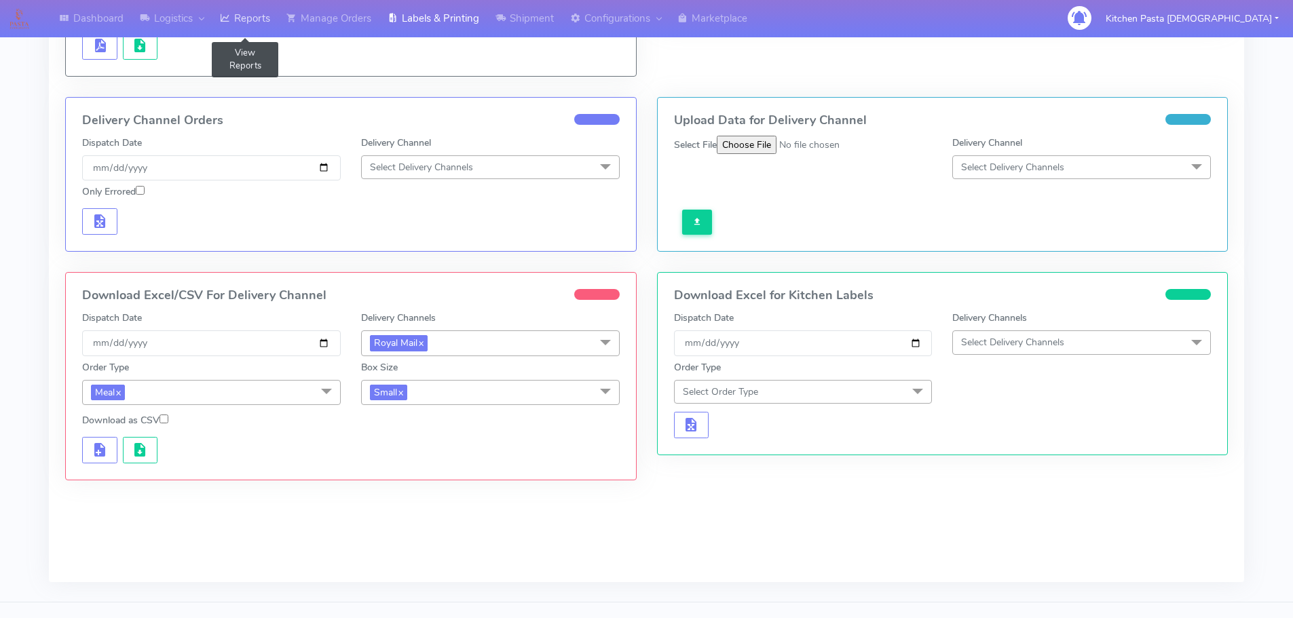
drag, startPoint x: 246, startPoint y: 17, endPoint x: 250, endPoint y: 10, distance: 8.9
click at [246, 17] on link "Reports" at bounding box center [245, 18] width 67 height 37
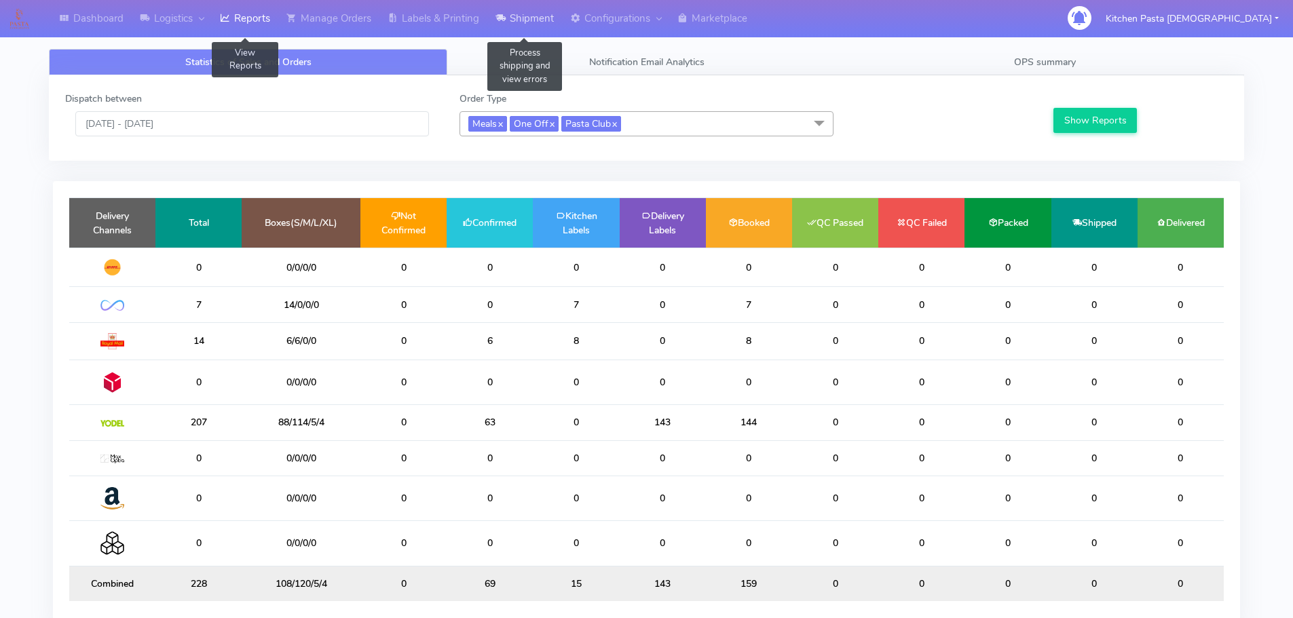
click at [534, 19] on link "Shipment" at bounding box center [524, 18] width 75 height 37
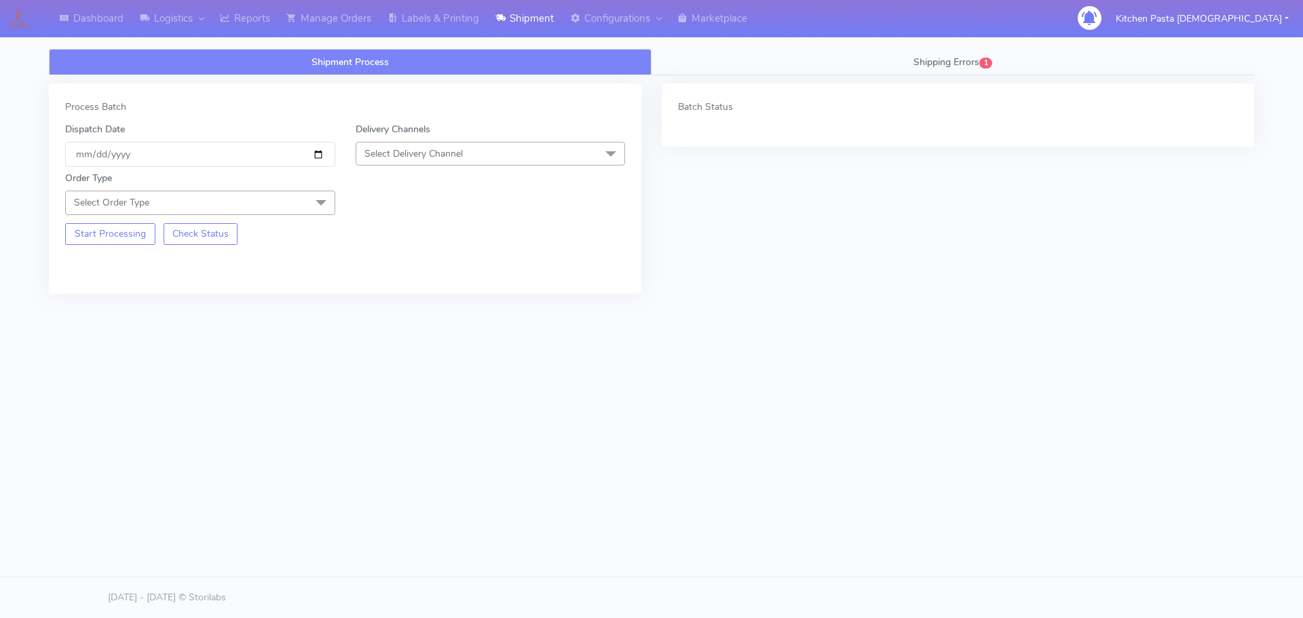
drag, startPoint x: 438, startPoint y: 157, endPoint x: 405, endPoint y: 207, distance: 59.3
click at [438, 157] on span "Select Delivery Channel" at bounding box center [414, 153] width 98 height 13
click at [390, 300] on div "Yodel" at bounding box center [490, 306] width 255 height 14
click at [302, 212] on span "Select Order Type" at bounding box center [200, 203] width 270 height 24
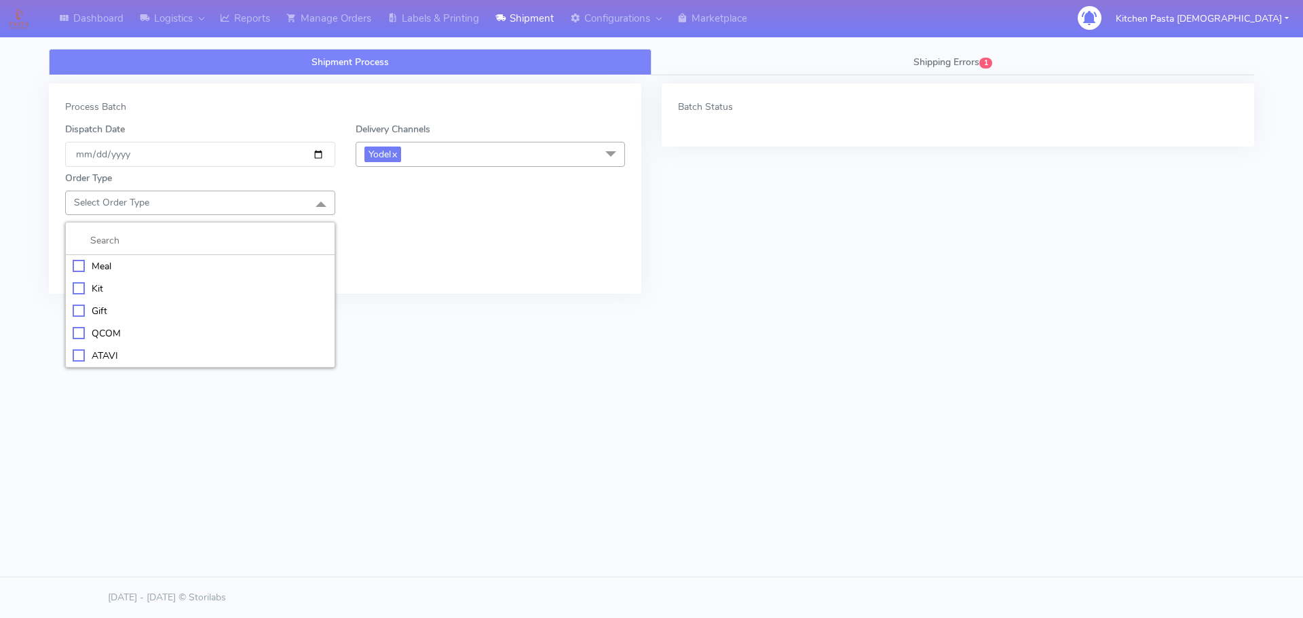
click at [187, 264] on div "Meal" at bounding box center [200, 266] width 255 height 14
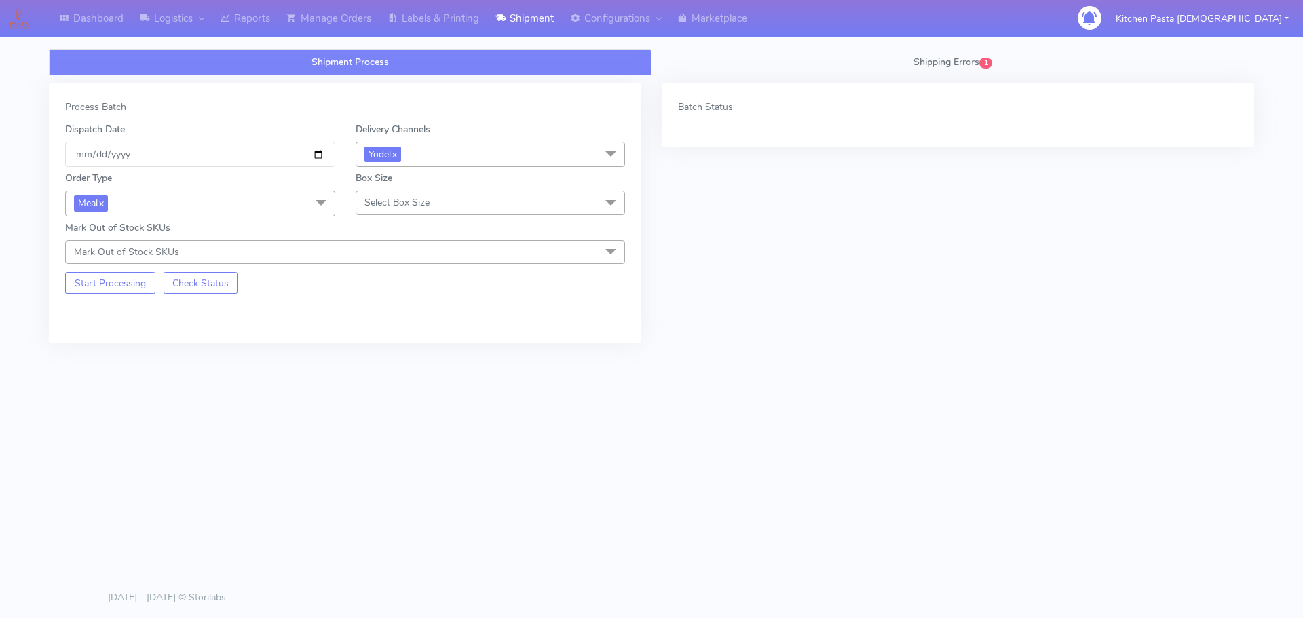
click at [401, 191] on span "Select Box Size" at bounding box center [491, 203] width 270 height 24
click at [410, 310] on div "Medium" at bounding box center [490, 311] width 255 height 14
click at [132, 274] on button "Start Processing" at bounding box center [110, 283] width 90 height 22
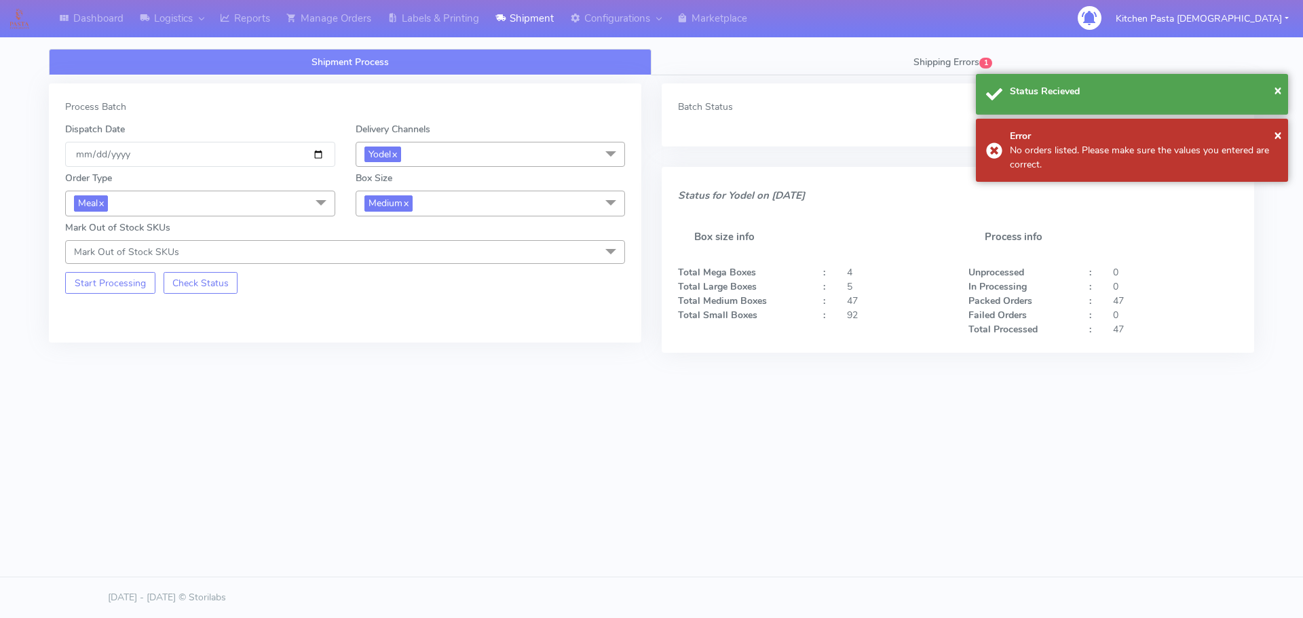
click at [417, 206] on span "Medium x" at bounding box center [491, 203] width 270 height 25
click at [413, 273] on div "Small" at bounding box center [490, 268] width 255 height 14
click at [117, 282] on button "Start Processing" at bounding box center [110, 283] width 90 height 22
click at [450, 198] on span "Small x" at bounding box center [491, 203] width 270 height 25
click at [388, 331] on div "Large" at bounding box center [490, 335] width 255 height 14
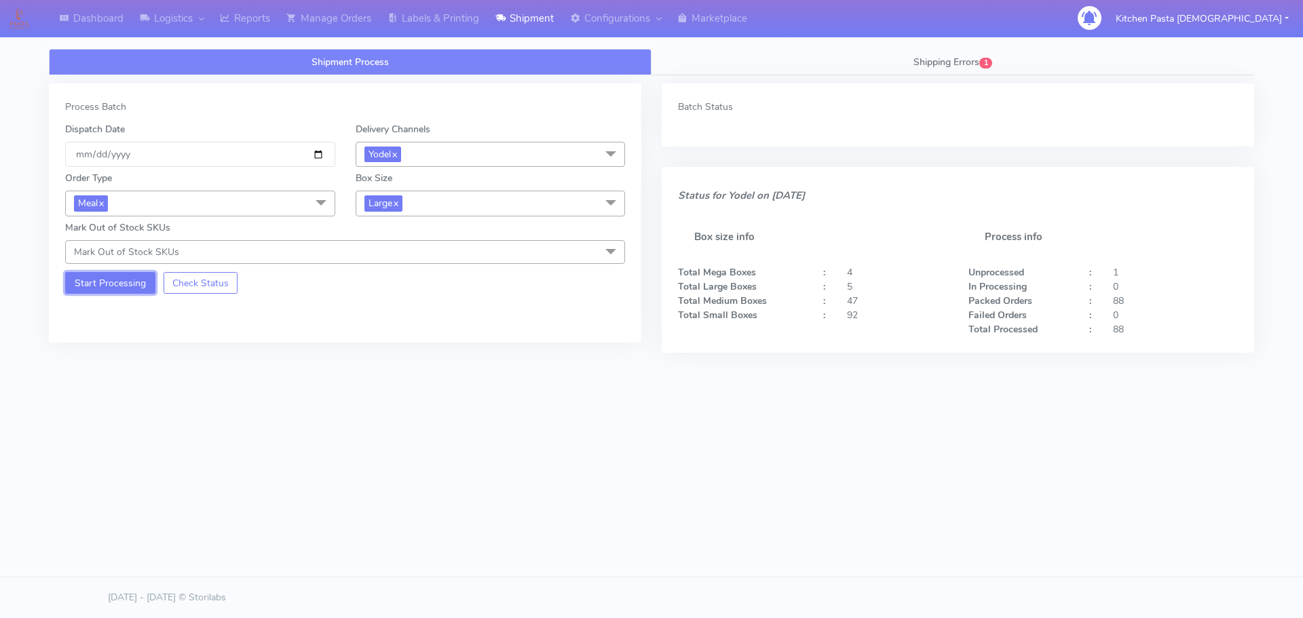
click at [83, 280] on button "Start Processing" at bounding box center [110, 283] width 90 height 22
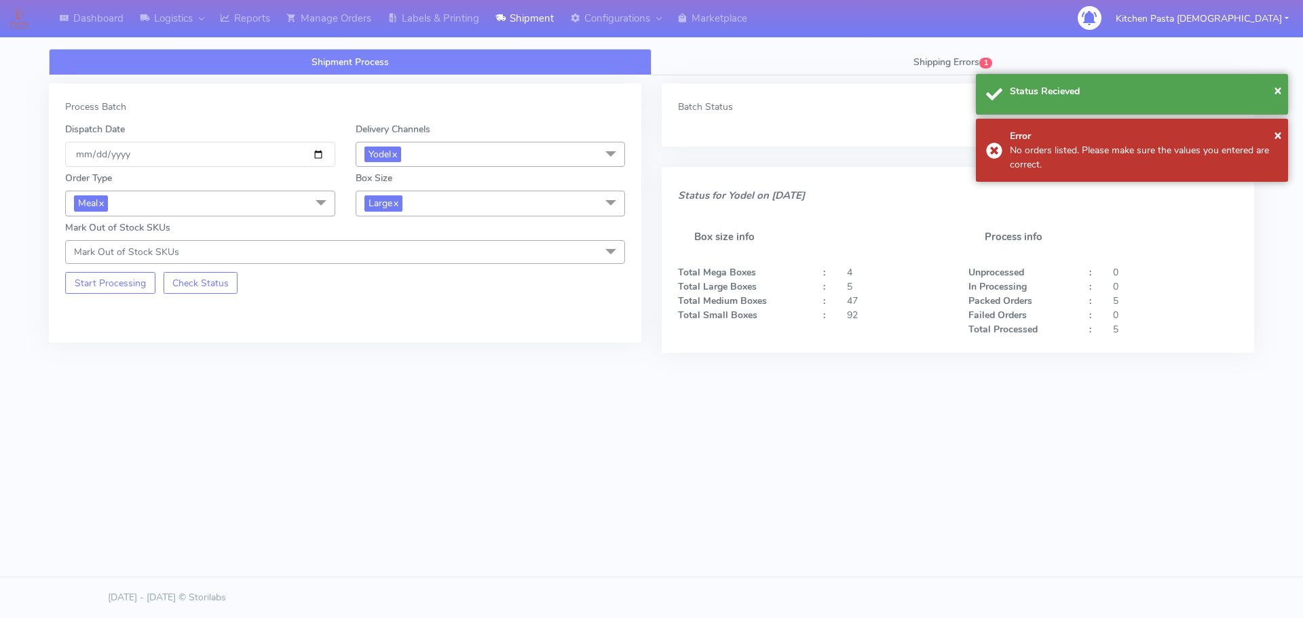
click at [417, 204] on span "Large x" at bounding box center [491, 203] width 270 height 25
click at [396, 310] on div "Medium" at bounding box center [490, 312] width 255 height 14
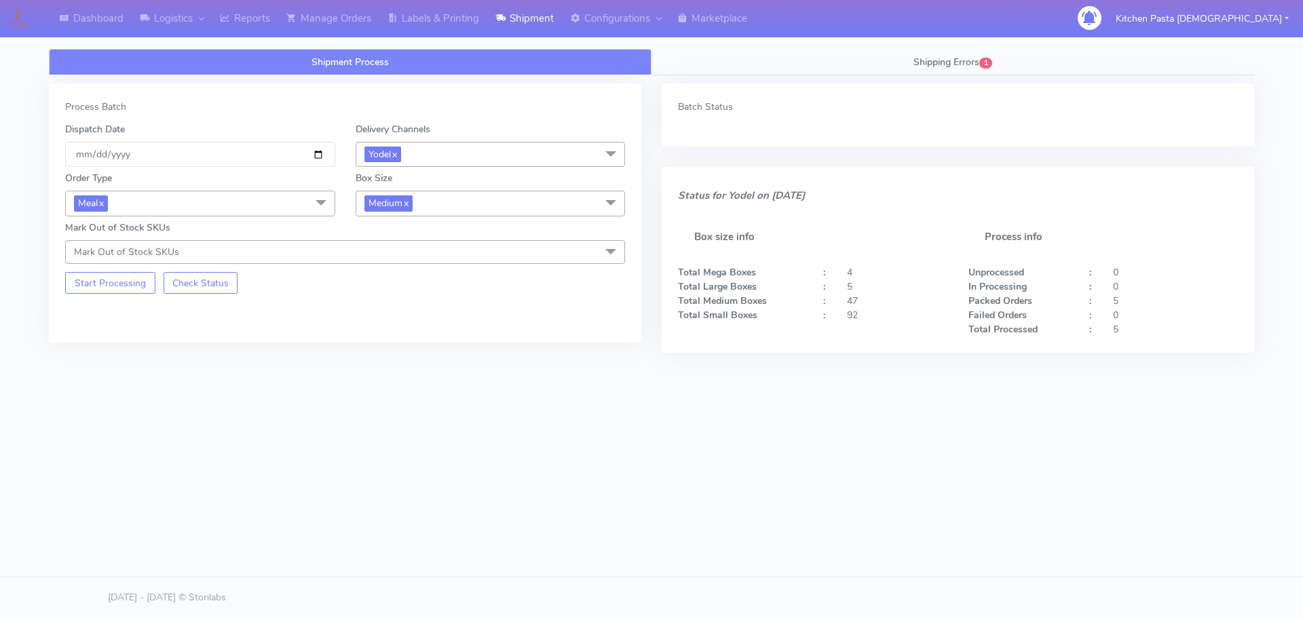
click at [141, 296] on div "Process Batch Dispatch Date [DATE] Delivery Channels Yodel x DHL OnFleet Royal …" at bounding box center [345, 212] width 593 height 259
click at [141, 295] on div "Process Batch Dispatch Date [DATE] Delivery Channels Yodel x DHL OnFleet Royal …" at bounding box center [345, 212] width 593 height 259
click at [136, 291] on button "Start Processing" at bounding box center [110, 283] width 90 height 22
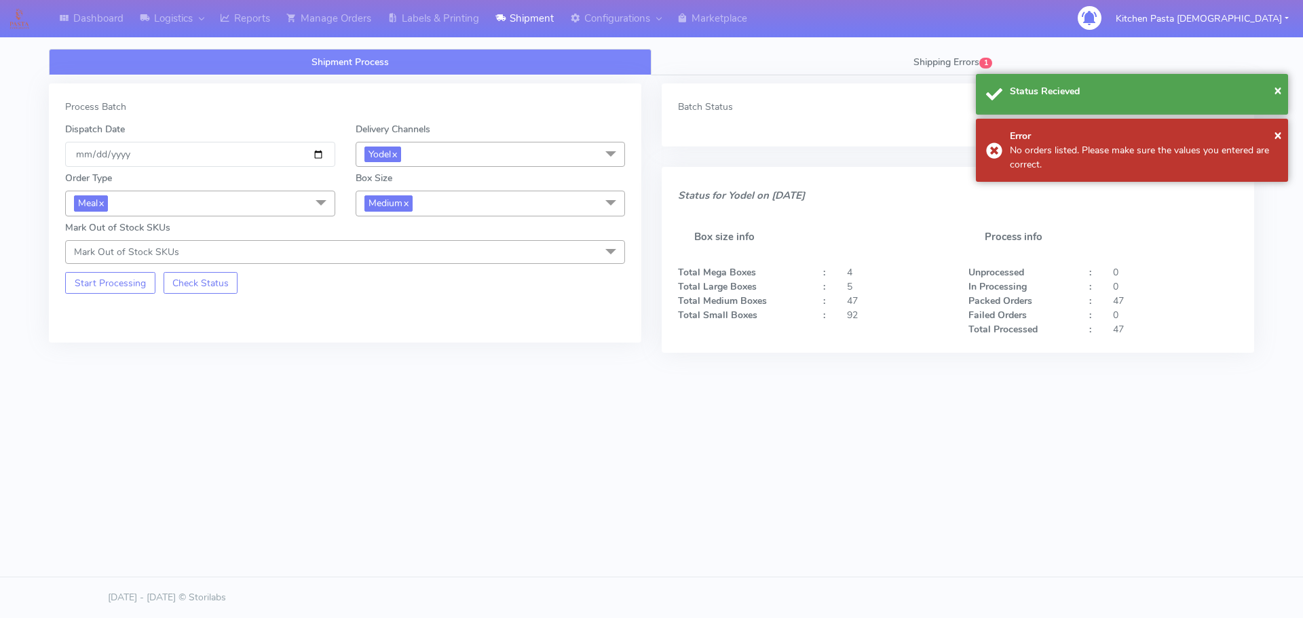
drag, startPoint x: 432, startPoint y: 200, endPoint x: 390, endPoint y: 328, distance: 134.8
click at [432, 200] on span "Medium x" at bounding box center [491, 203] width 270 height 25
click at [383, 360] on div "Mega" at bounding box center [490, 357] width 255 height 14
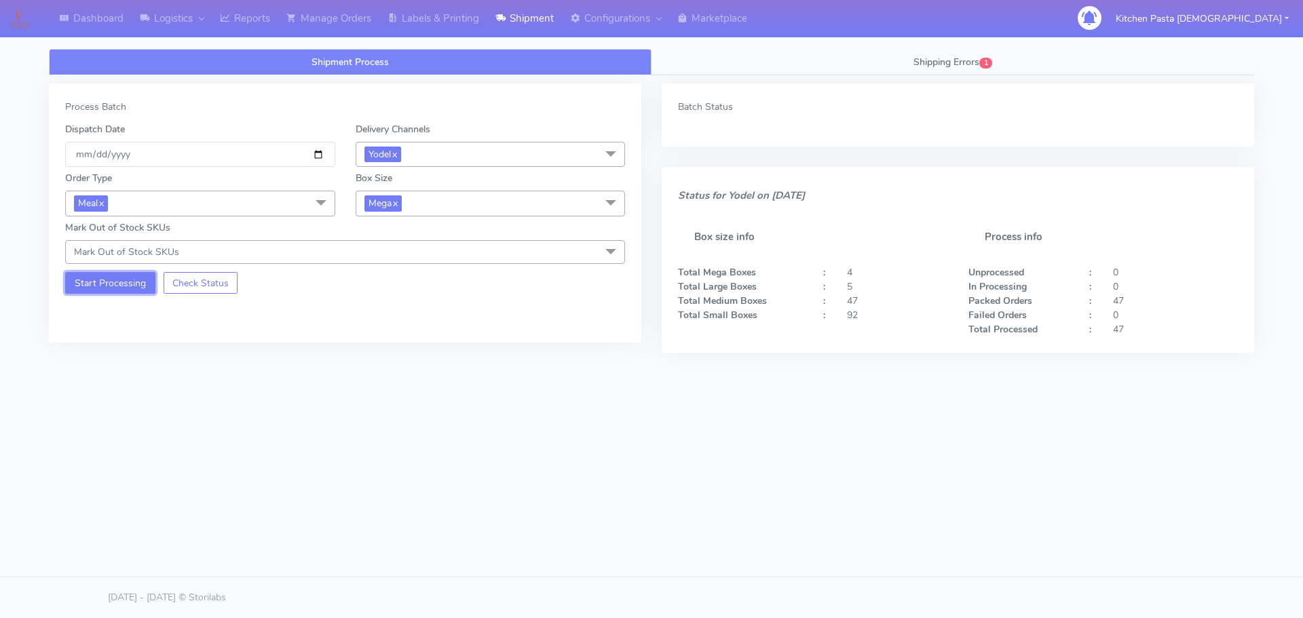
click at [128, 276] on button "Start Processing" at bounding box center [110, 283] width 90 height 22
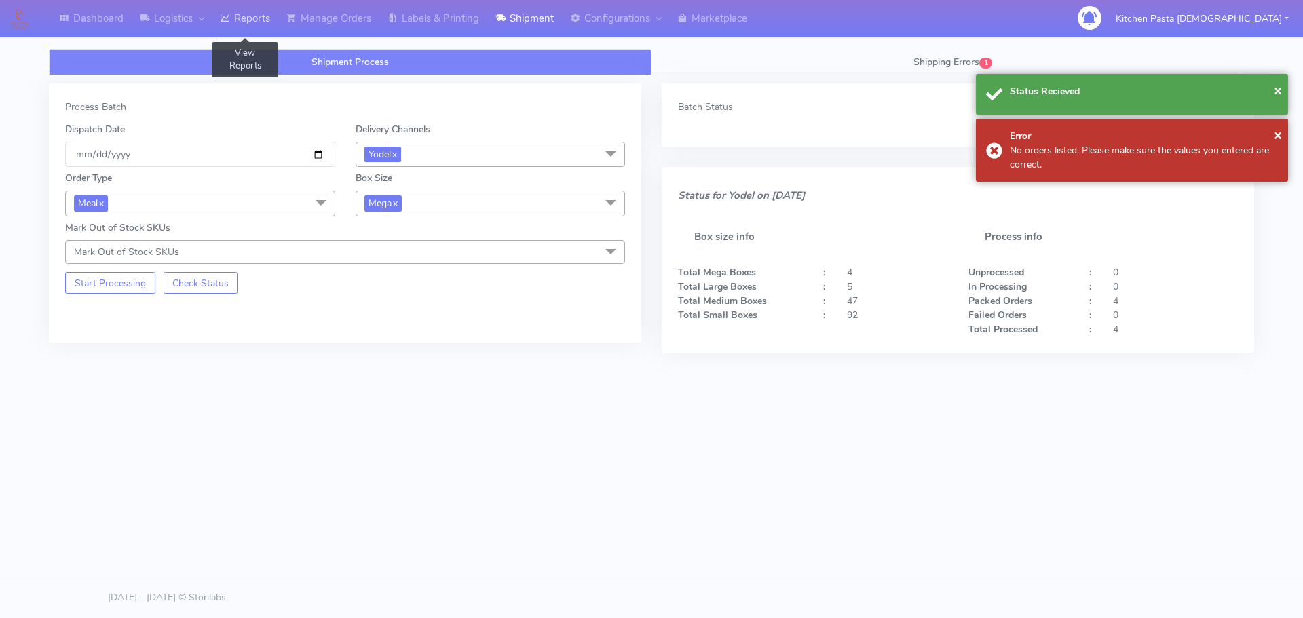
click at [262, 16] on link "Reports" at bounding box center [245, 18] width 67 height 37
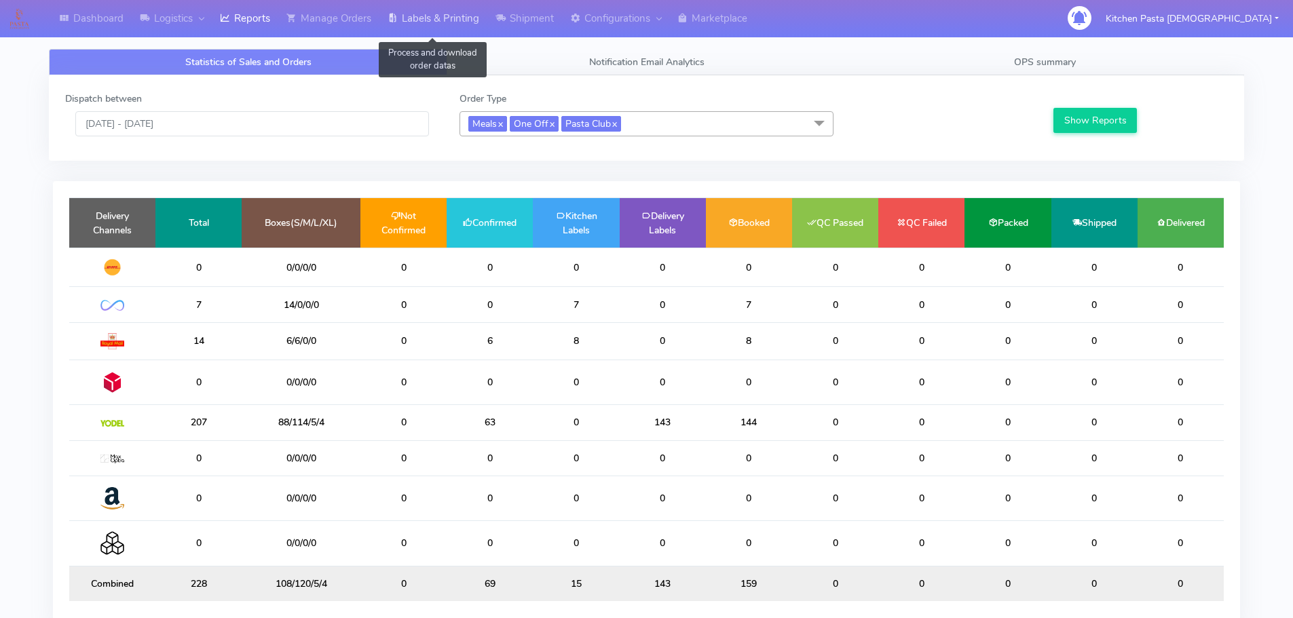
click at [425, 18] on link "Labels & Printing" at bounding box center [433, 18] width 108 height 37
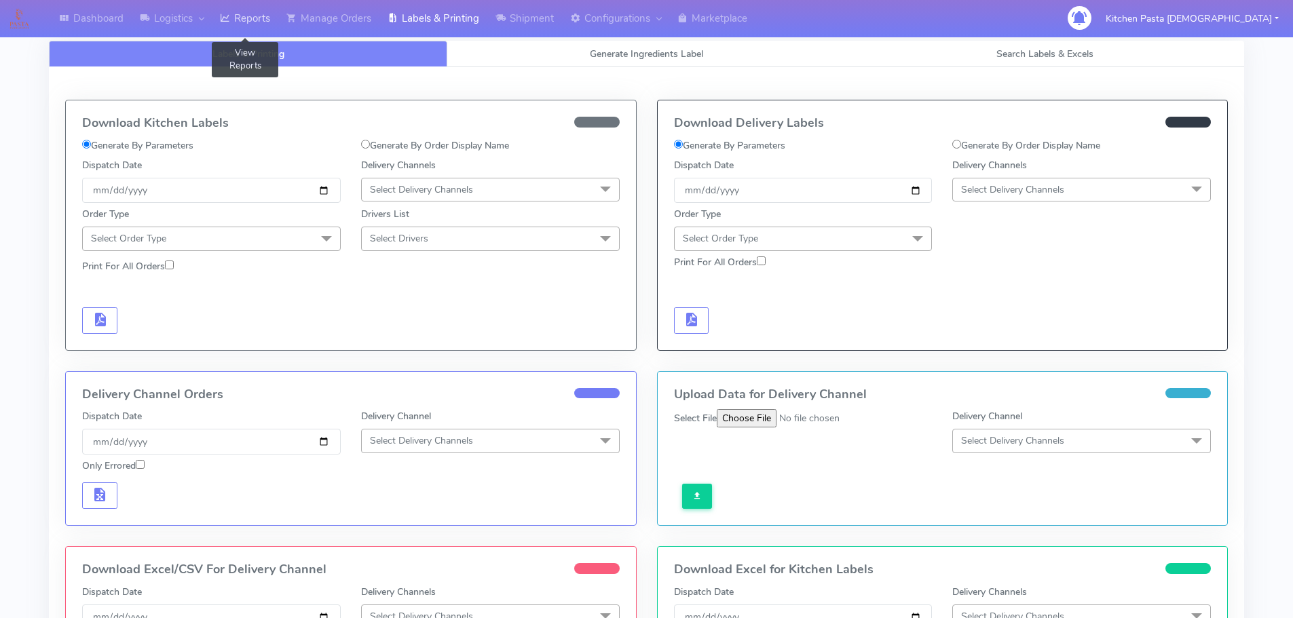
click at [253, 20] on link "Reports" at bounding box center [245, 18] width 67 height 37
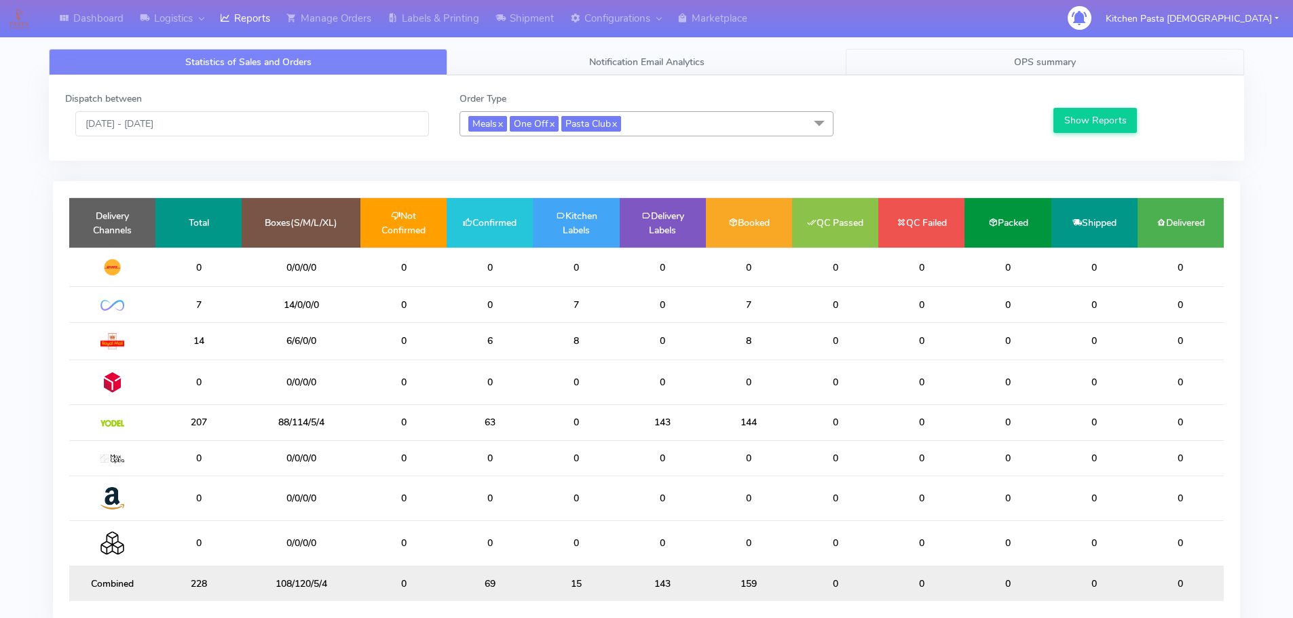
click at [1092, 57] on link "OPS summary" at bounding box center [1045, 62] width 398 height 26
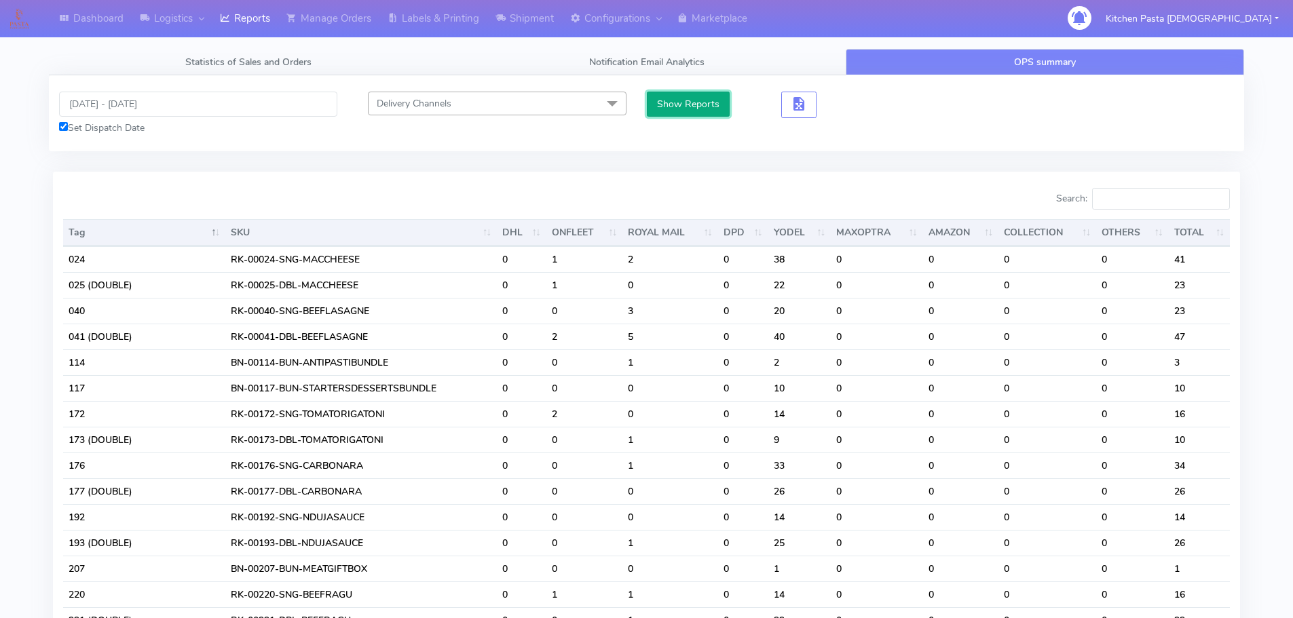
click at [708, 98] on button "Show Reports" at bounding box center [688, 104] width 83 height 25
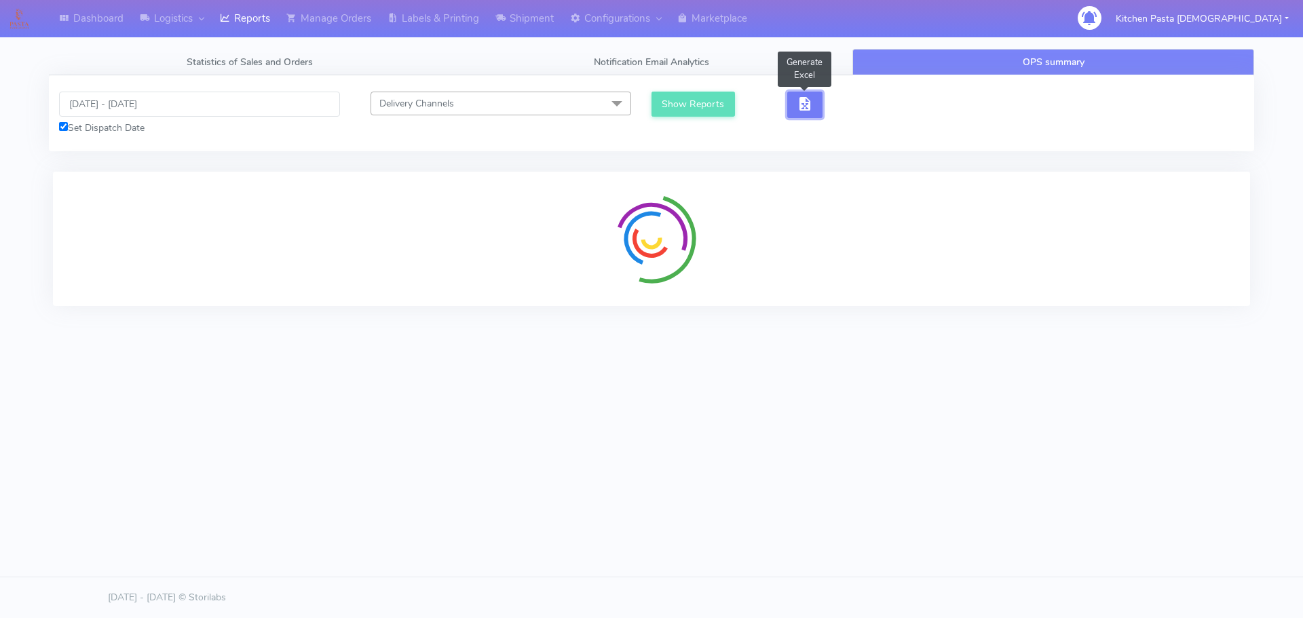
click at [793, 100] on button "button" at bounding box center [804, 105] width 35 height 26
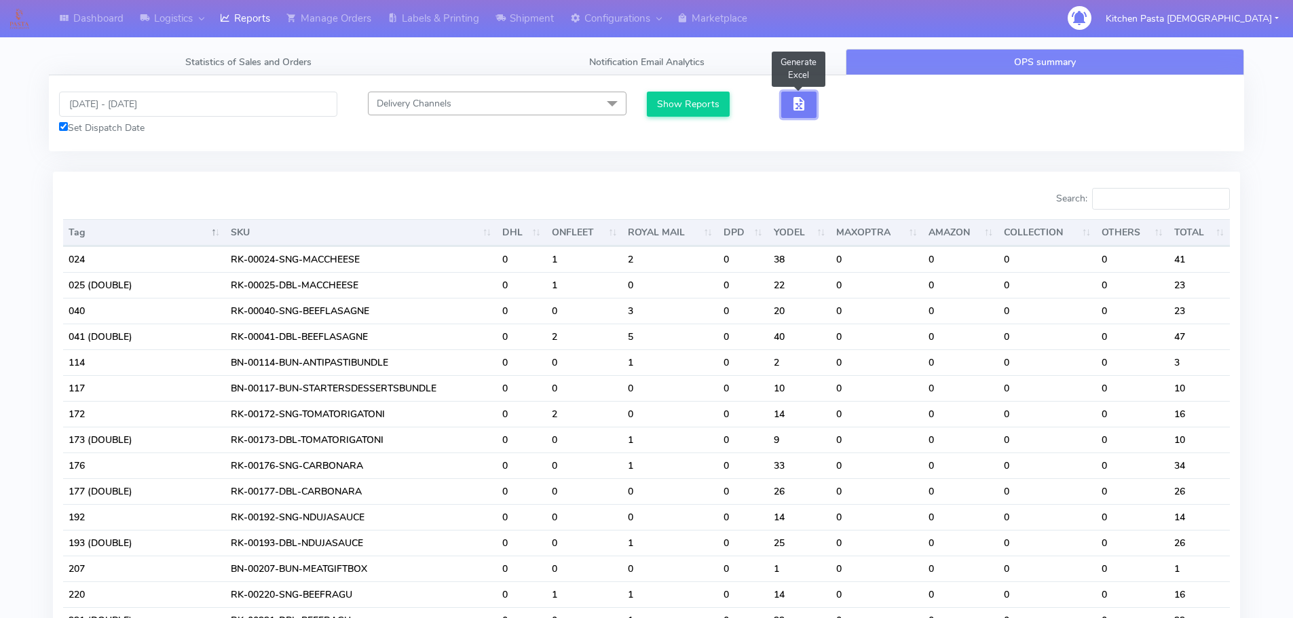
click at [793, 100] on span "button" at bounding box center [799, 106] width 16 height 13
click at [844, 107] on span "button" at bounding box center [848, 106] width 16 height 13
click at [264, 55] on link "Statistics of Sales and Orders" at bounding box center [248, 62] width 398 height 26
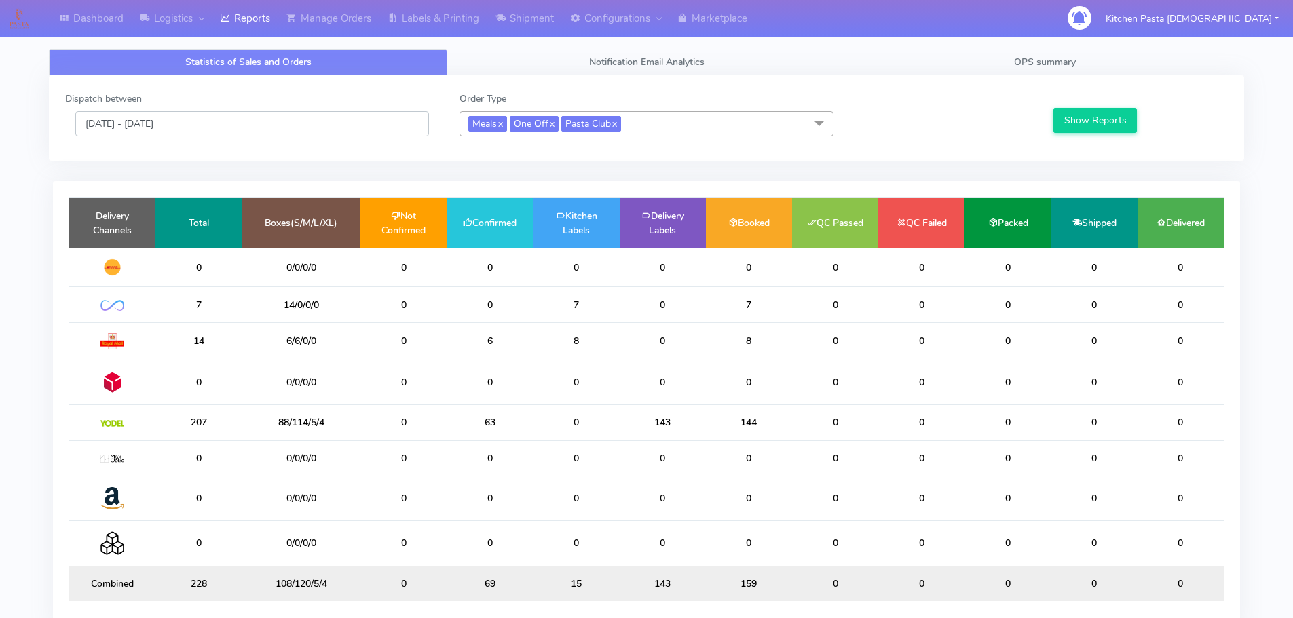
click at [162, 127] on input "[DATE] - [DATE]" at bounding box center [252, 123] width 354 height 25
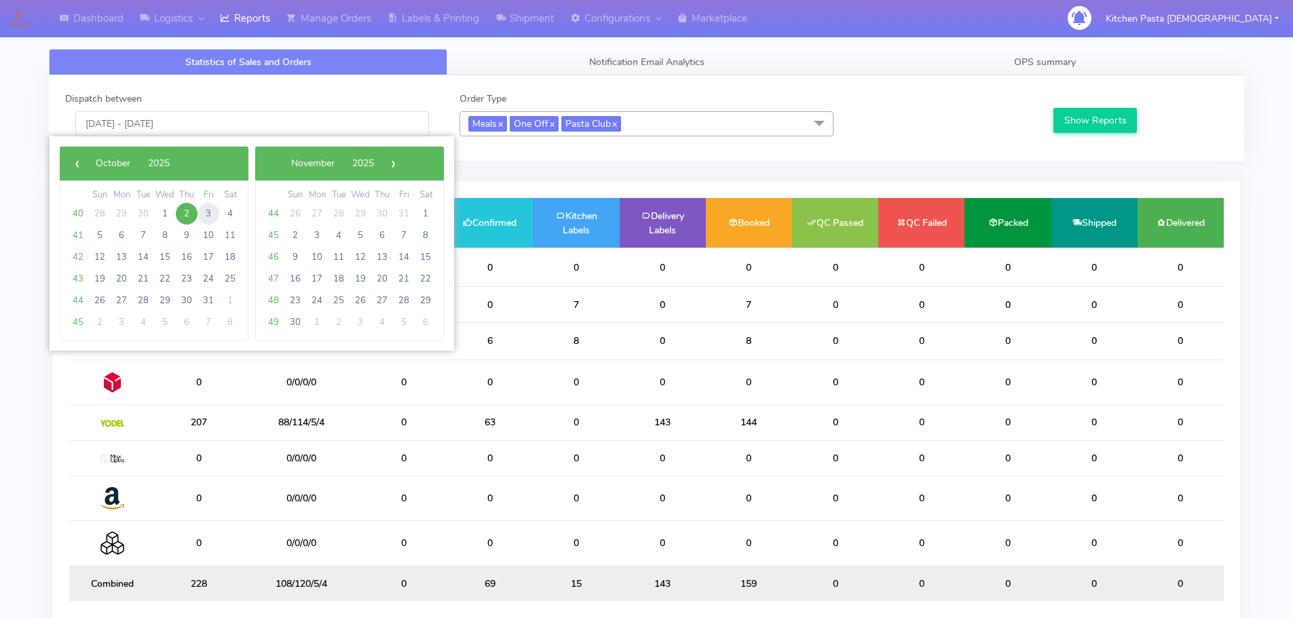
click at [204, 216] on span "3" at bounding box center [209, 214] width 22 height 22
type input "[DATE] - [DATE]"
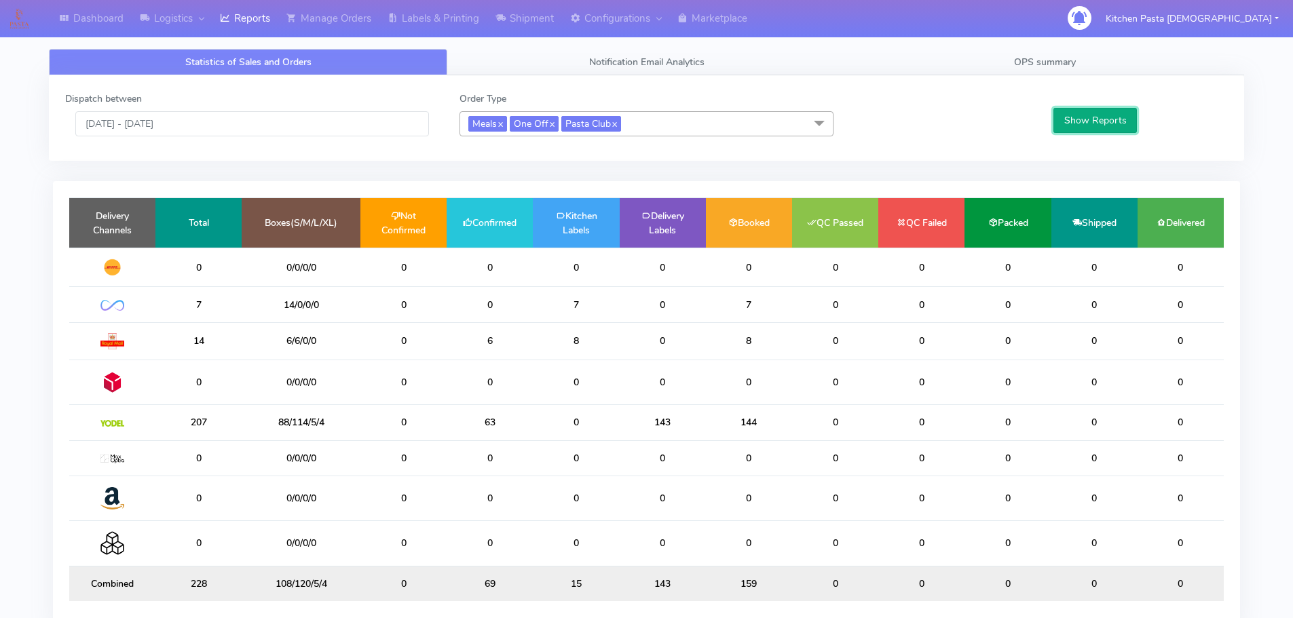
click at [1085, 122] on button "Show Reports" at bounding box center [1095, 120] width 83 height 25
click at [1070, 60] on span "OPS summary" at bounding box center [1045, 62] width 62 height 13
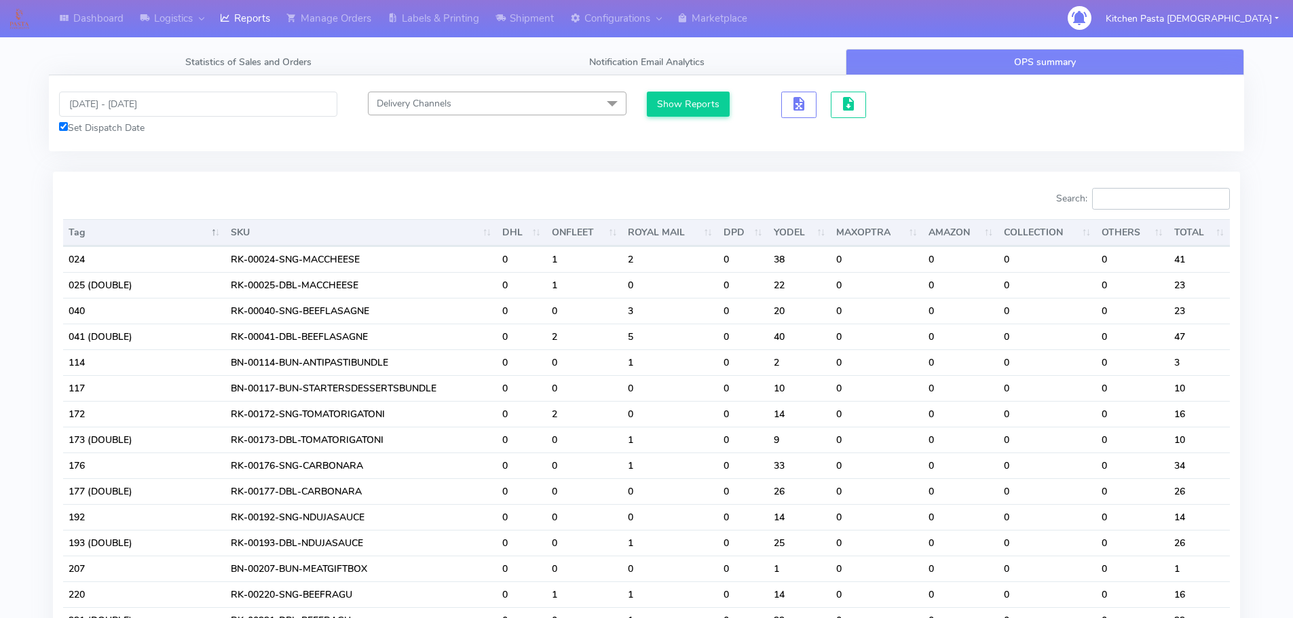
click at [1133, 195] on input "Search:" at bounding box center [1161, 199] width 138 height 22
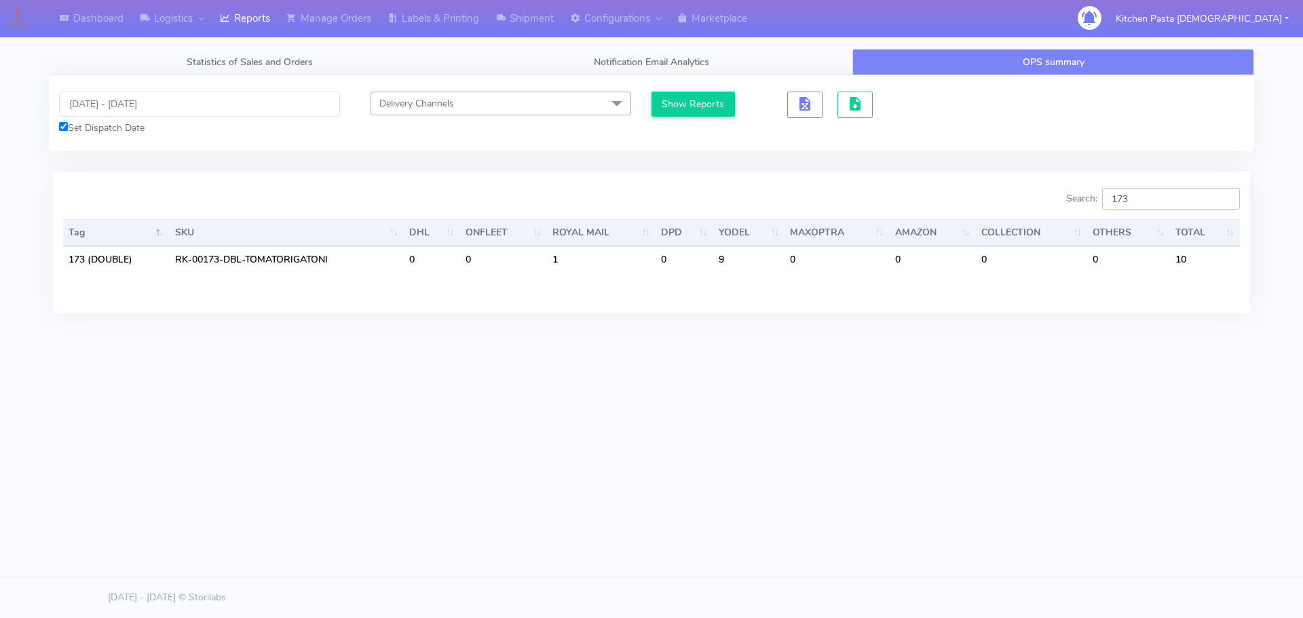
type input "173"
click at [96, 96] on input "[DATE] - [DATE]" at bounding box center [199, 104] width 281 height 25
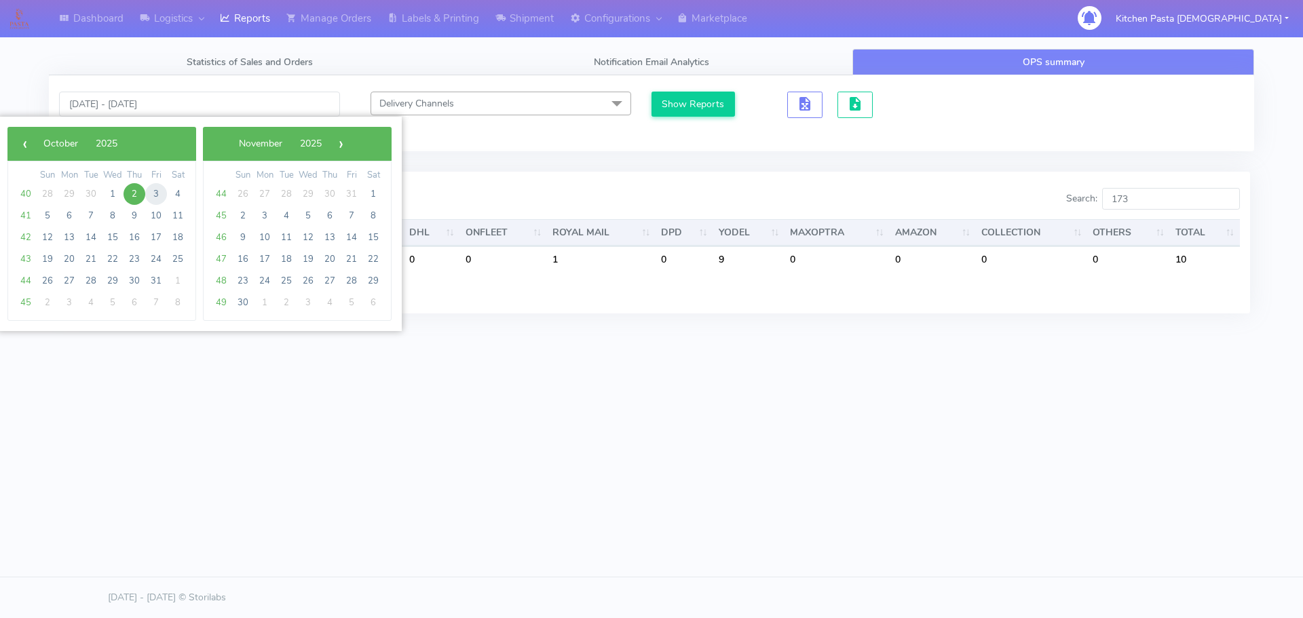
click at [151, 191] on span "3" at bounding box center [156, 194] width 22 height 22
type input "[DATE] - [DATE]"
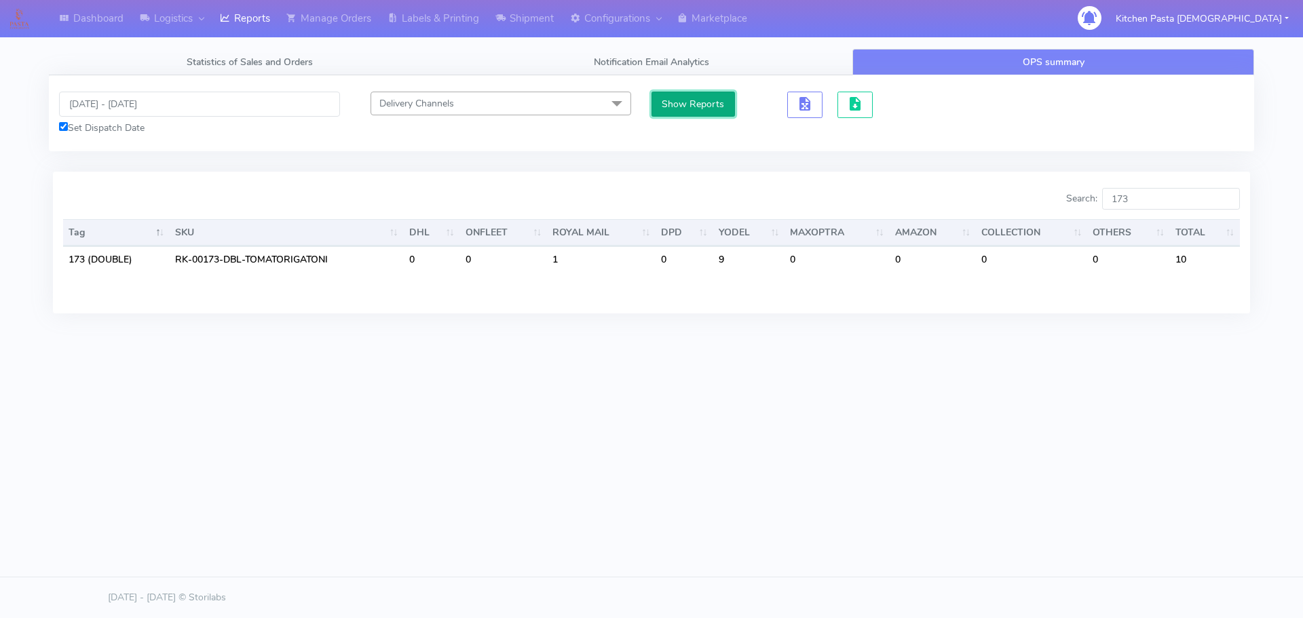
click at [679, 106] on button "Show Reports" at bounding box center [693, 104] width 83 height 25
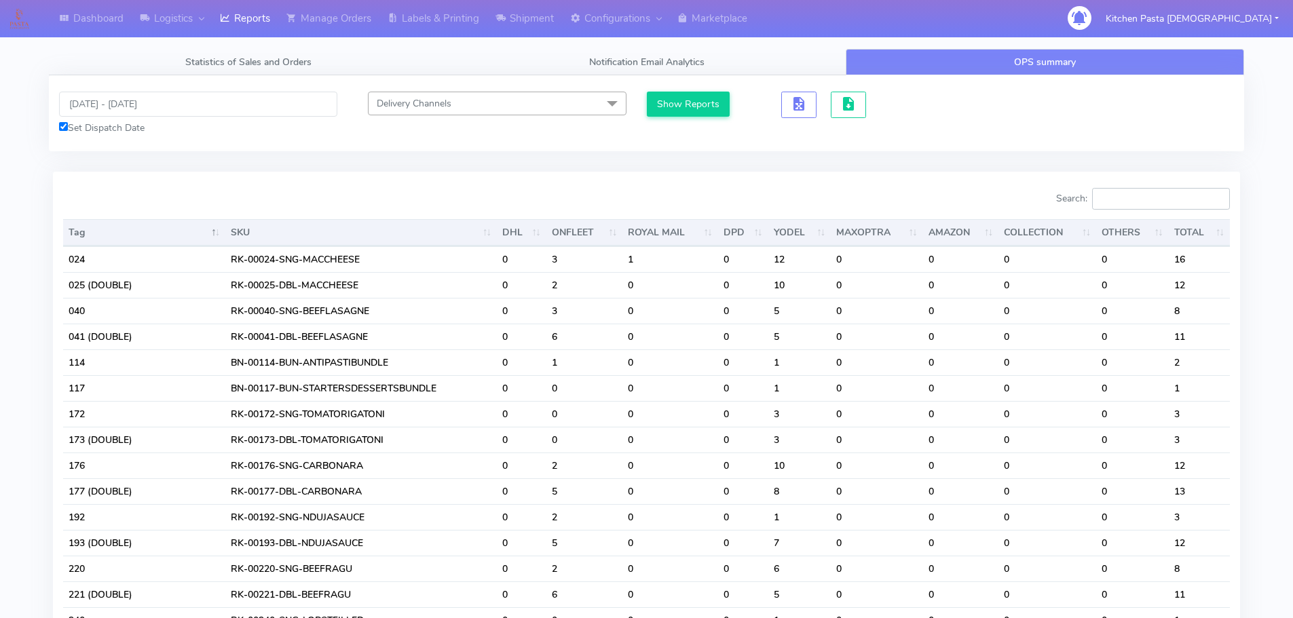
click at [1151, 206] on input "Search:" at bounding box center [1161, 199] width 138 height 22
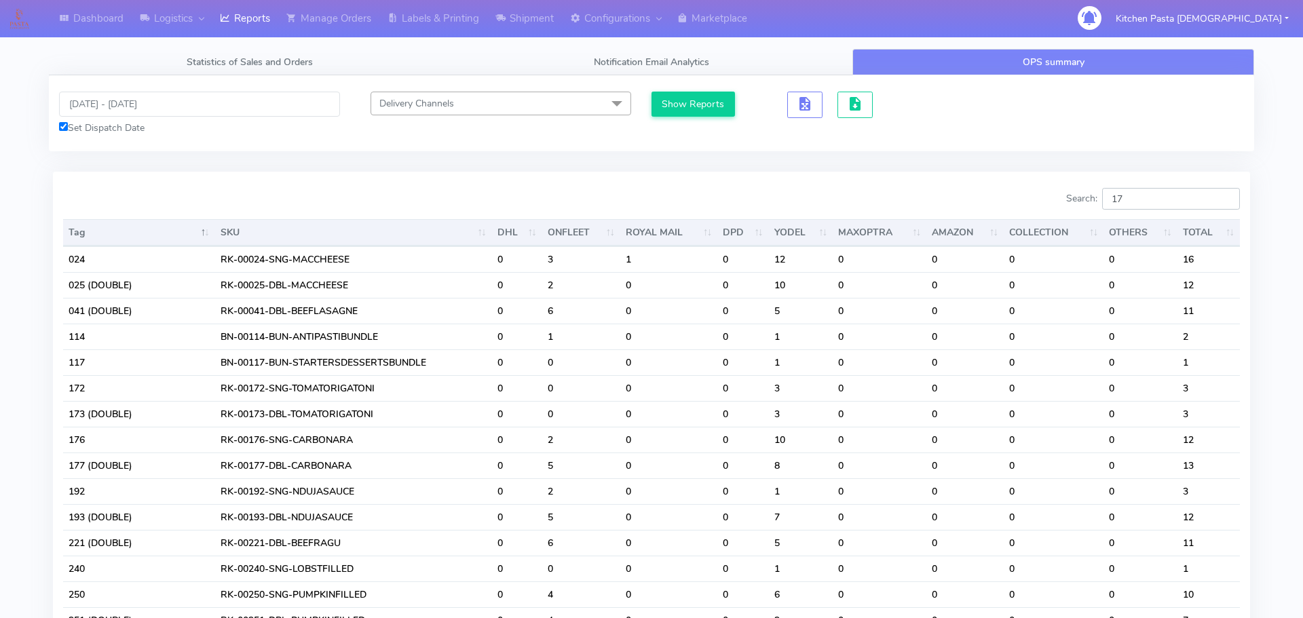
type input "1"
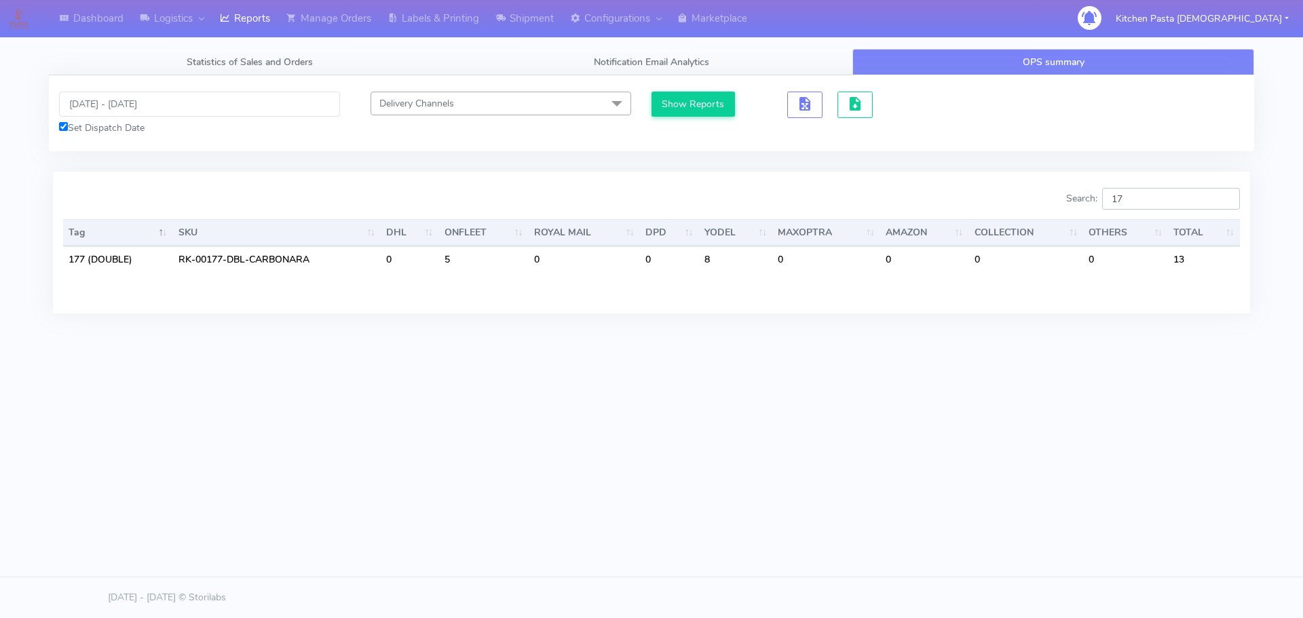
type input "1"
type input "2"
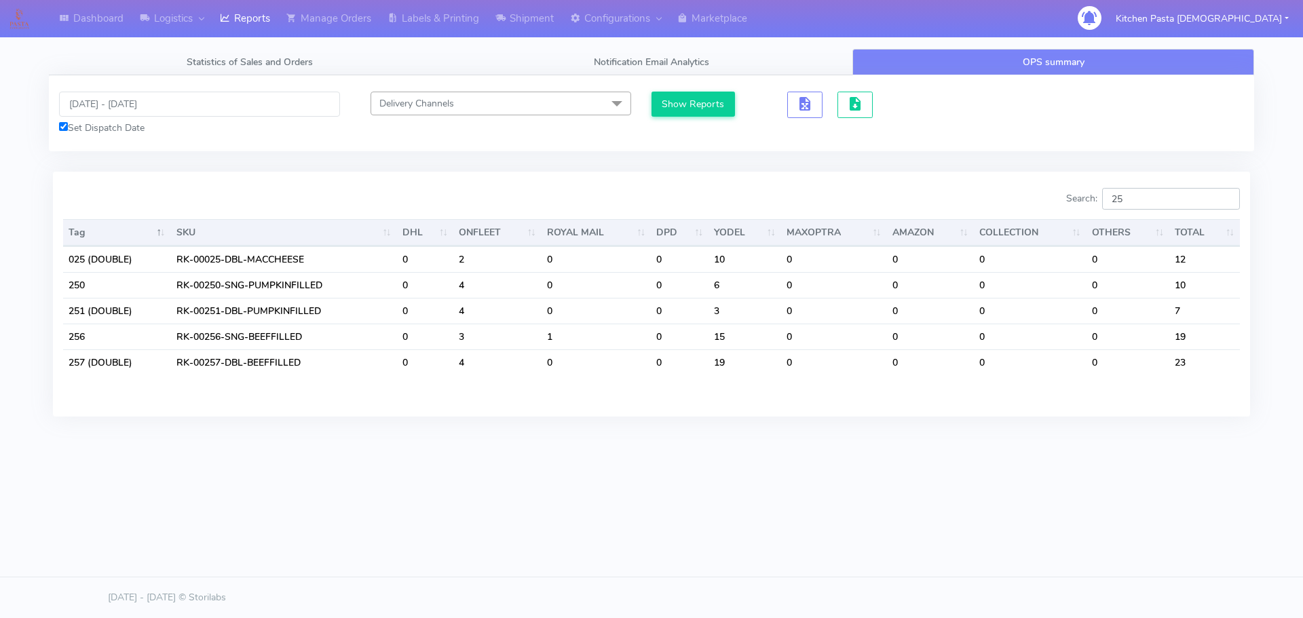
type input "2"
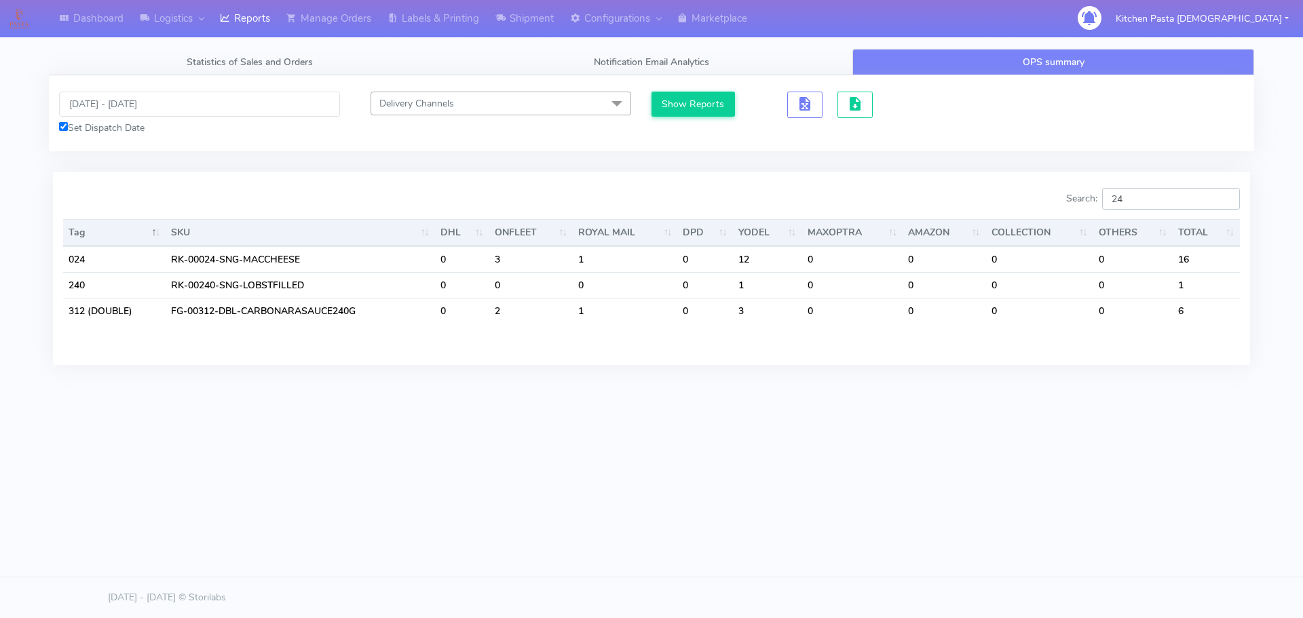
type input "2"
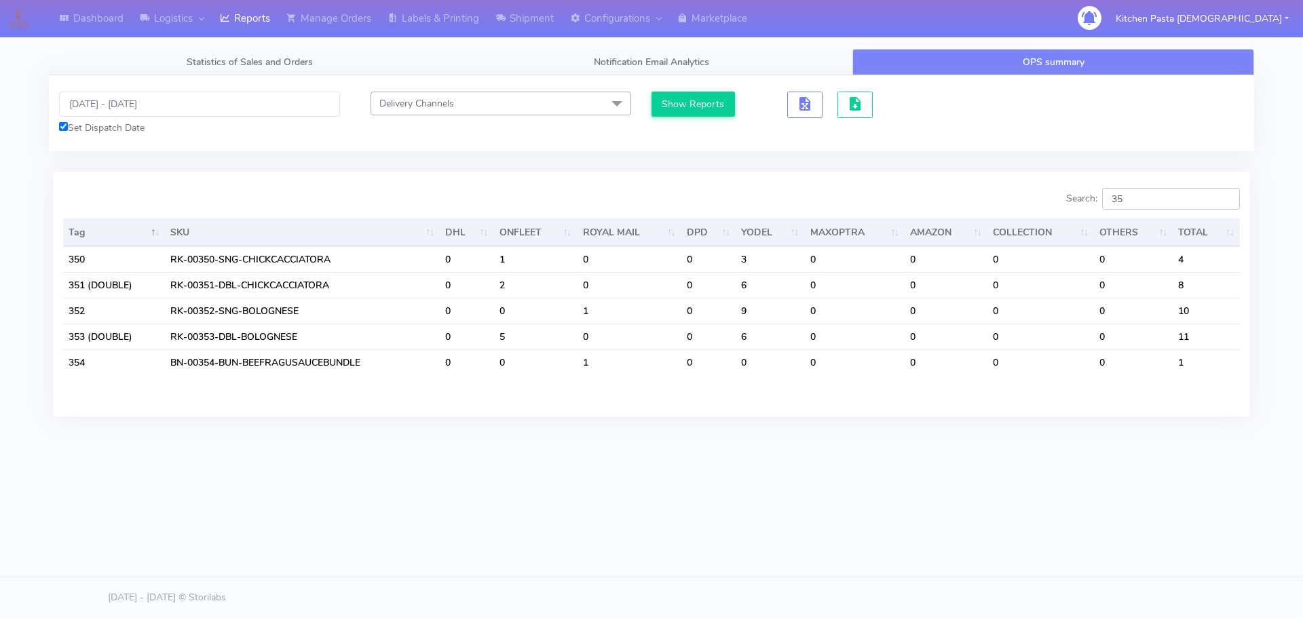
type input "3"
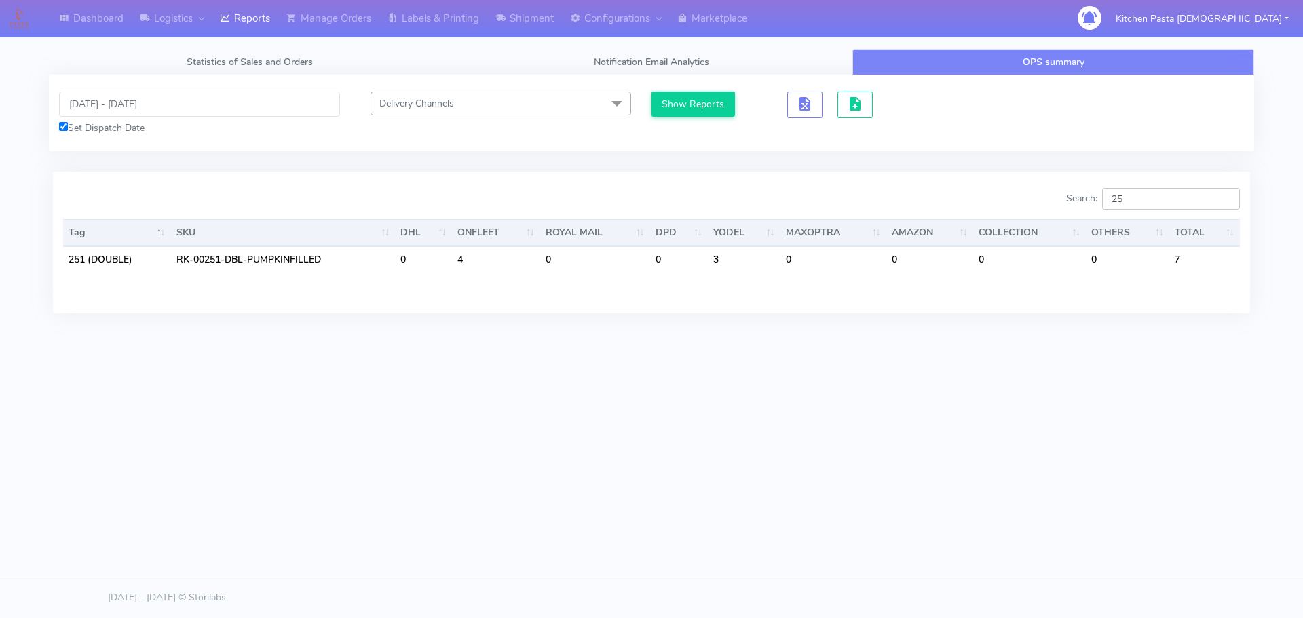
type input "2"
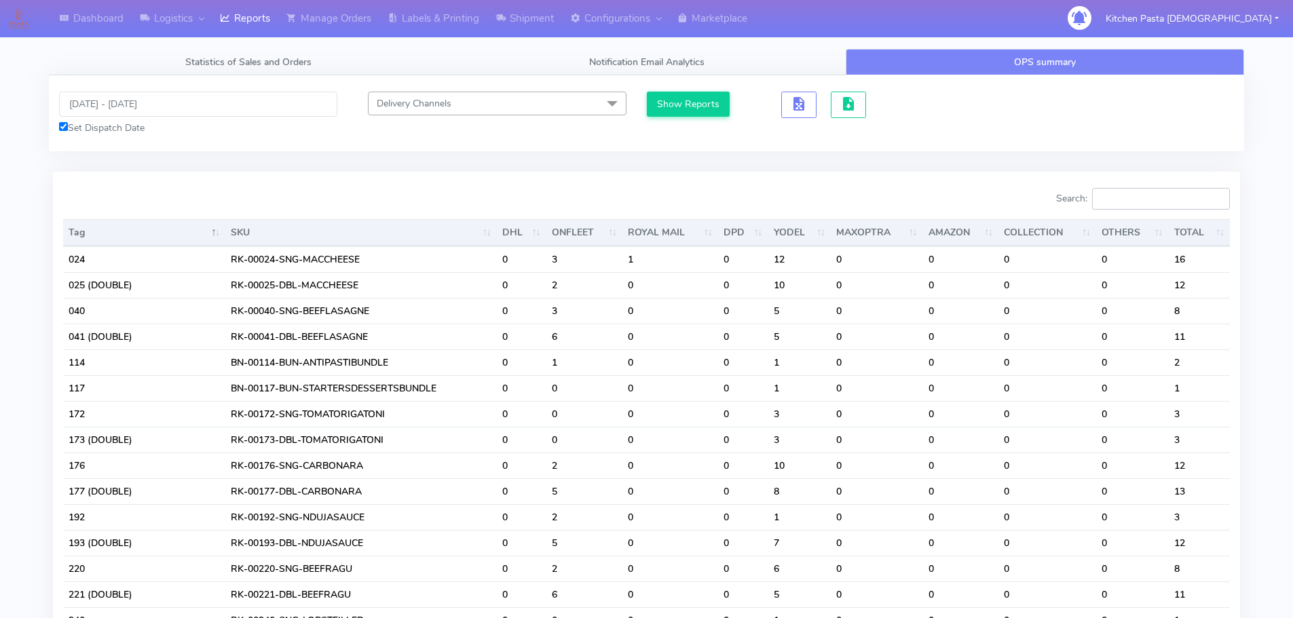
type input "2"
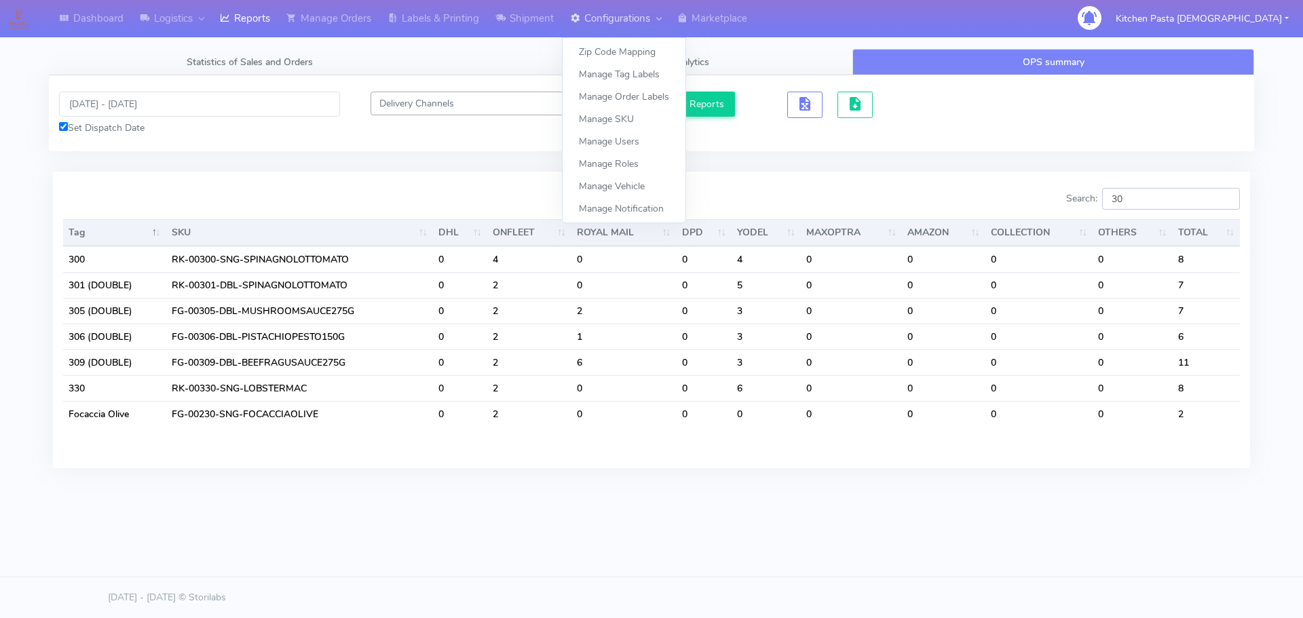
type input "3"
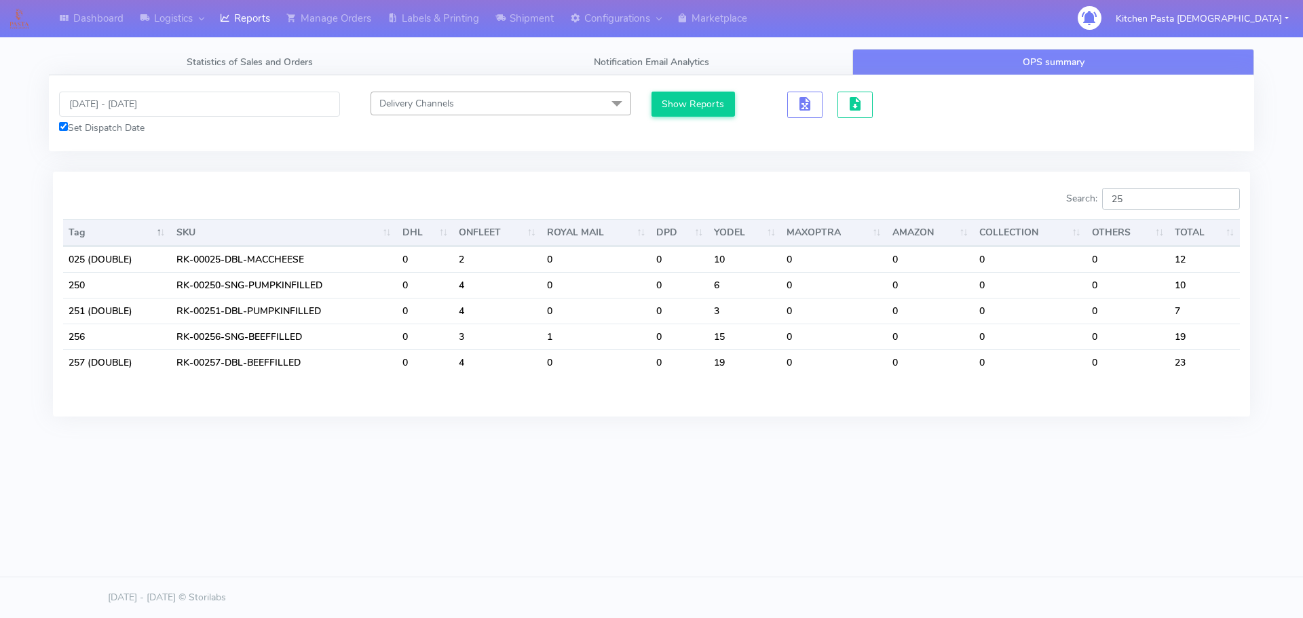
type input "2"
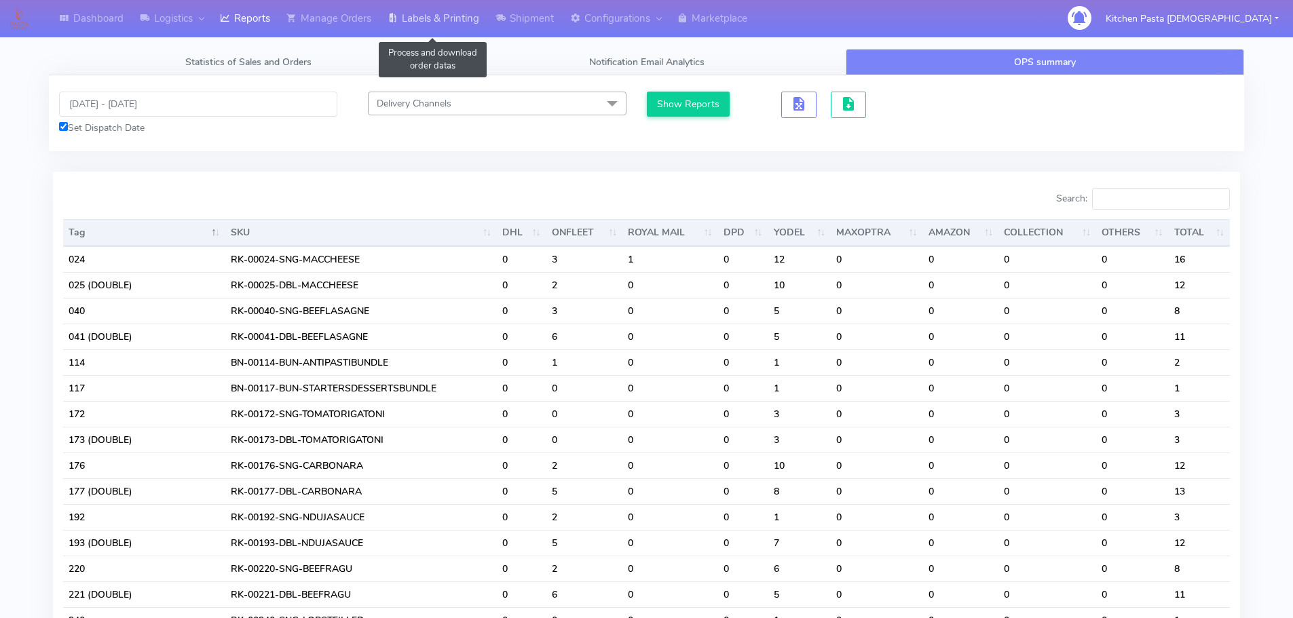
click at [443, 14] on link "Labels & Printing" at bounding box center [433, 18] width 108 height 37
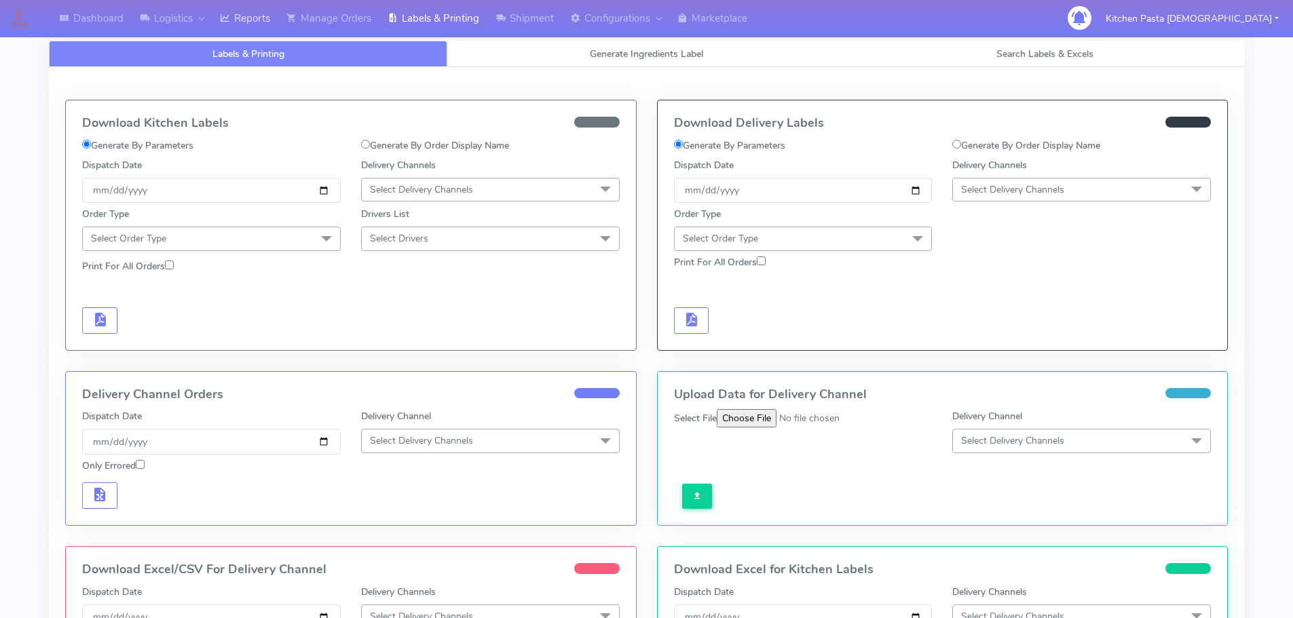
click at [230, 18] on icon at bounding box center [225, 19] width 10 height 14
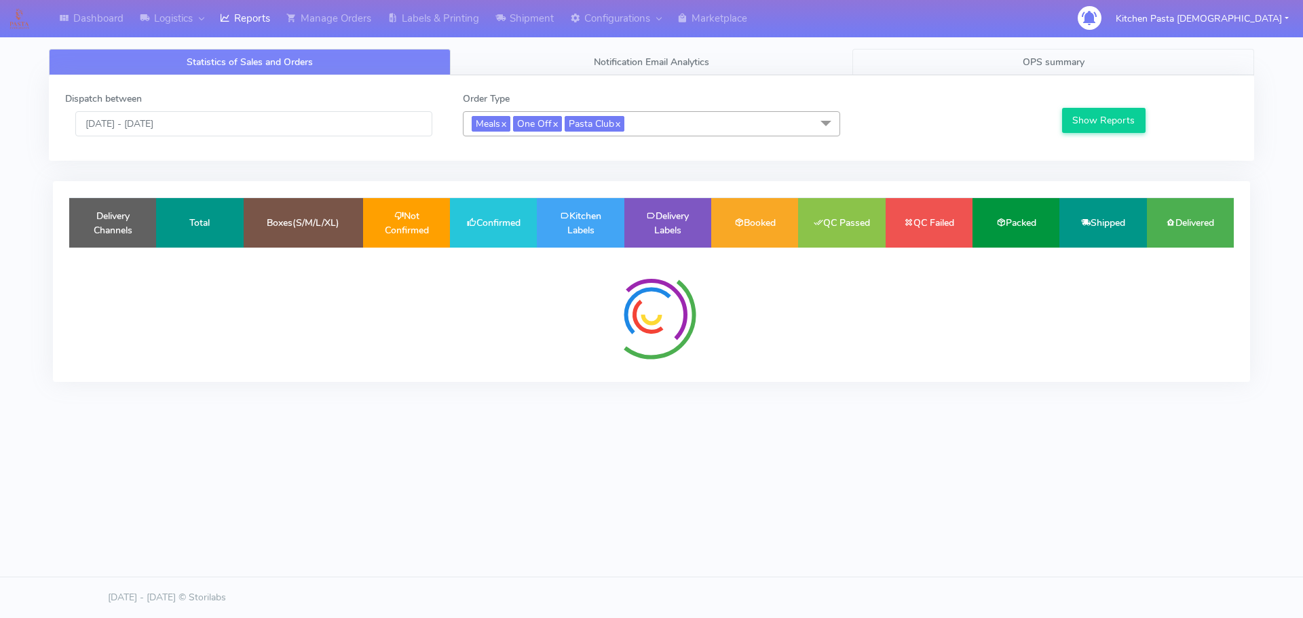
click at [1110, 73] on link "OPS summary" at bounding box center [1054, 62] width 402 height 26
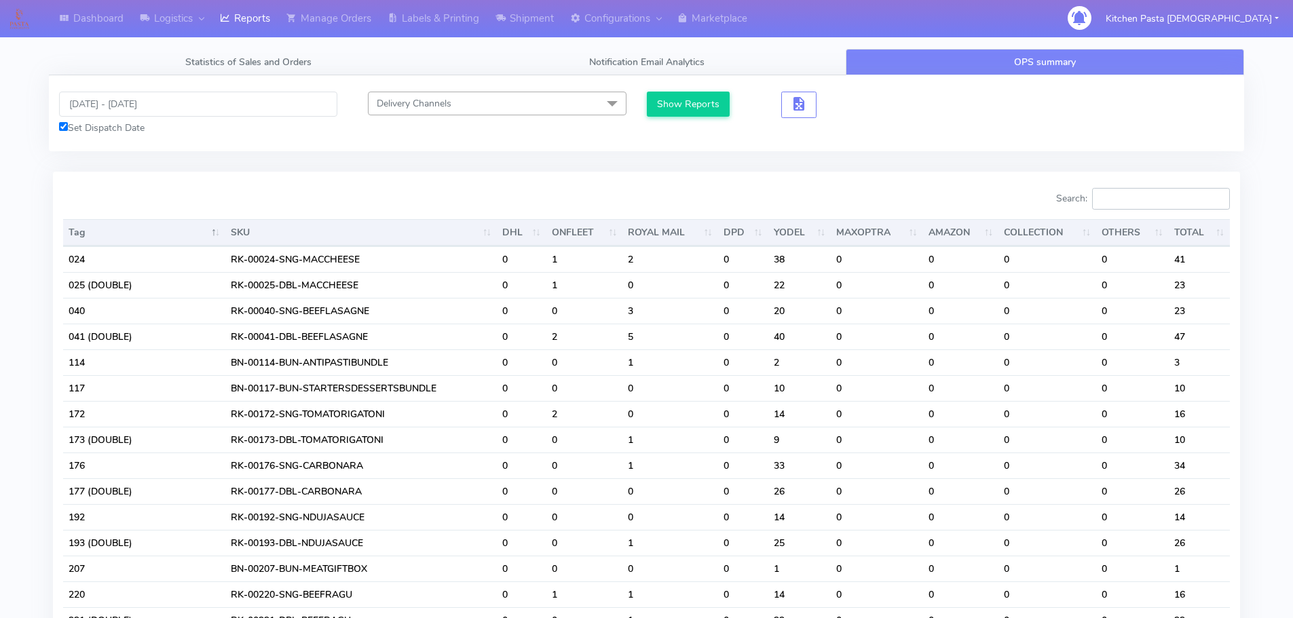
click at [1155, 207] on input "Search:" at bounding box center [1161, 199] width 138 height 22
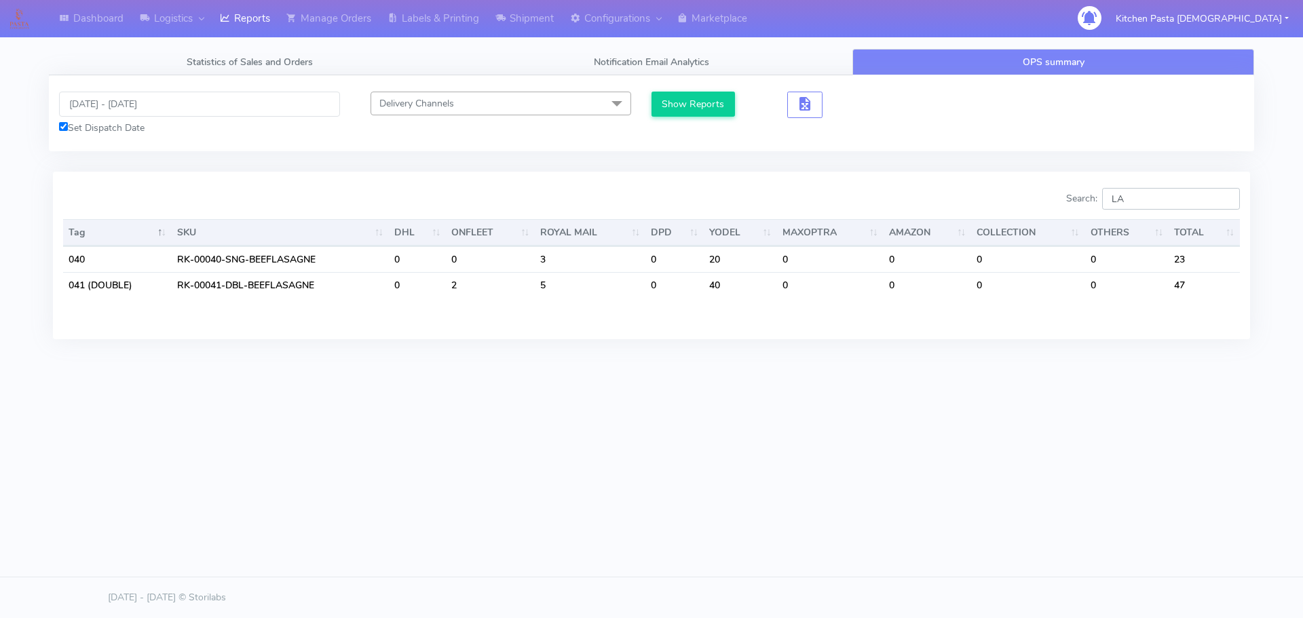
type input "L"
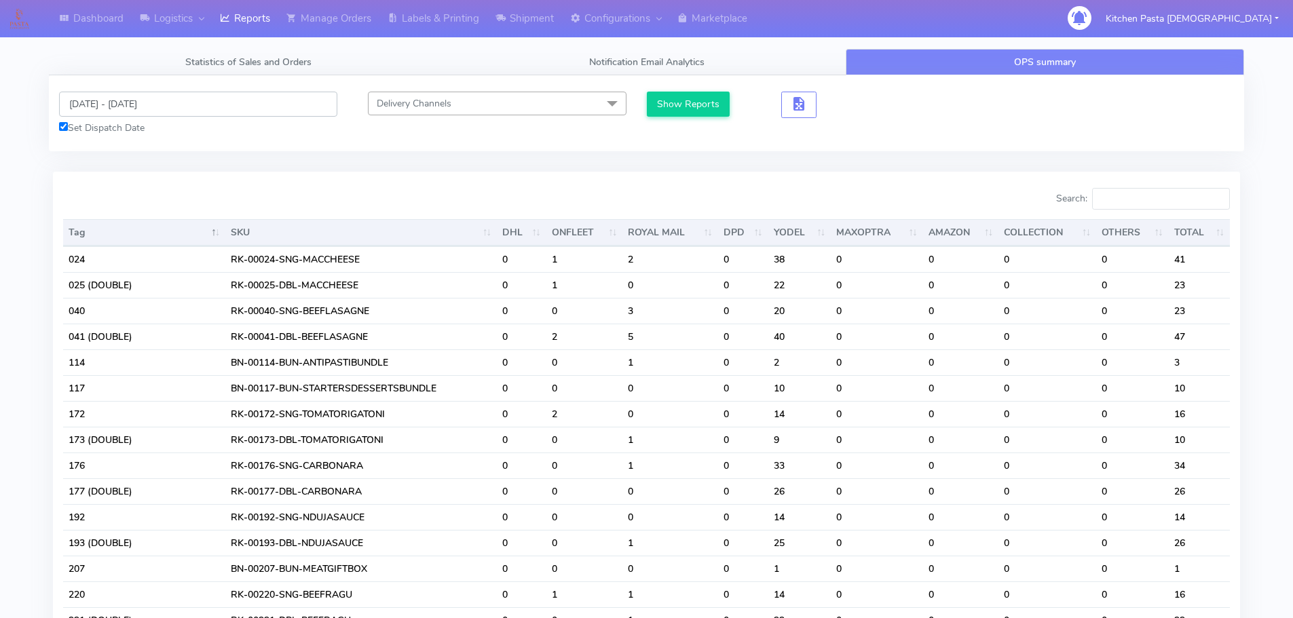
click at [125, 113] on input "[DATE] - [DATE]" at bounding box center [198, 104] width 278 height 25
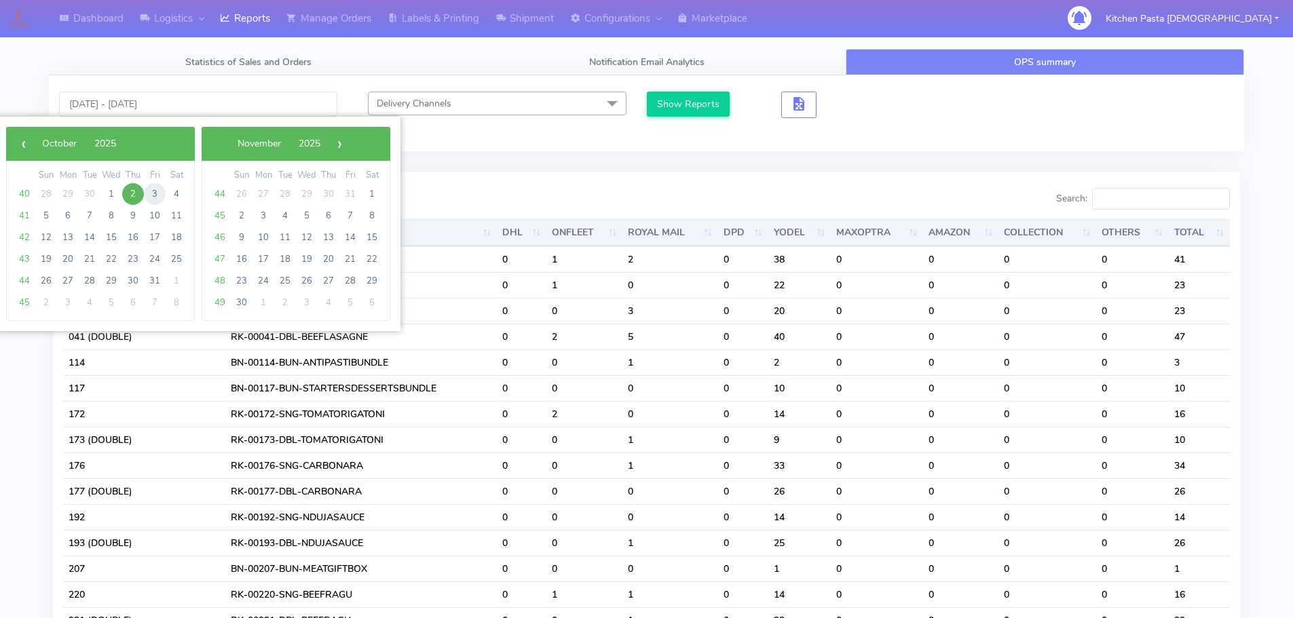
click at [154, 200] on span "3" at bounding box center [155, 194] width 22 height 22
type input "[DATE] - [DATE]"
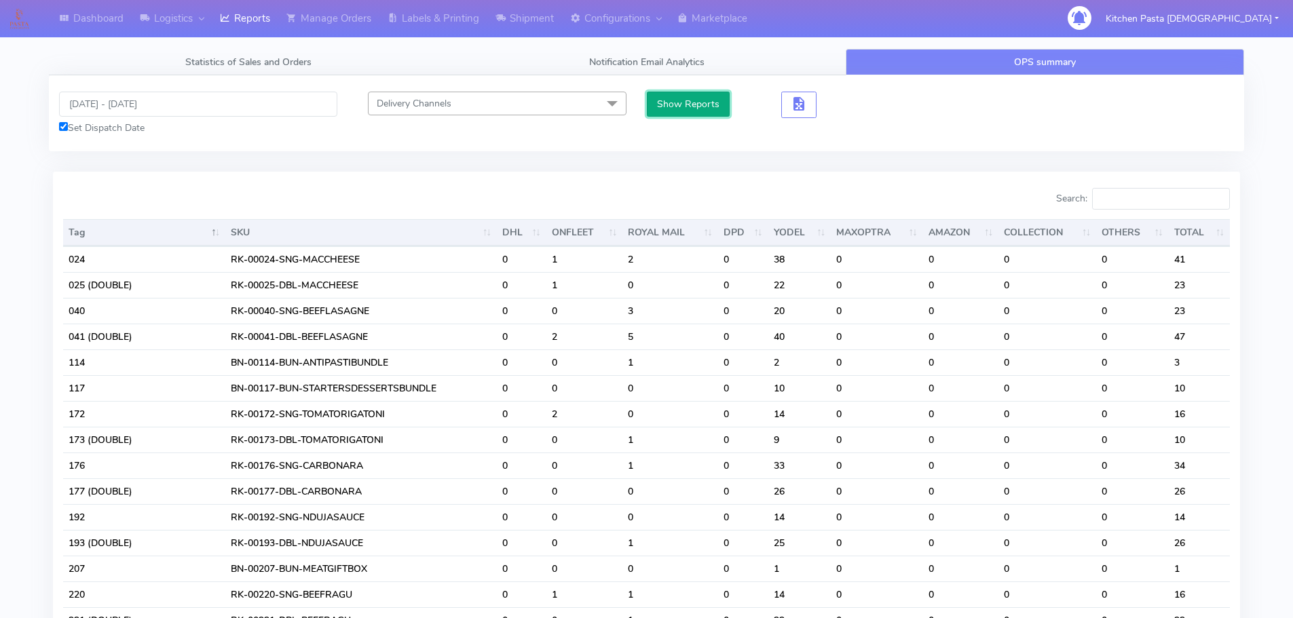
click at [684, 114] on button "Show Reports" at bounding box center [688, 104] width 83 height 25
click at [1167, 193] on input "Search:" at bounding box center [1161, 199] width 138 height 22
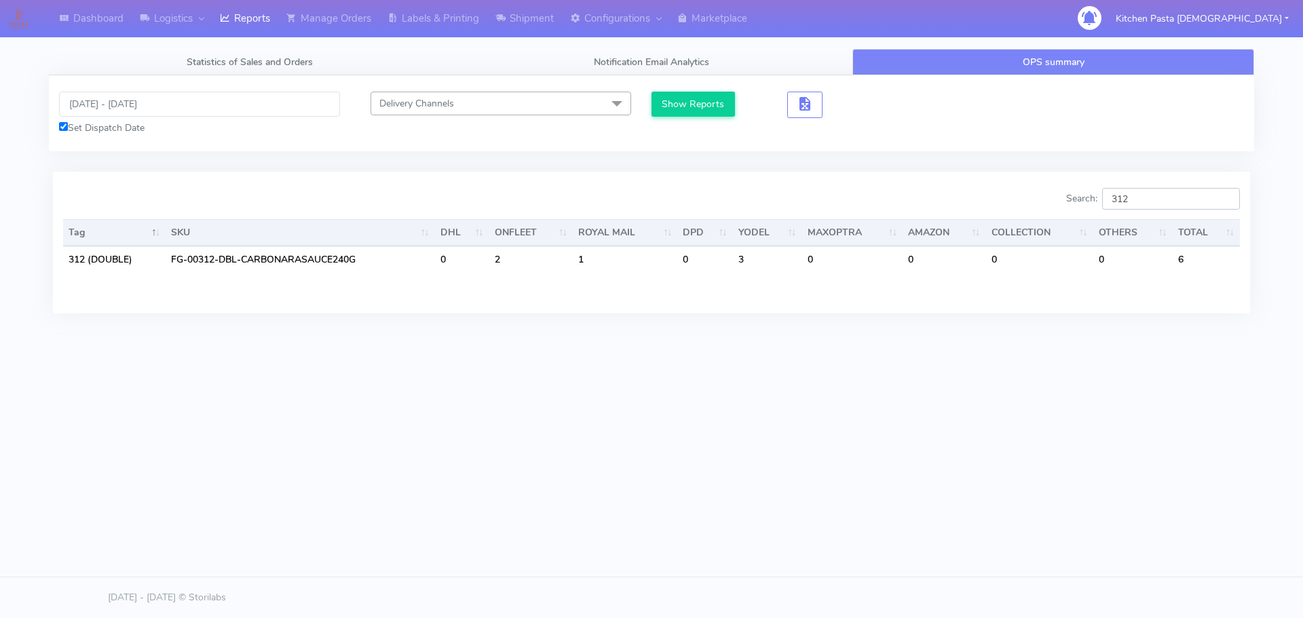
click at [1152, 198] on input "312" at bounding box center [1171, 199] width 138 height 22
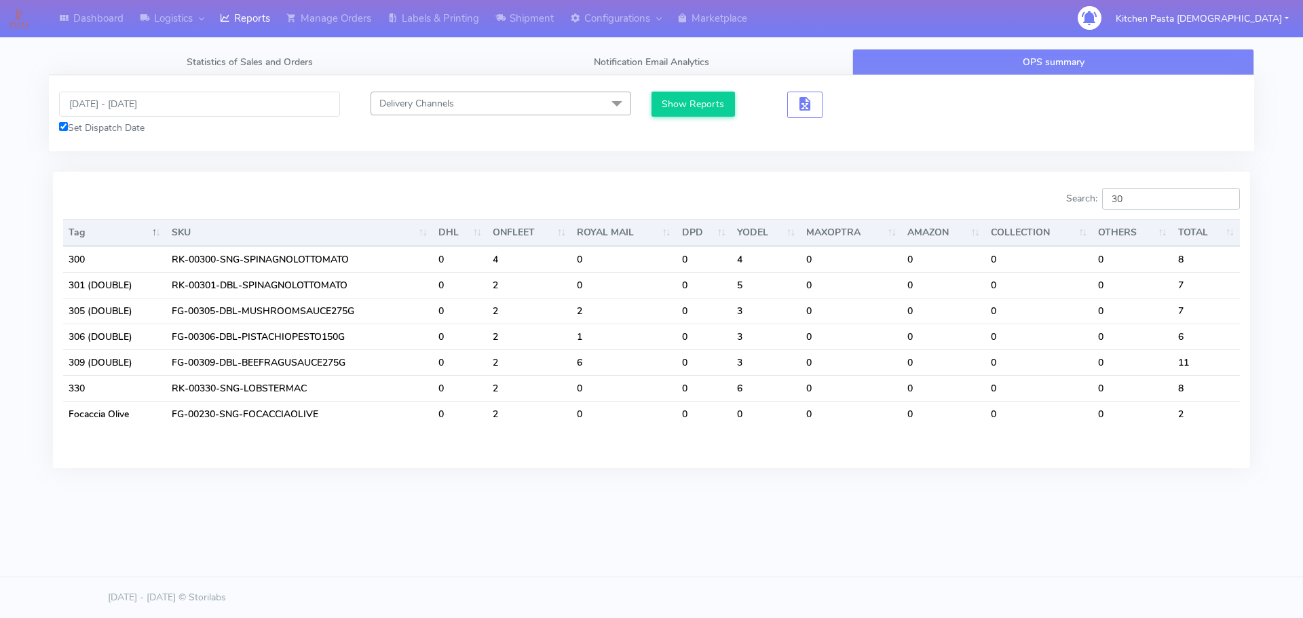
type input "3"
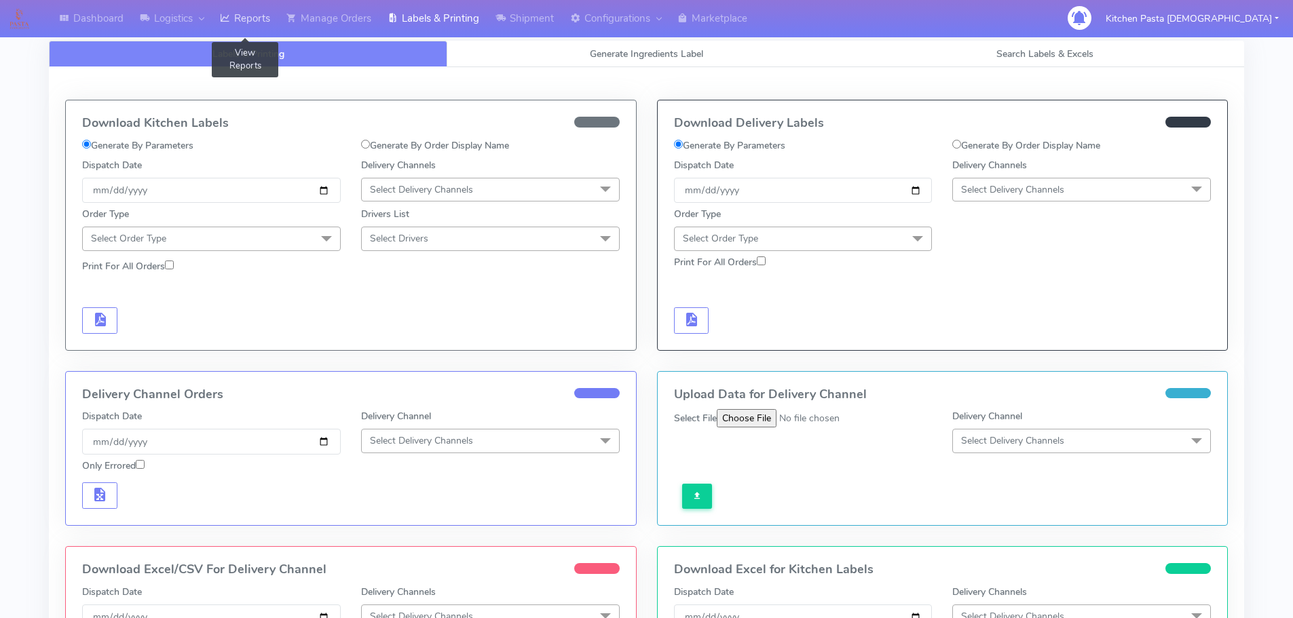
click at [261, 19] on link "Reports" at bounding box center [245, 18] width 67 height 37
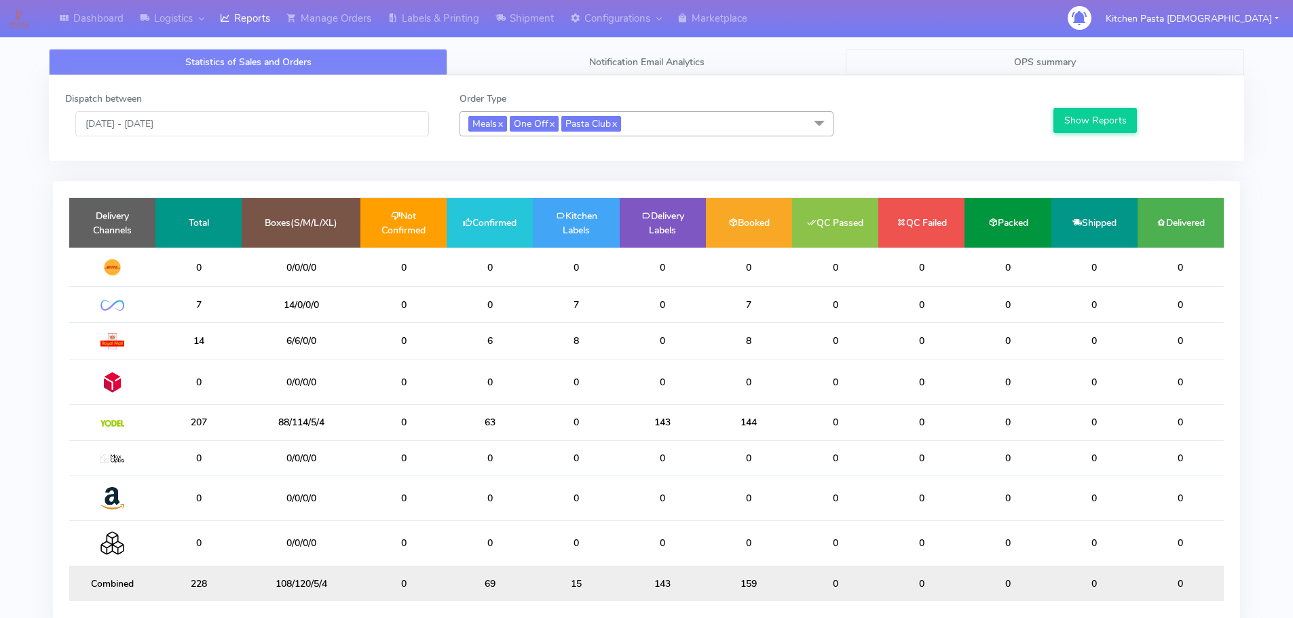
click at [1026, 69] on link "OPS summary" at bounding box center [1045, 62] width 398 height 26
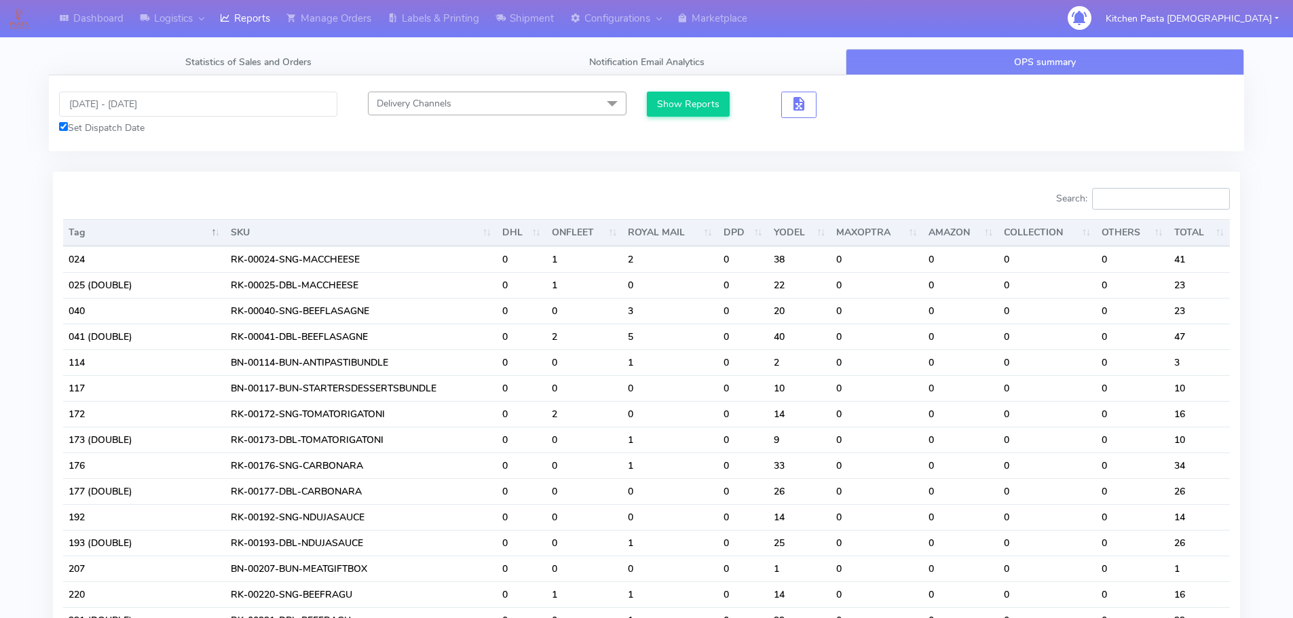
click at [1120, 195] on input "Search:" at bounding box center [1161, 199] width 138 height 22
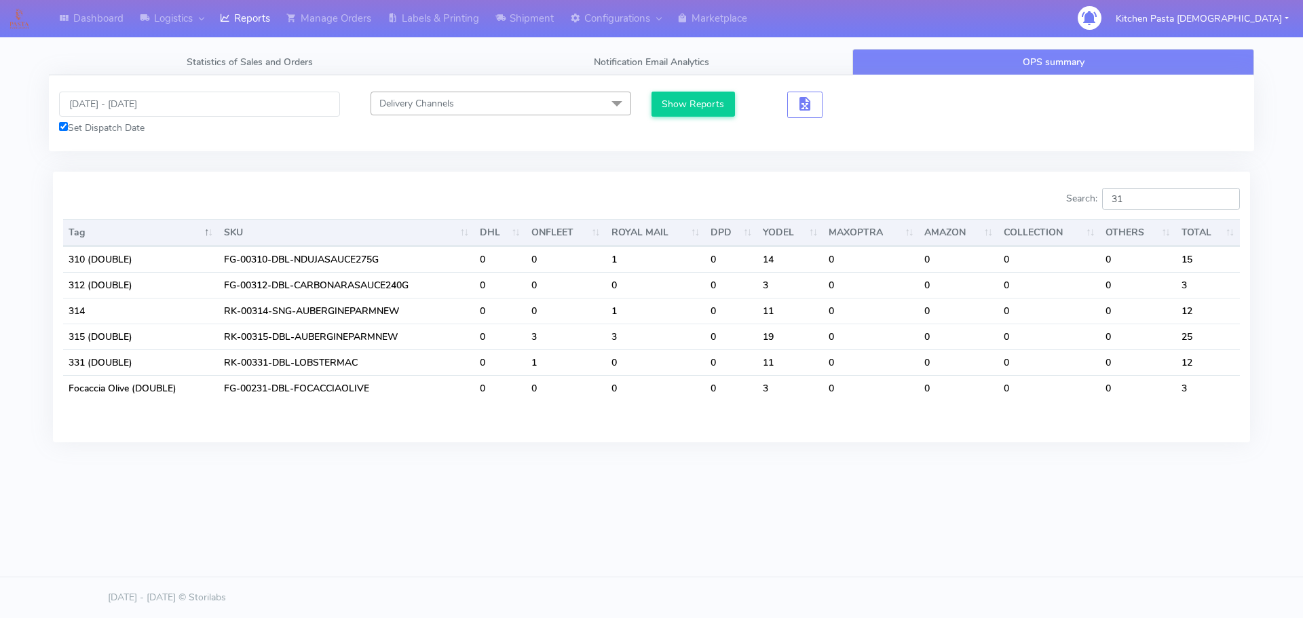
type input "3"
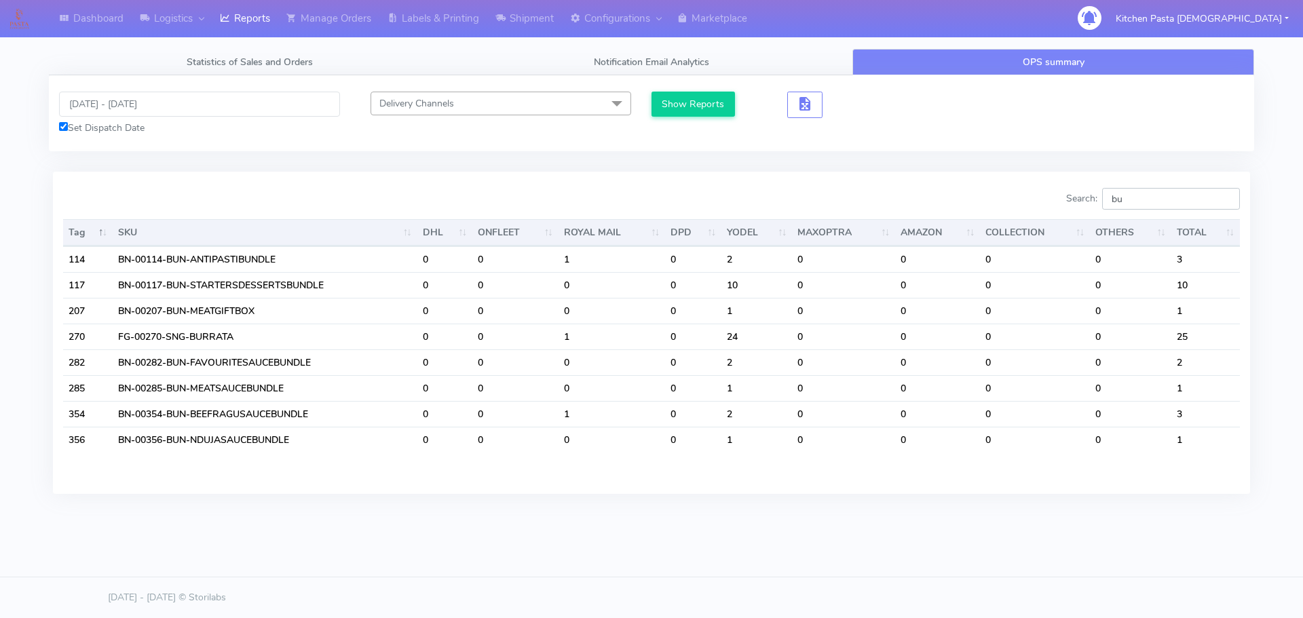
type input "b"
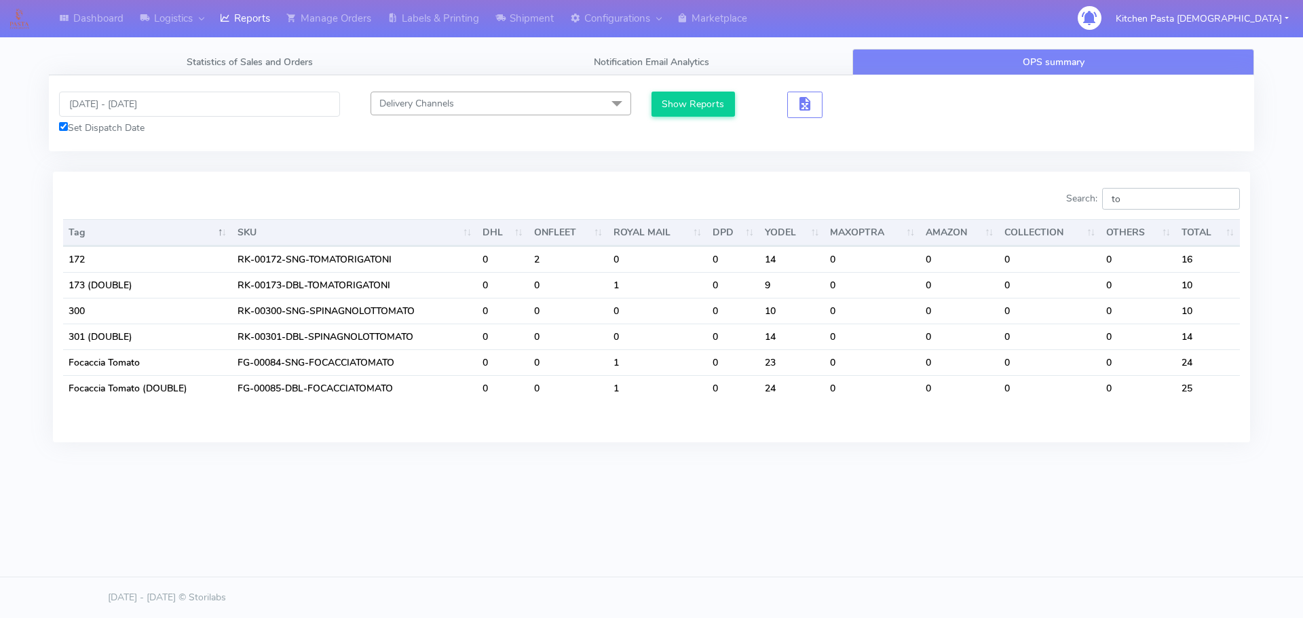
type input "t"
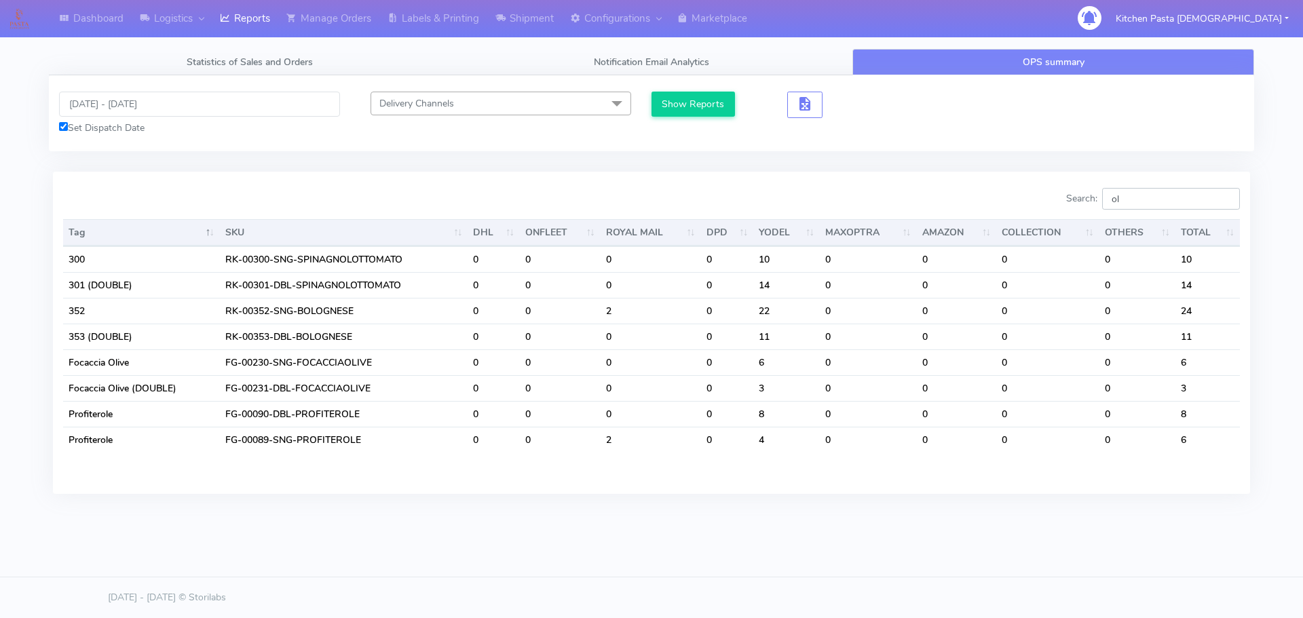
type input "o"
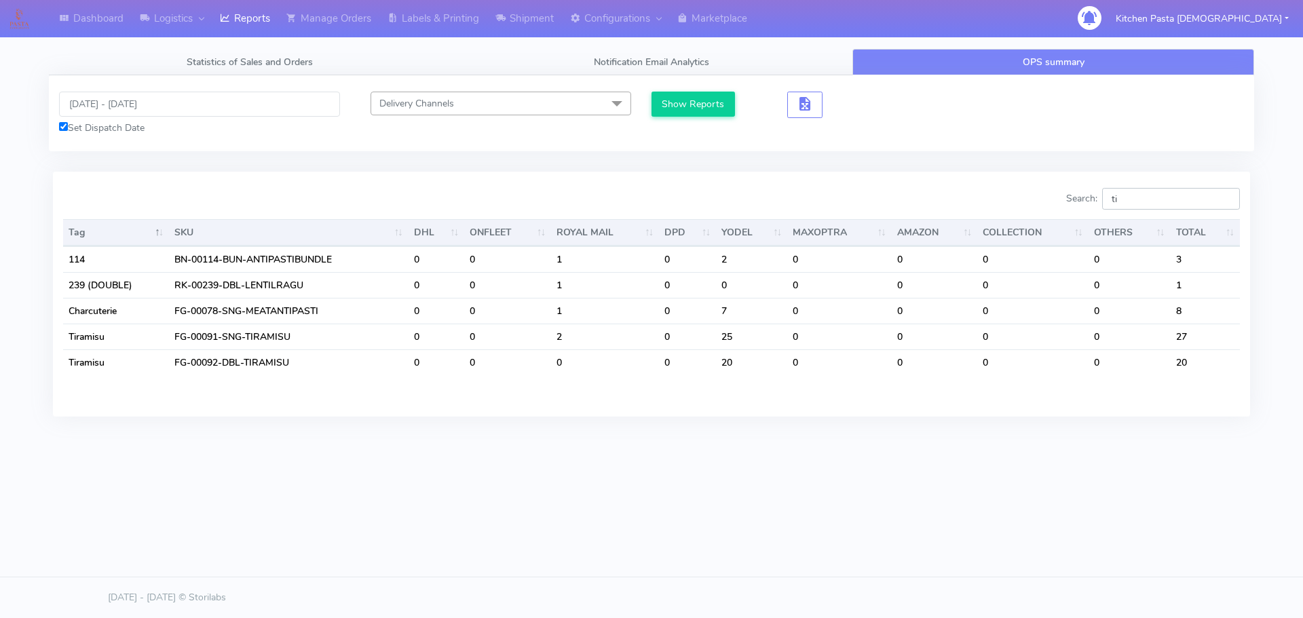
type input "t"
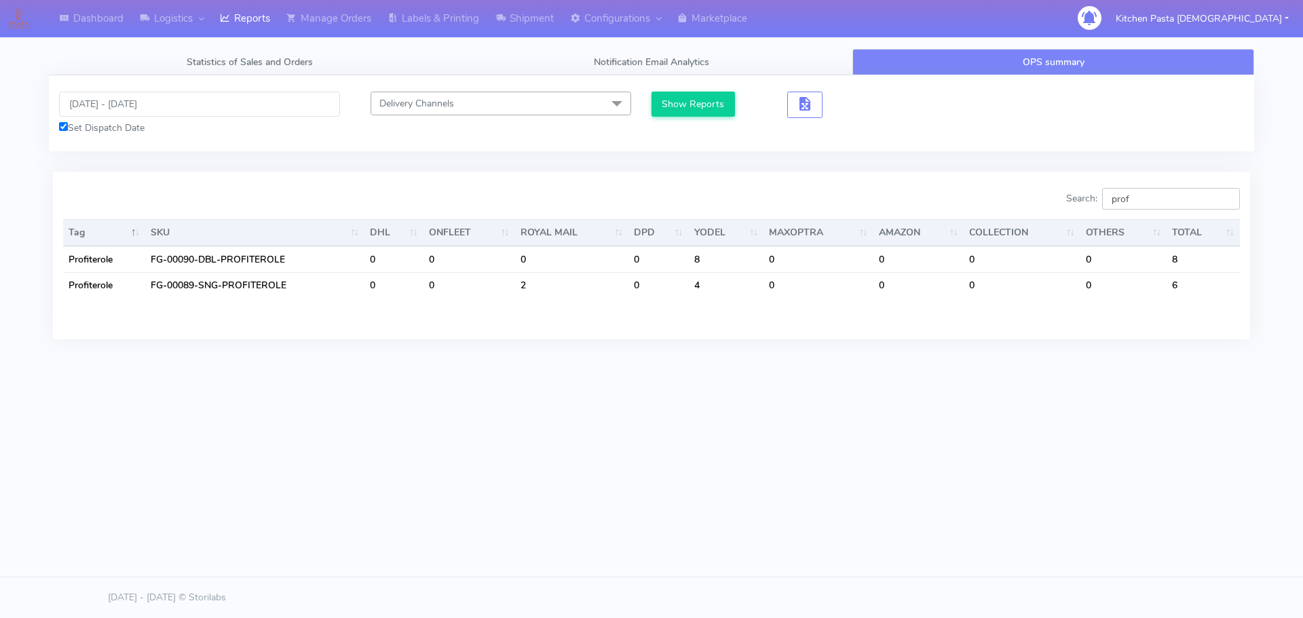
type input "prof"
